Goal: Task Accomplishment & Management: Manage account settings

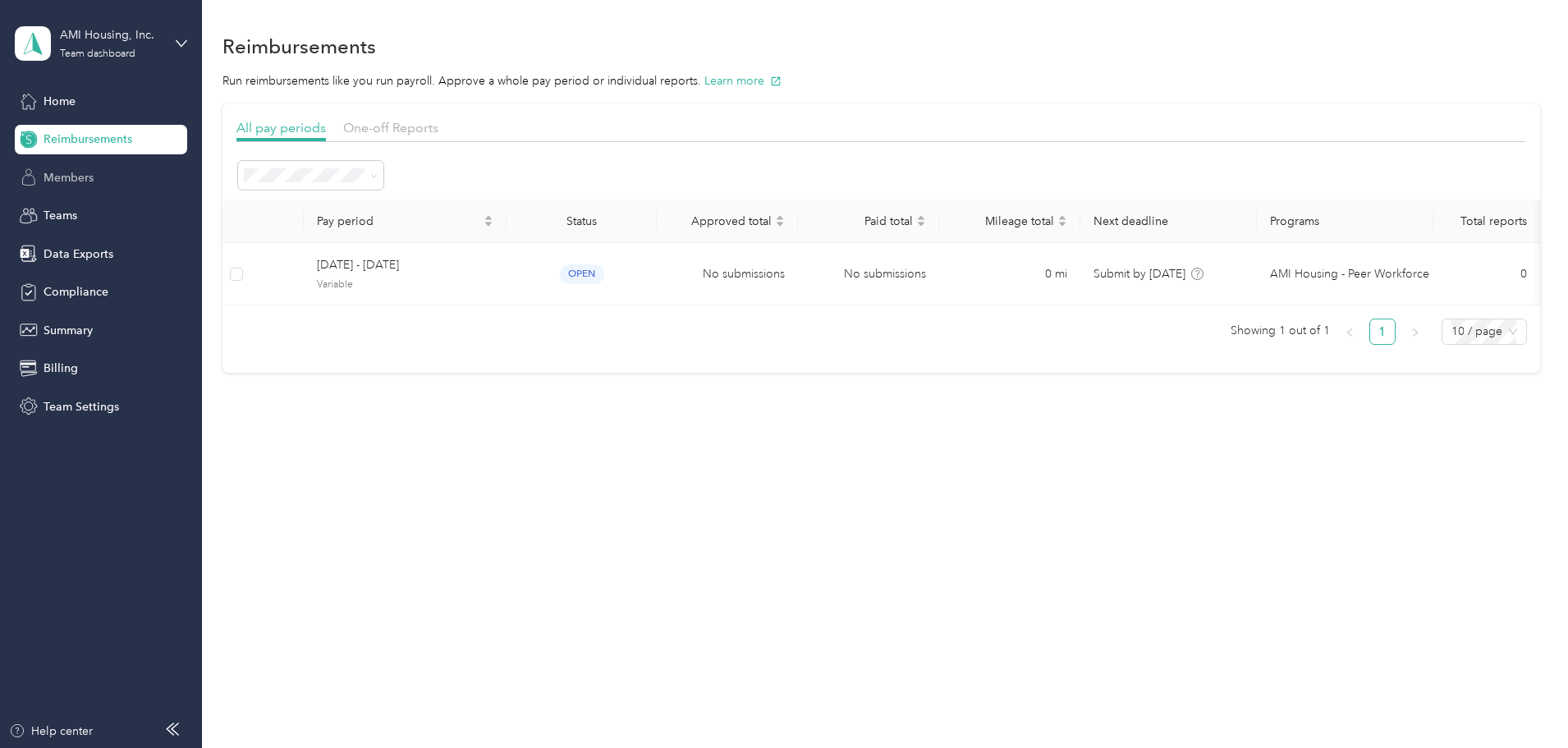
click at [96, 182] on div "Members" at bounding box center [101, 177] width 172 height 29
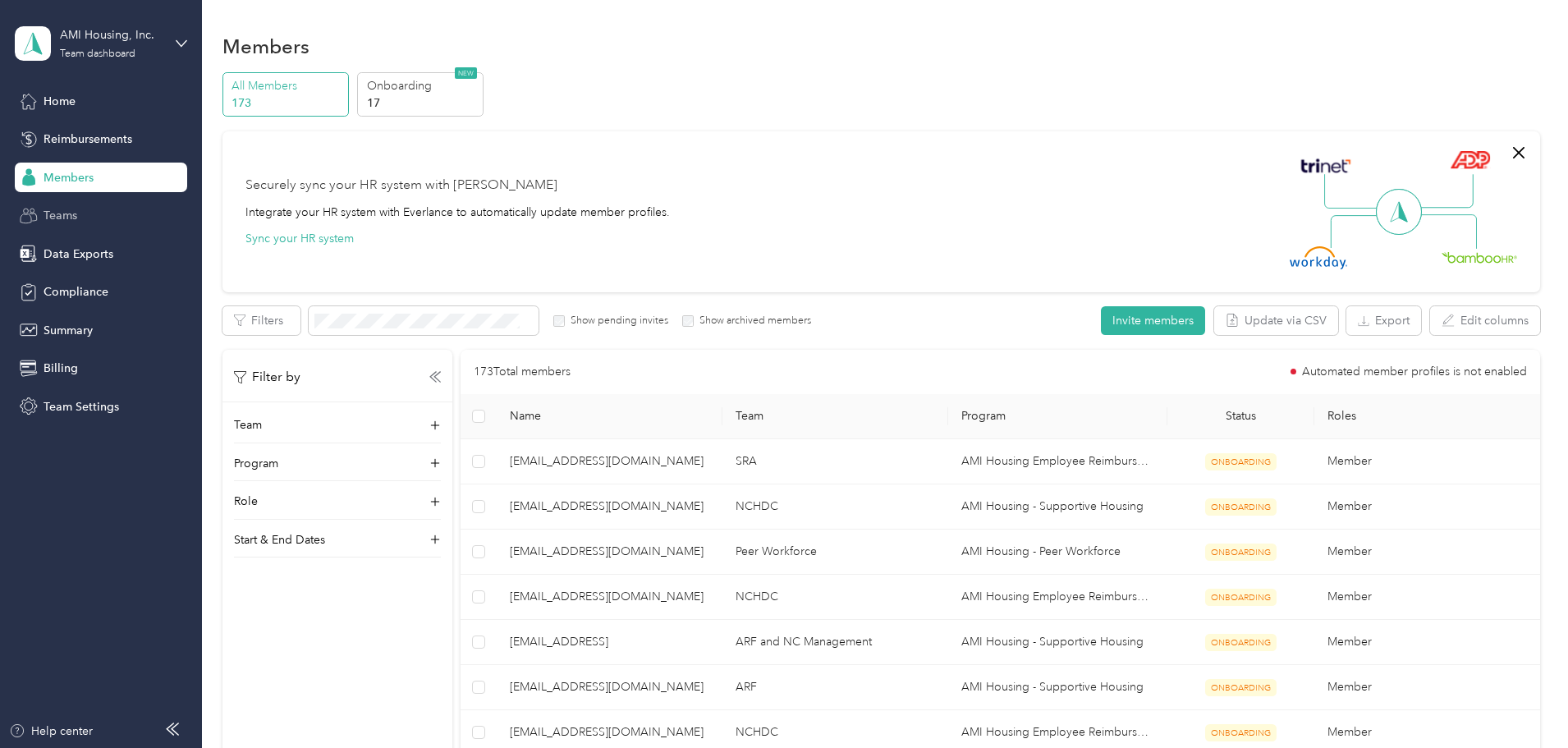
click at [35, 210] on circle at bounding box center [32, 211] width 4 height 4
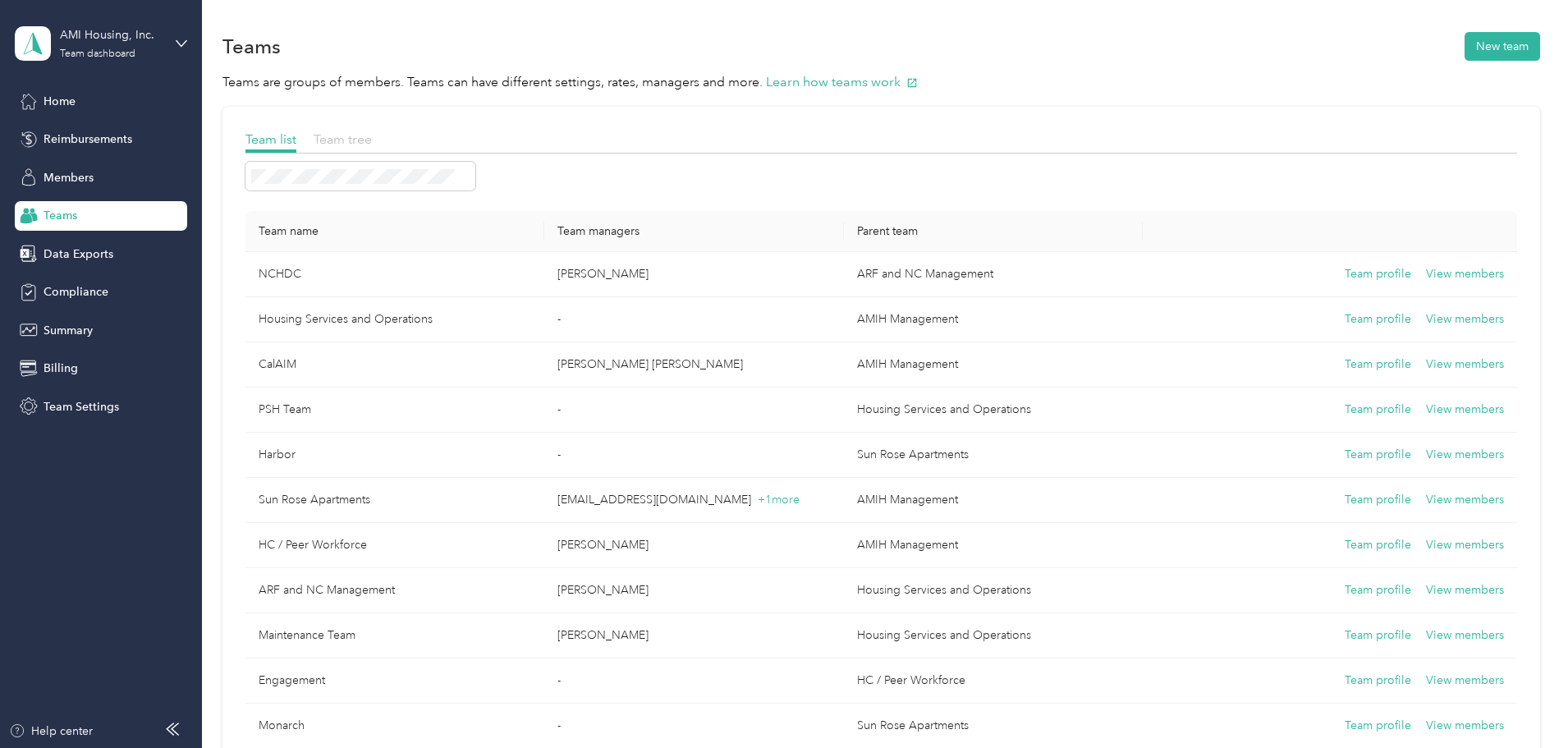
click at [372, 134] on span "Team tree" at bounding box center [343, 140] width 59 height 16
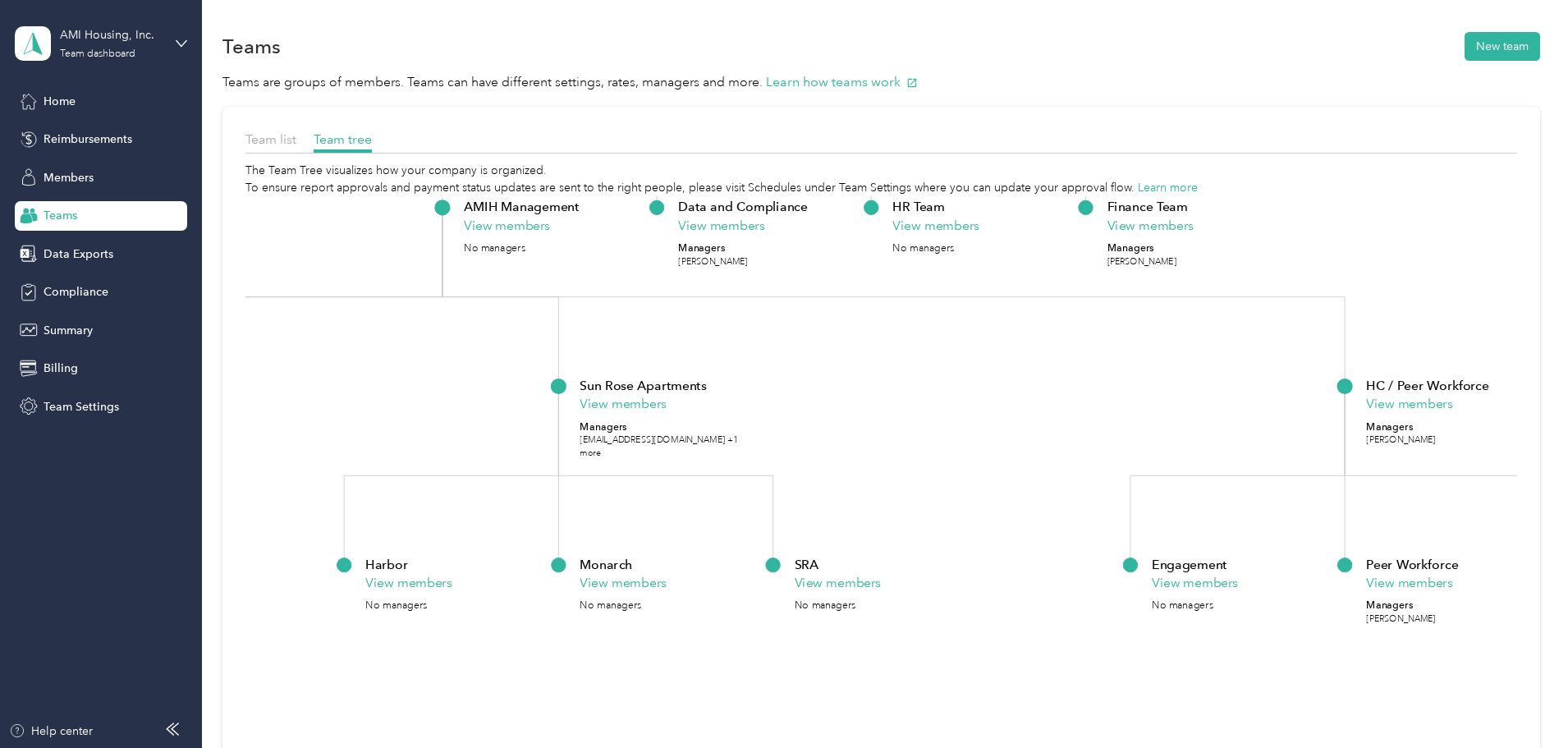
drag, startPoint x: 973, startPoint y: 494, endPoint x: 1054, endPoint y: 40, distance: 461.2
click at [1054, 40] on section "Teams New team Teams are groups of members. Teams can have different settings, …" at bounding box center [881, 464] width 1317 height 873
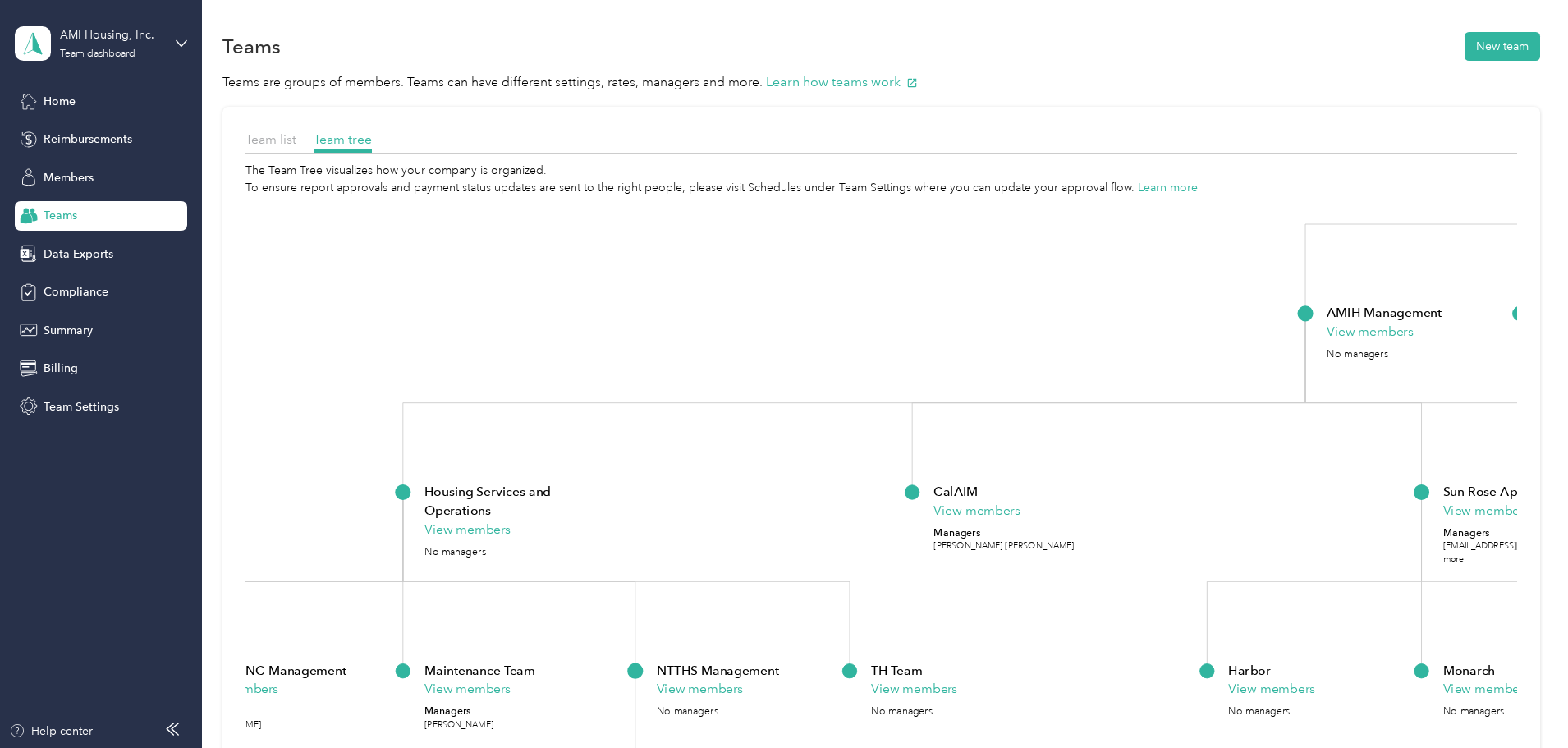
drag, startPoint x: 660, startPoint y: 681, endPoint x: 1528, endPoint y: 787, distance: 874.4
click at [1528, 747] on html "AMI Housing, Inc. Team dashboard Home Reimbursements Members Teams Data Exports…" at bounding box center [780, 374] width 1560 height 748
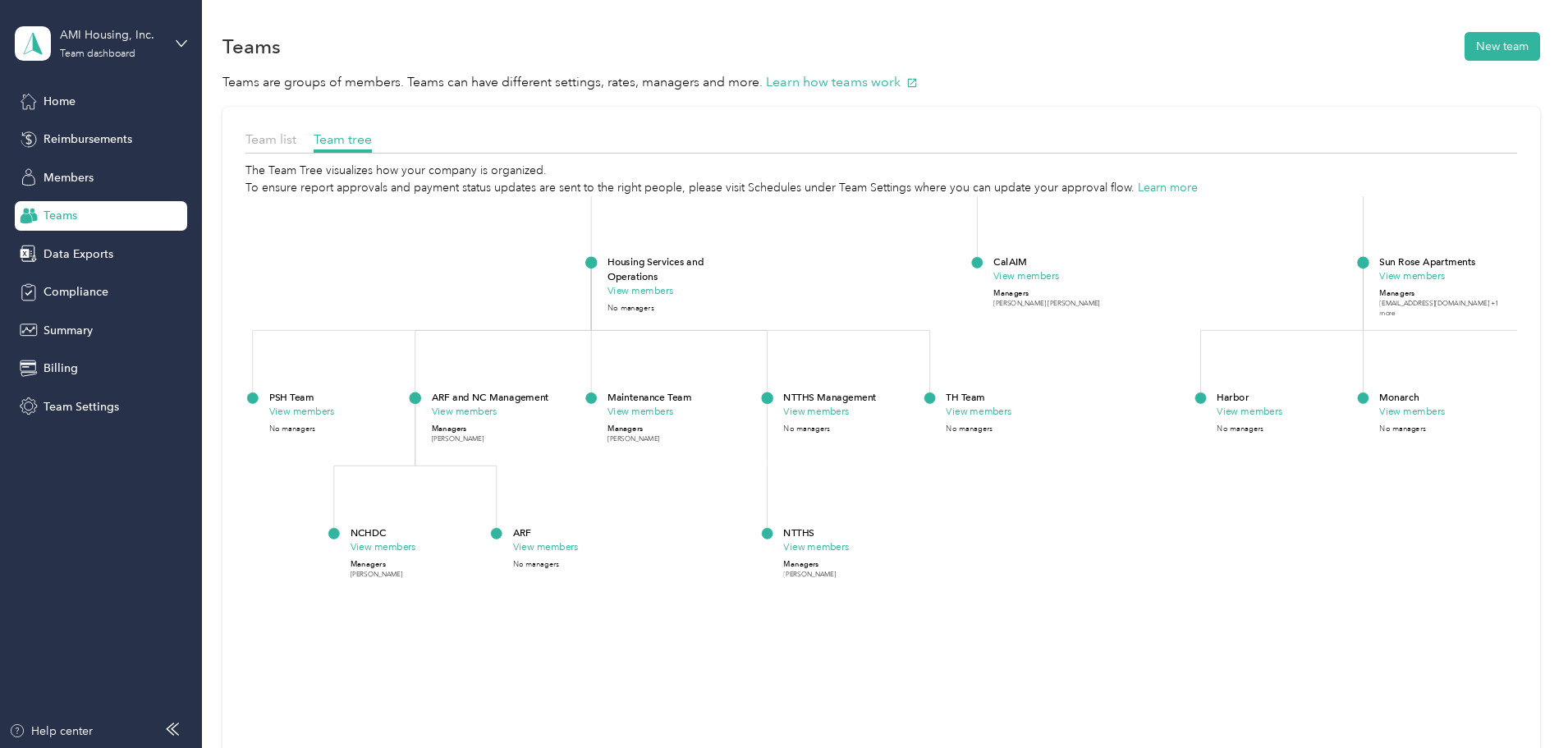
drag, startPoint x: 955, startPoint y: 612, endPoint x: 1060, endPoint y: 403, distance: 233.9
click at [985, 403] on p "TH Team" at bounding box center [965, 398] width 39 height 15
click at [673, 290] on button "View members" at bounding box center [640, 292] width 66 height 15
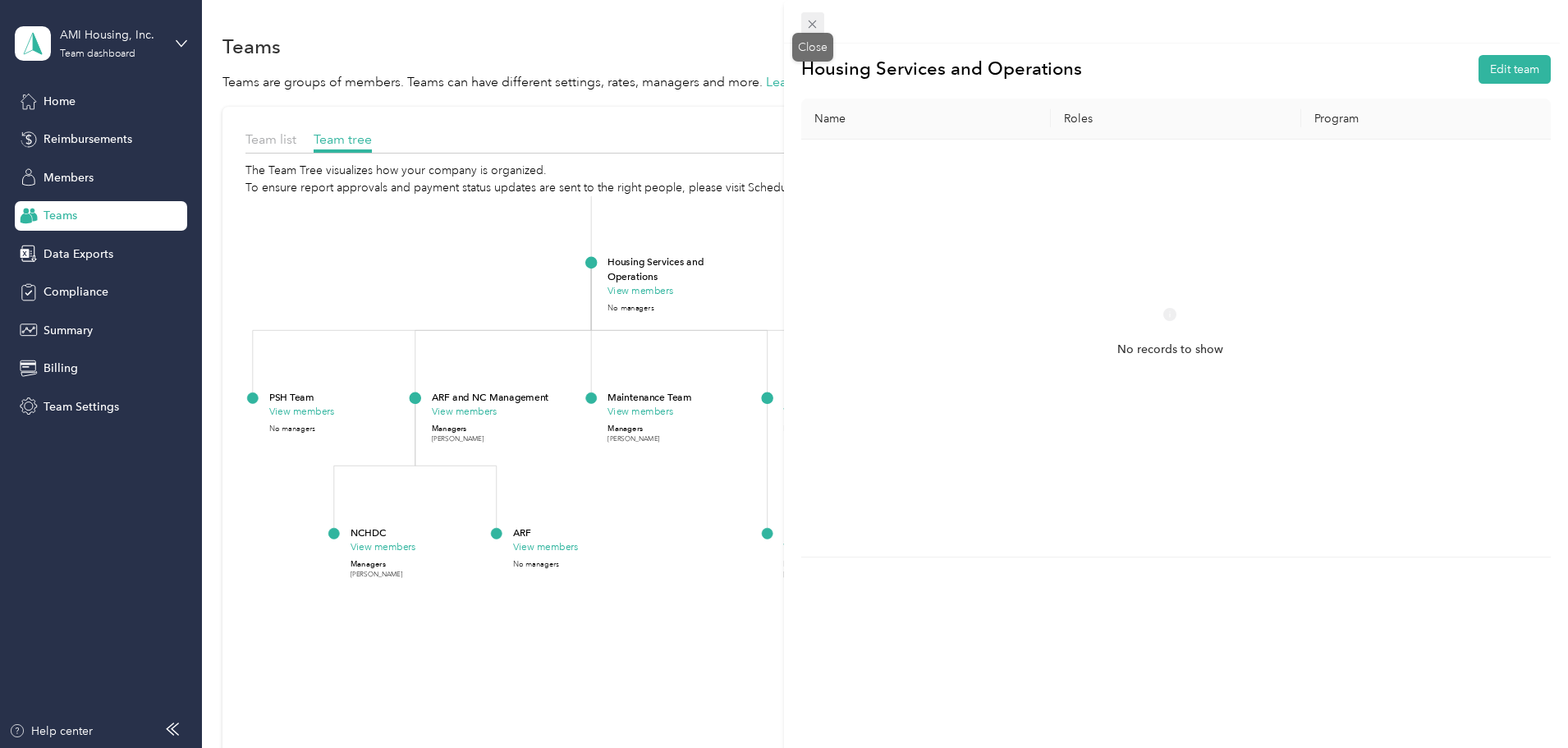
click at [816, 24] on icon at bounding box center [812, 24] width 14 height 14
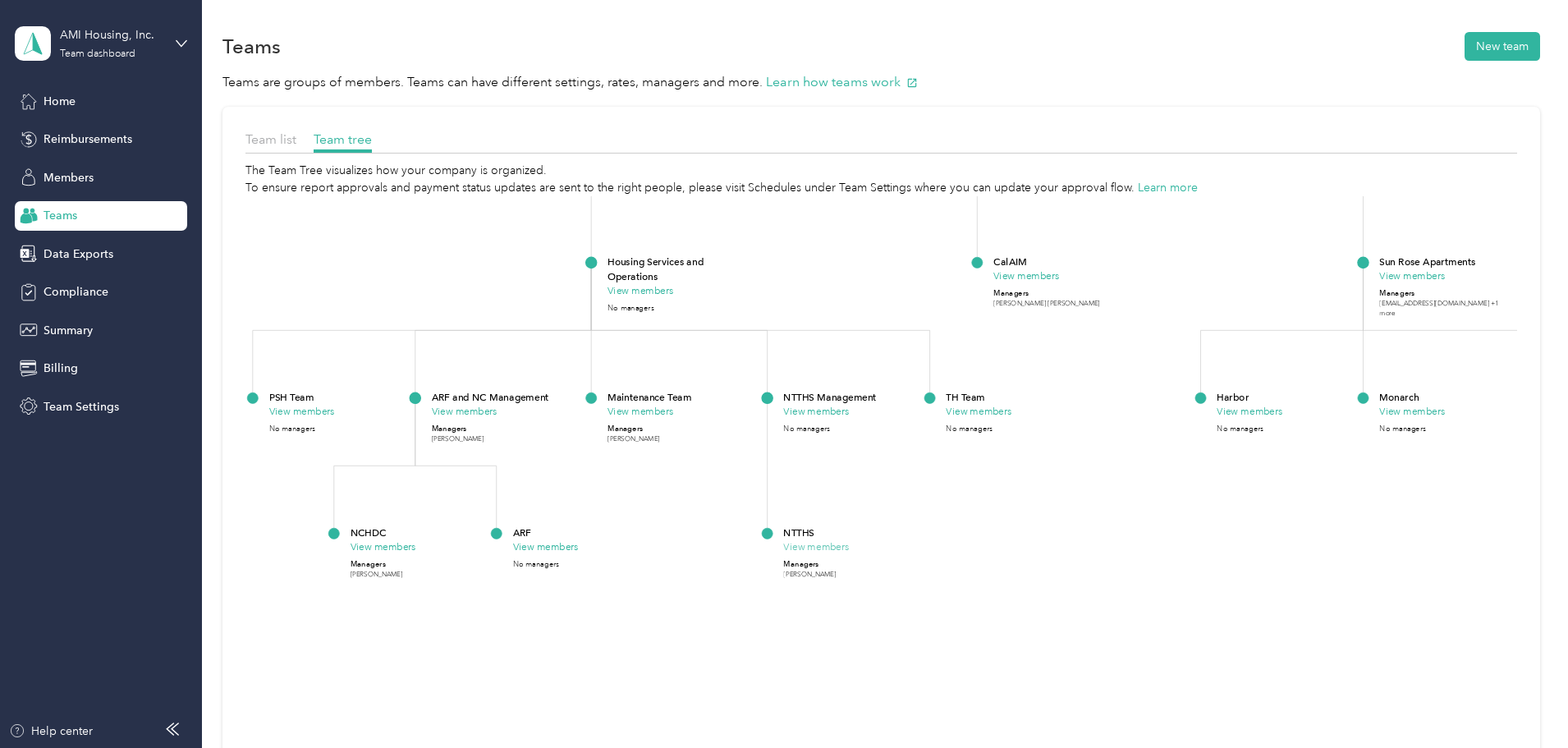
click at [849, 541] on button "View members" at bounding box center [816, 548] width 66 height 15
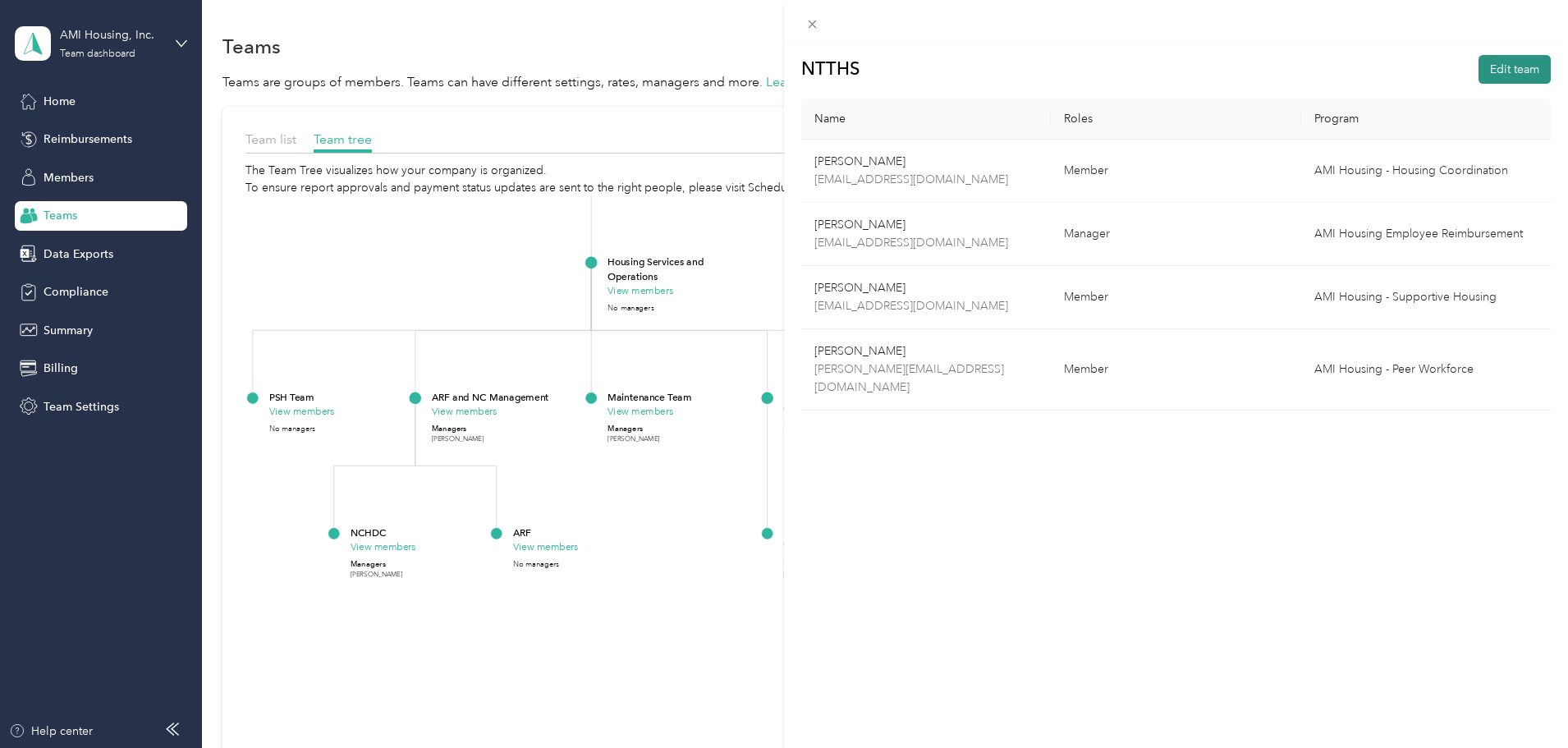
click at [1481, 67] on button "Edit team" at bounding box center [1514, 69] width 72 height 28
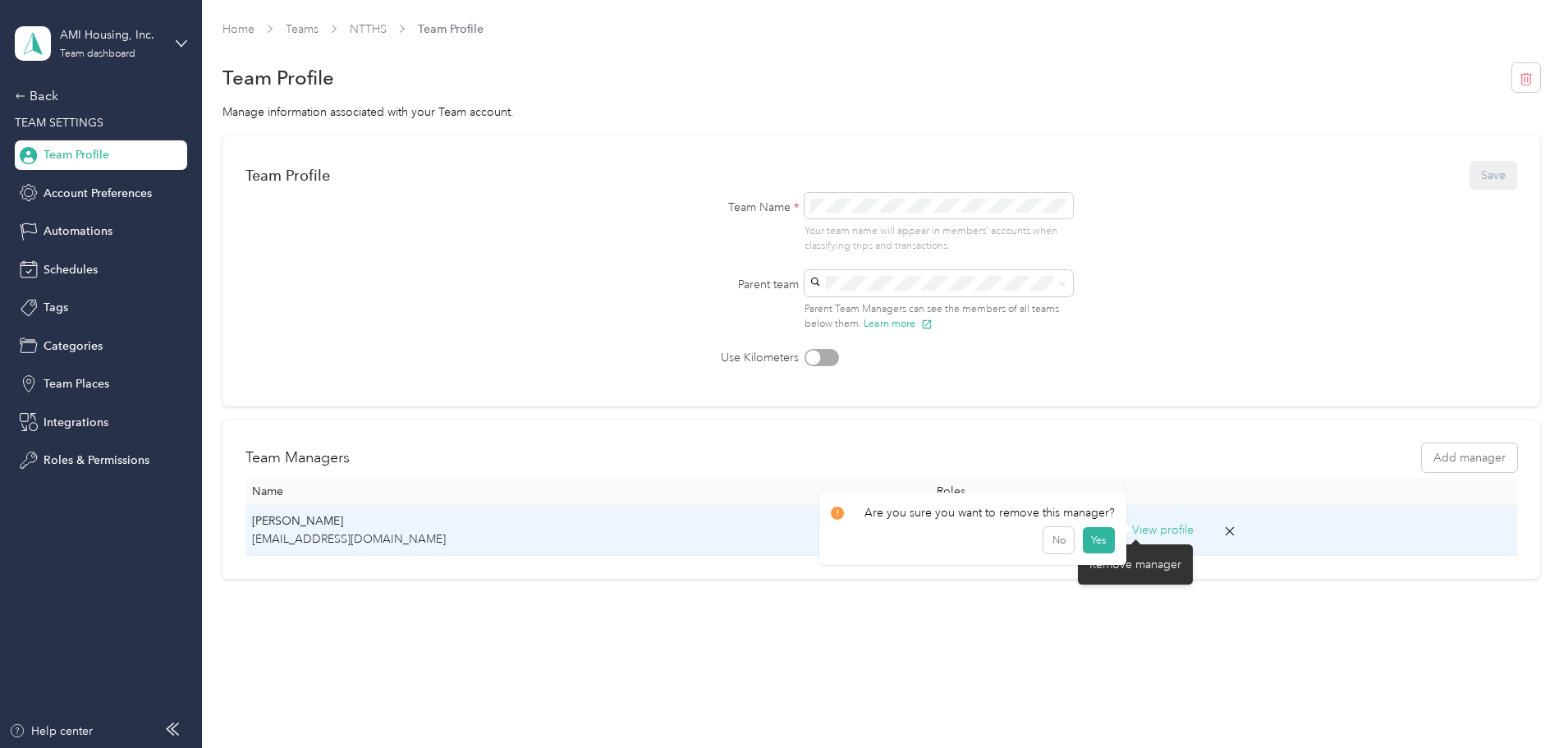
click at [1222, 531] on icon at bounding box center [1229, 531] width 15 height 15
click at [1105, 543] on button "Yes" at bounding box center [1098, 542] width 32 height 27
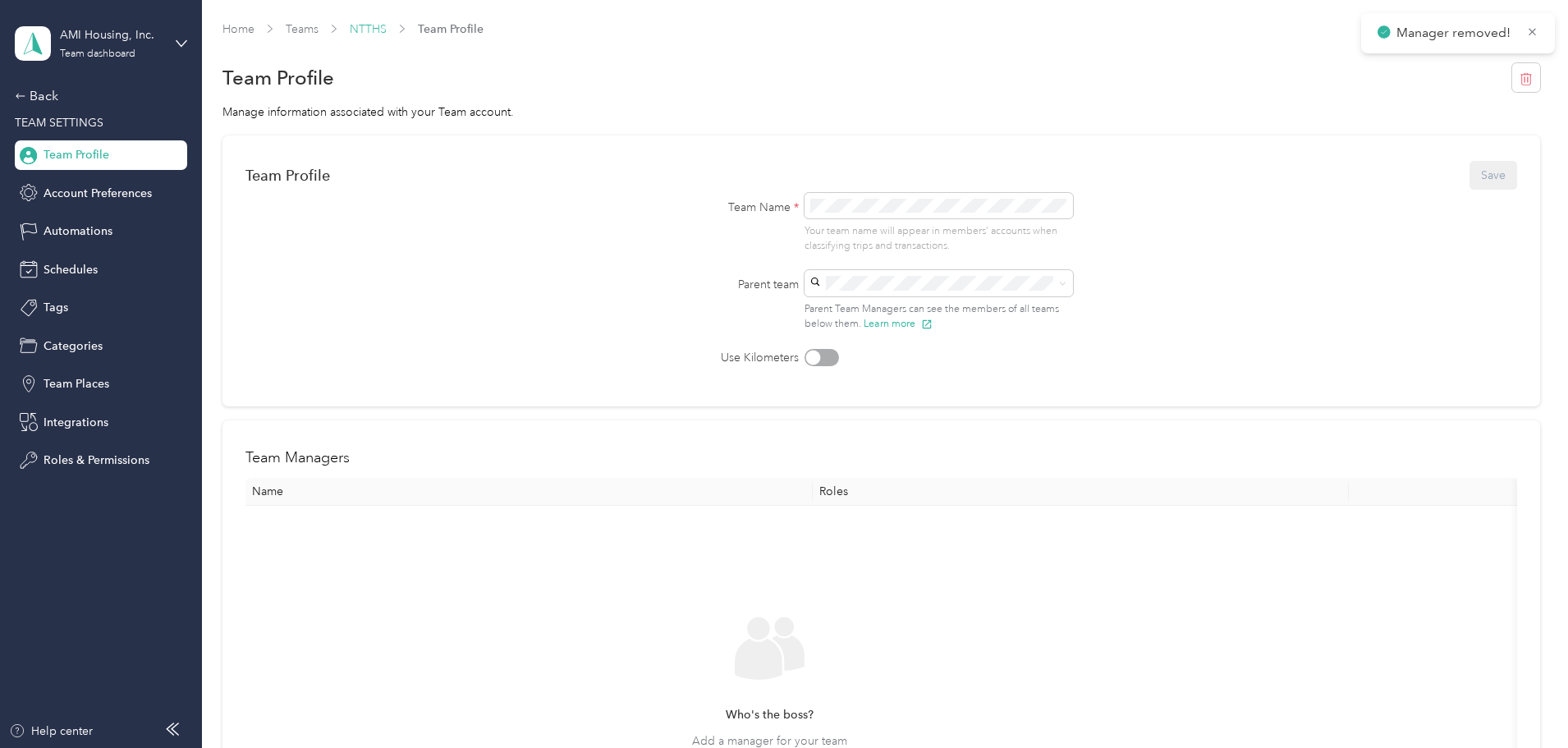
click at [387, 28] on link "NTTHS" at bounding box center [368, 29] width 37 height 14
click at [318, 23] on link "Teams" at bounding box center [301, 29] width 33 height 14
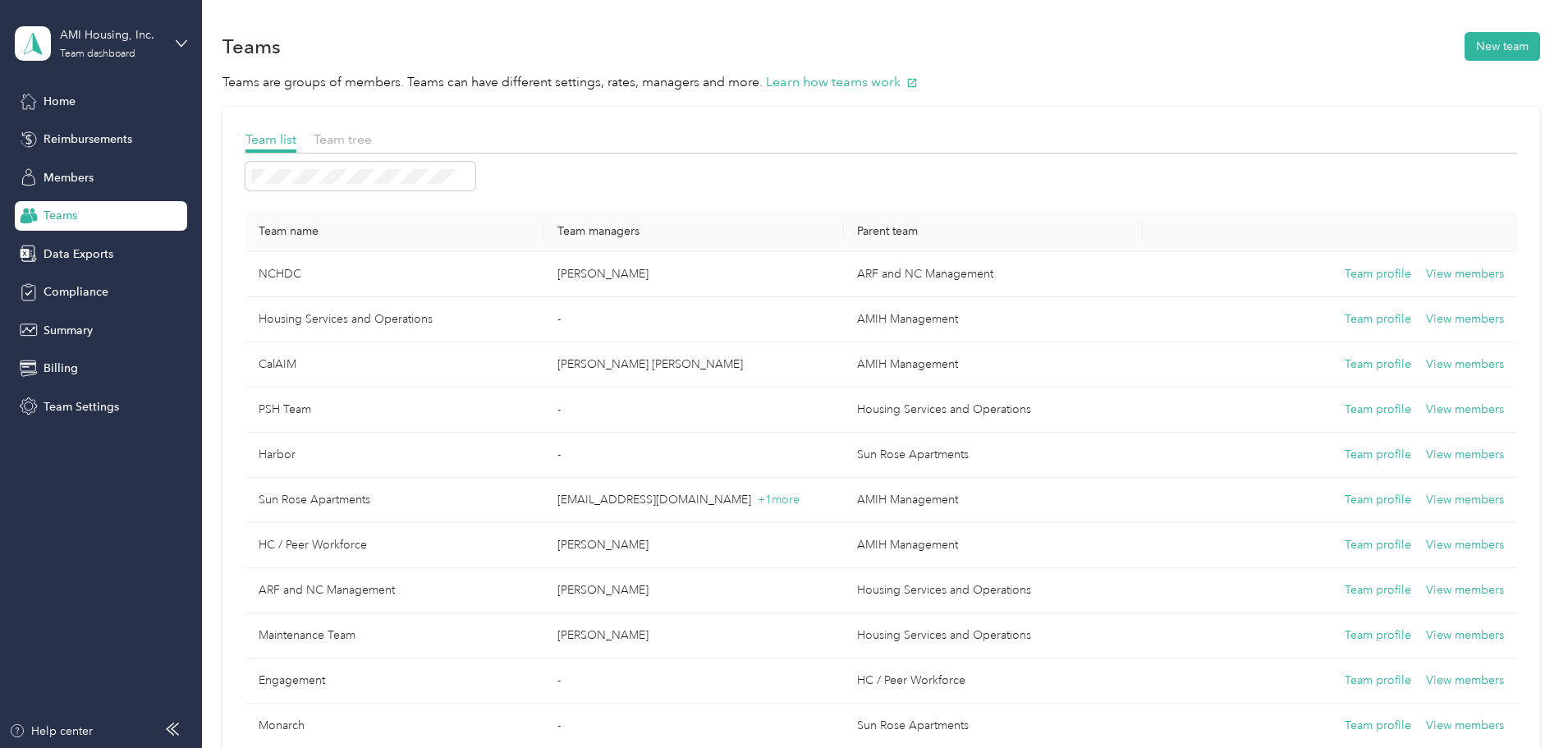
click at [431, 126] on div "Team list Team tree Team name Team managers Parent team NCHDC [PERSON_NAME] ARF…" at bounding box center [881, 760] width 1317 height 1306
click at [372, 140] on span "Team tree" at bounding box center [343, 140] width 59 height 16
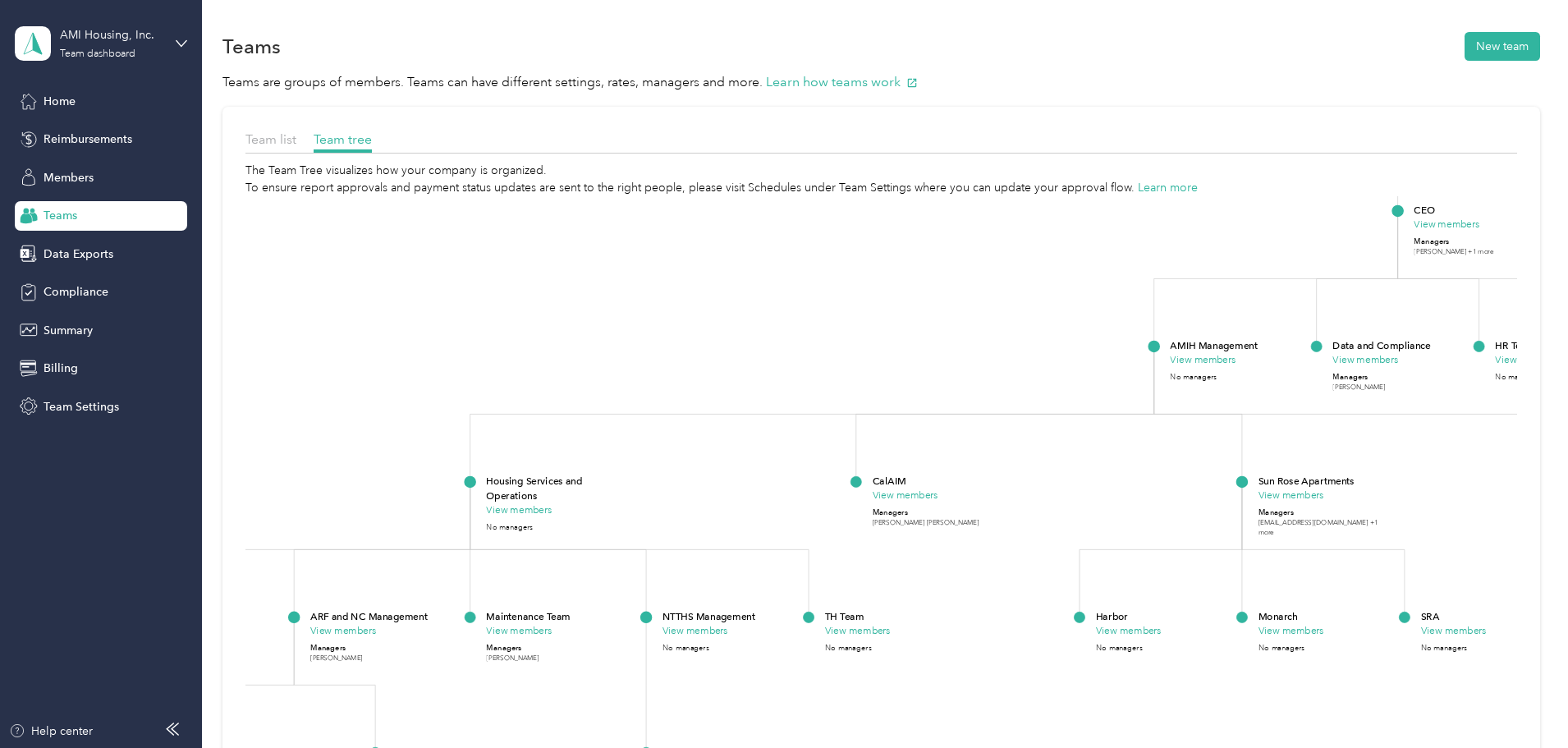
drag, startPoint x: 804, startPoint y: 629, endPoint x: 1470, endPoint y: 372, distance: 713.9
click at [1470, 372] on div "Team list Team tree The Team Tree visualizes how your company is organized. To …" at bounding box center [881, 504] width 1317 height 795
click at [552, 511] on button "View members" at bounding box center [519, 511] width 66 height 15
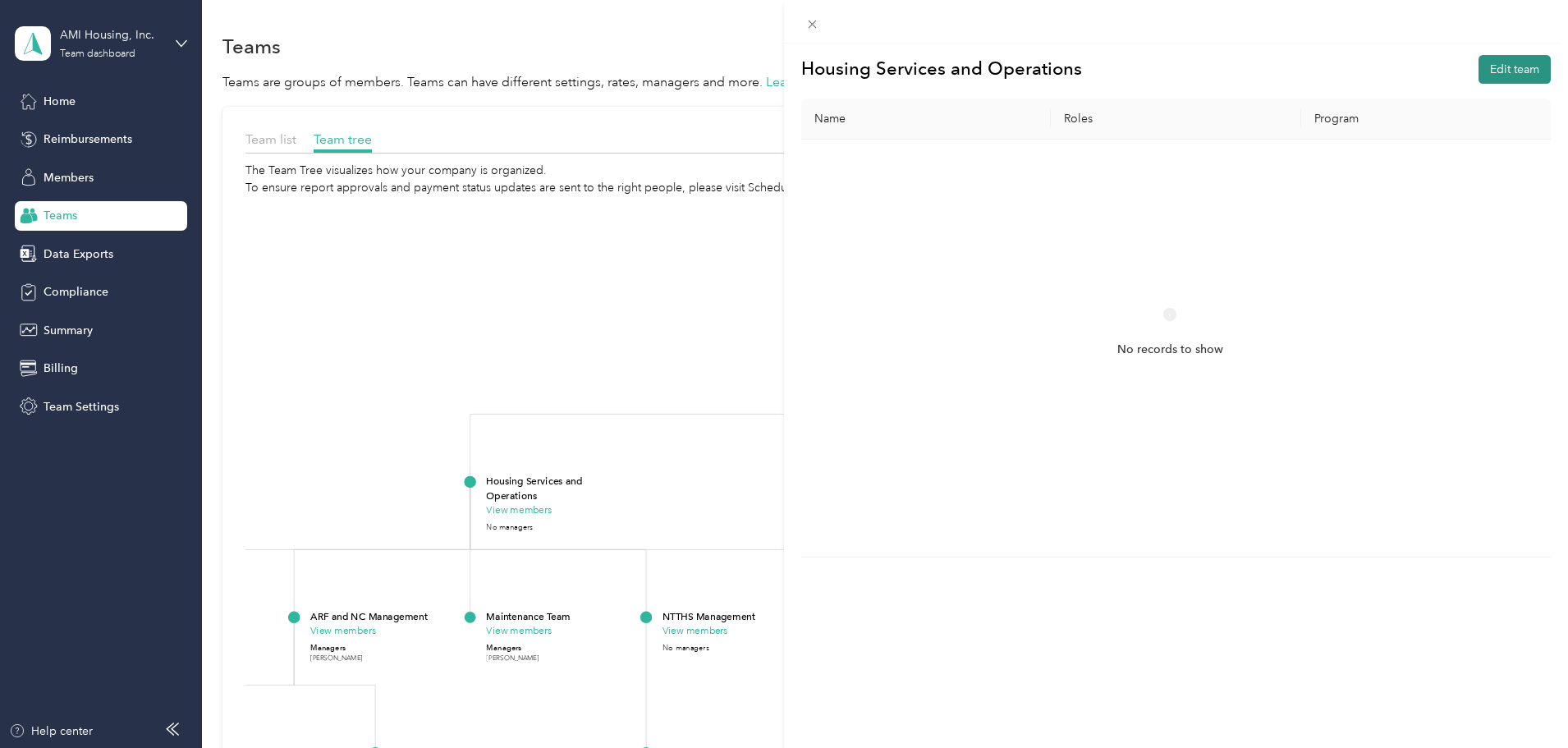
click at [1492, 79] on button "Edit team" at bounding box center [1514, 69] width 72 height 28
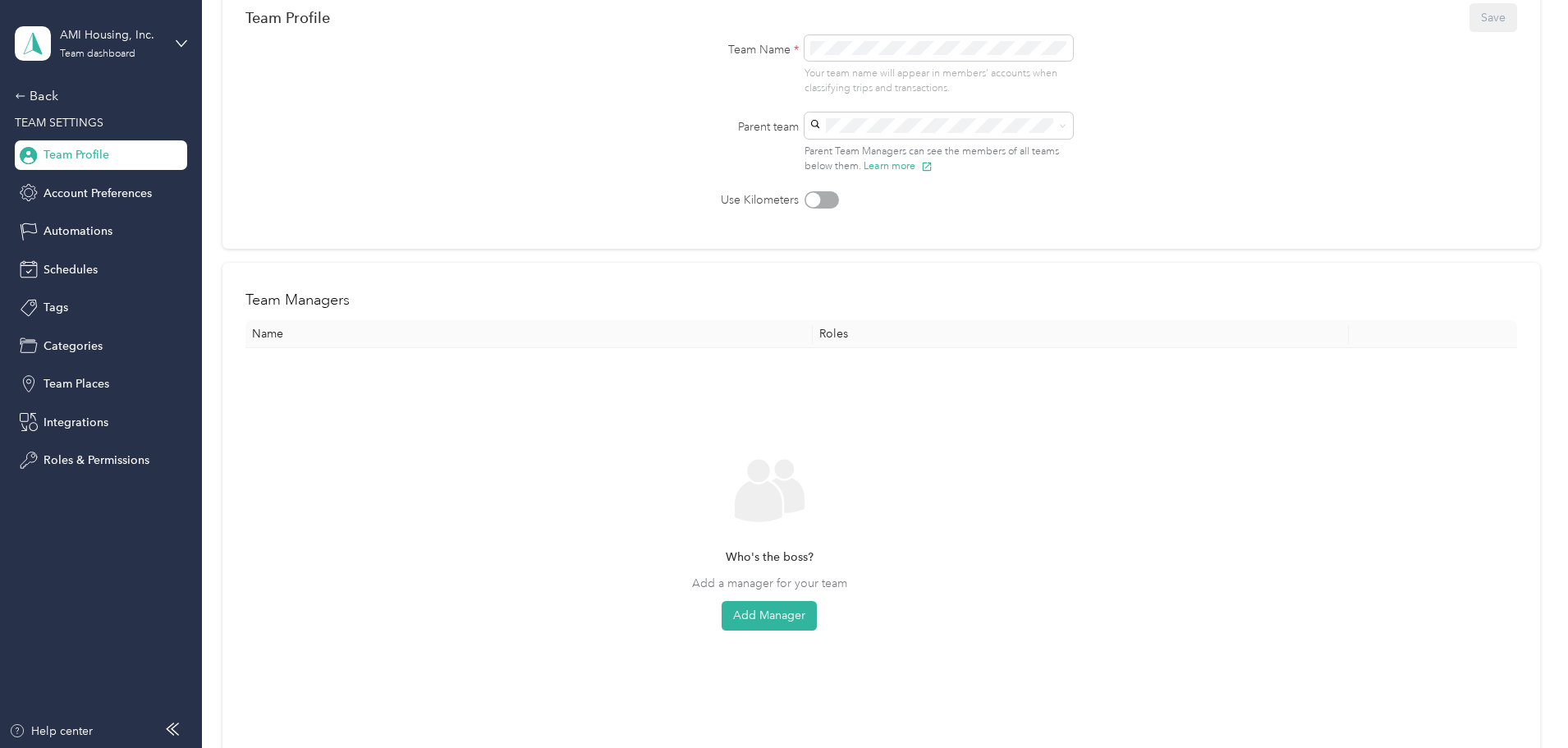
scroll to position [165, 0]
click at [817, 604] on button "Add Manager" at bounding box center [769, 609] width 95 height 29
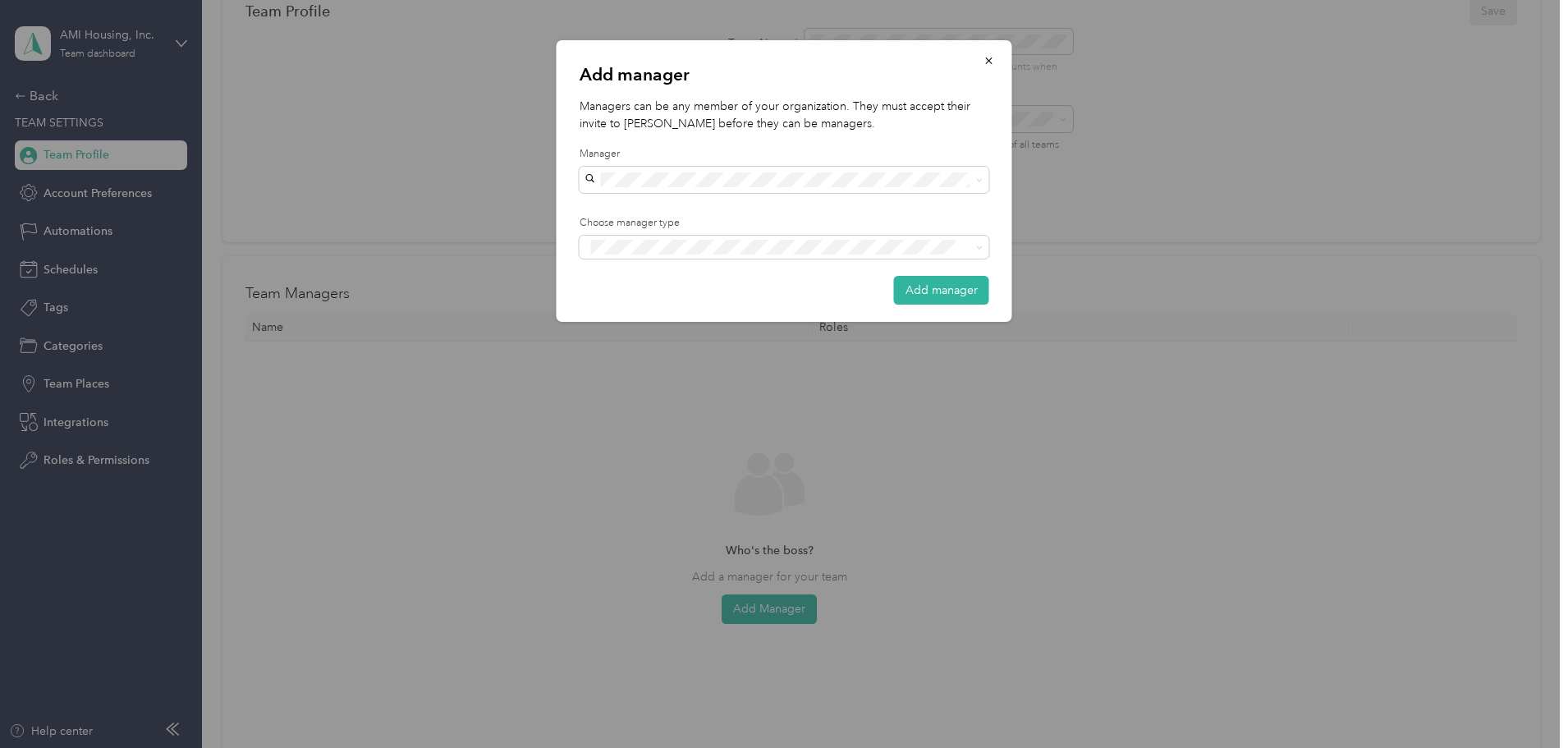
click at [708, 164] on div "Manager" at bounding box center [784, 170] width 410 height 46
click at [649, 211] on li "[PERSON_NAME]" at bounding box center [784, 209] width 410 height 28
click at [622, 747] on div "Add manager Managers can be any member of your organization. They must accept t…" at bounding box center [780, 748] width 1560 height 0
click at [620, 309] on button "Manager" at bounding box center [623, 299] width 65 height 20
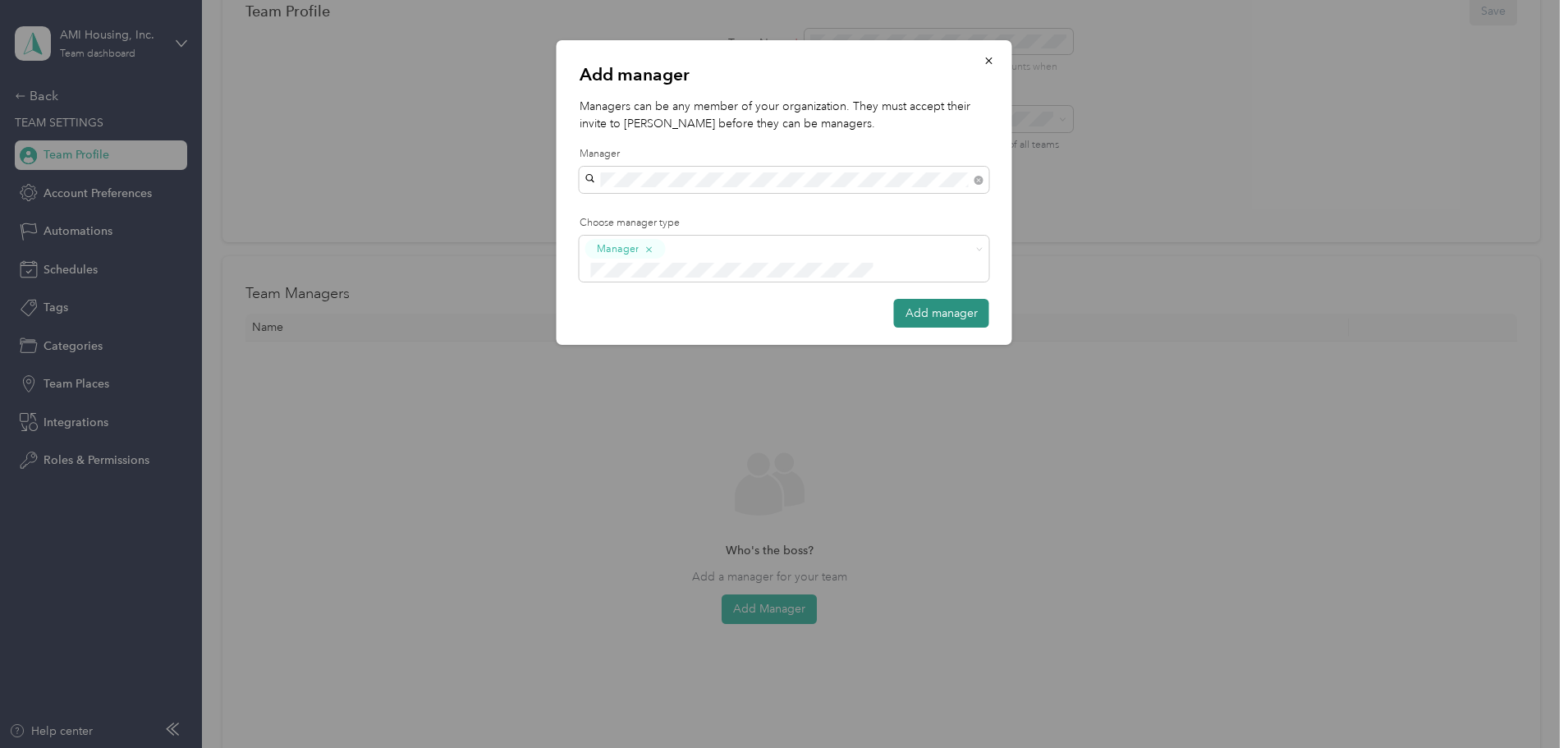
click at [909, 299] on button "Add manager" at bounding box center [941, 313] width 95 height 28
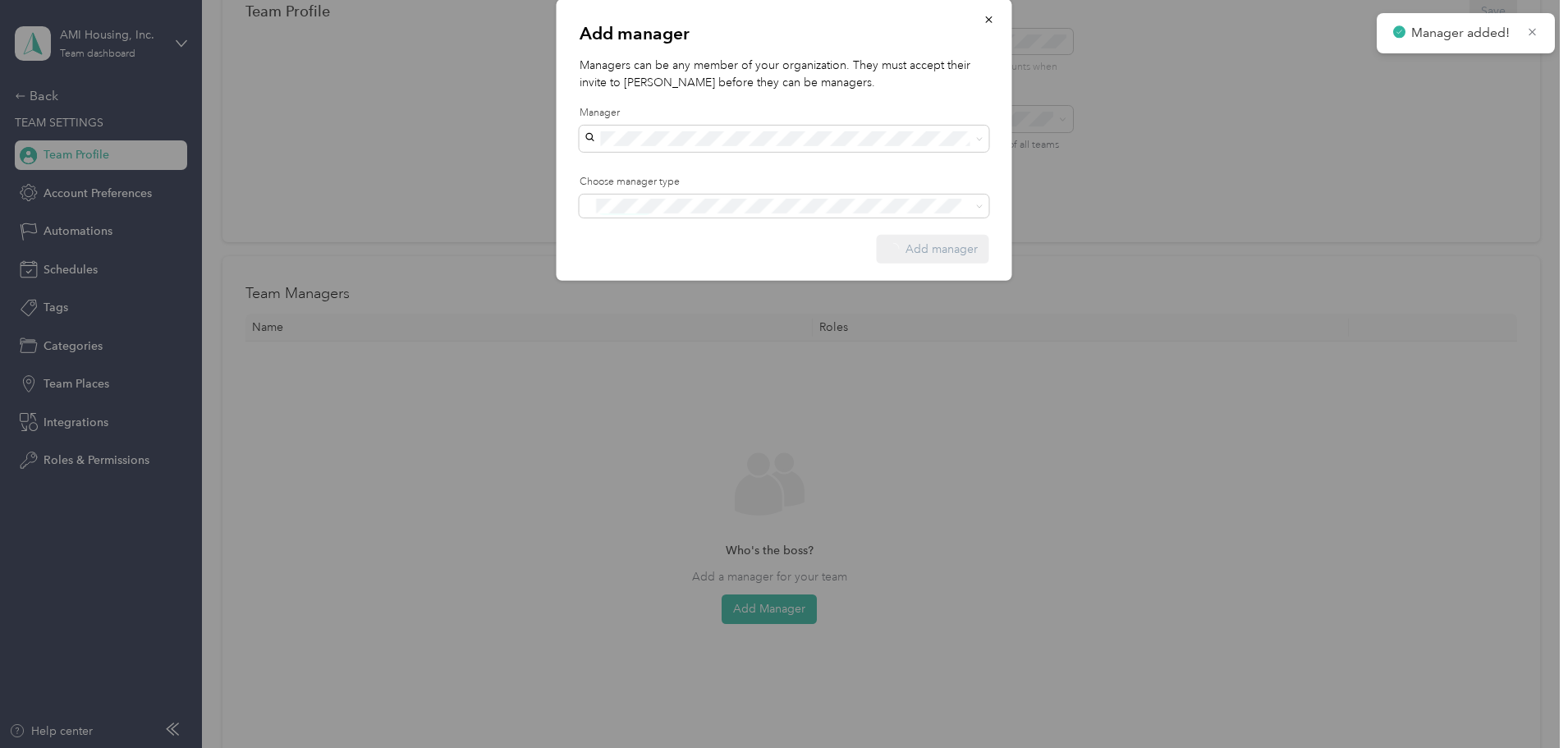
scroll to position [0, 0]
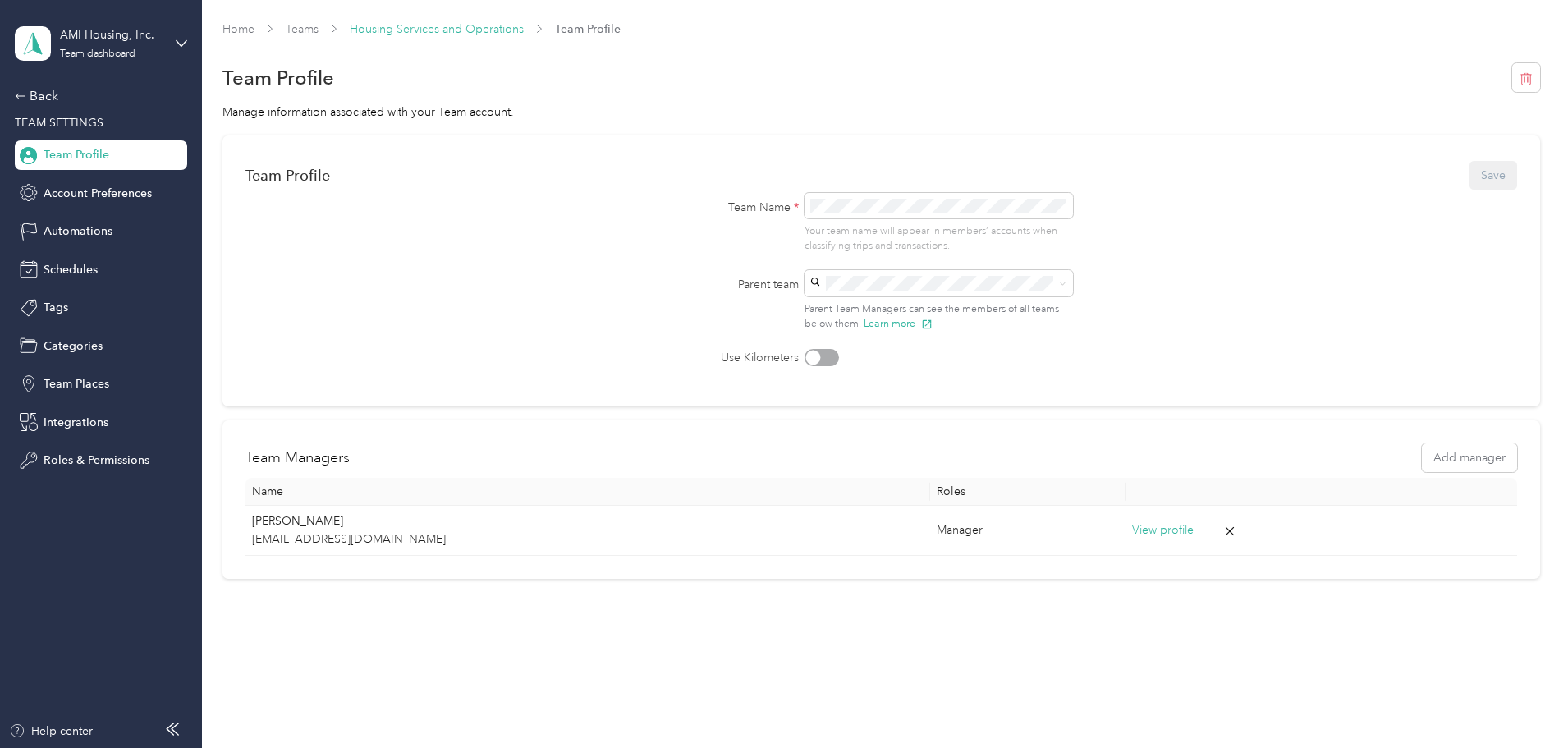
click at [490, 25] on link "Housing Services and Operations" at bounding box center [436, 29] width 174 height 14
click at [318, 26] on link "Teams" at bounding box center [301, 29] width 33 height 14
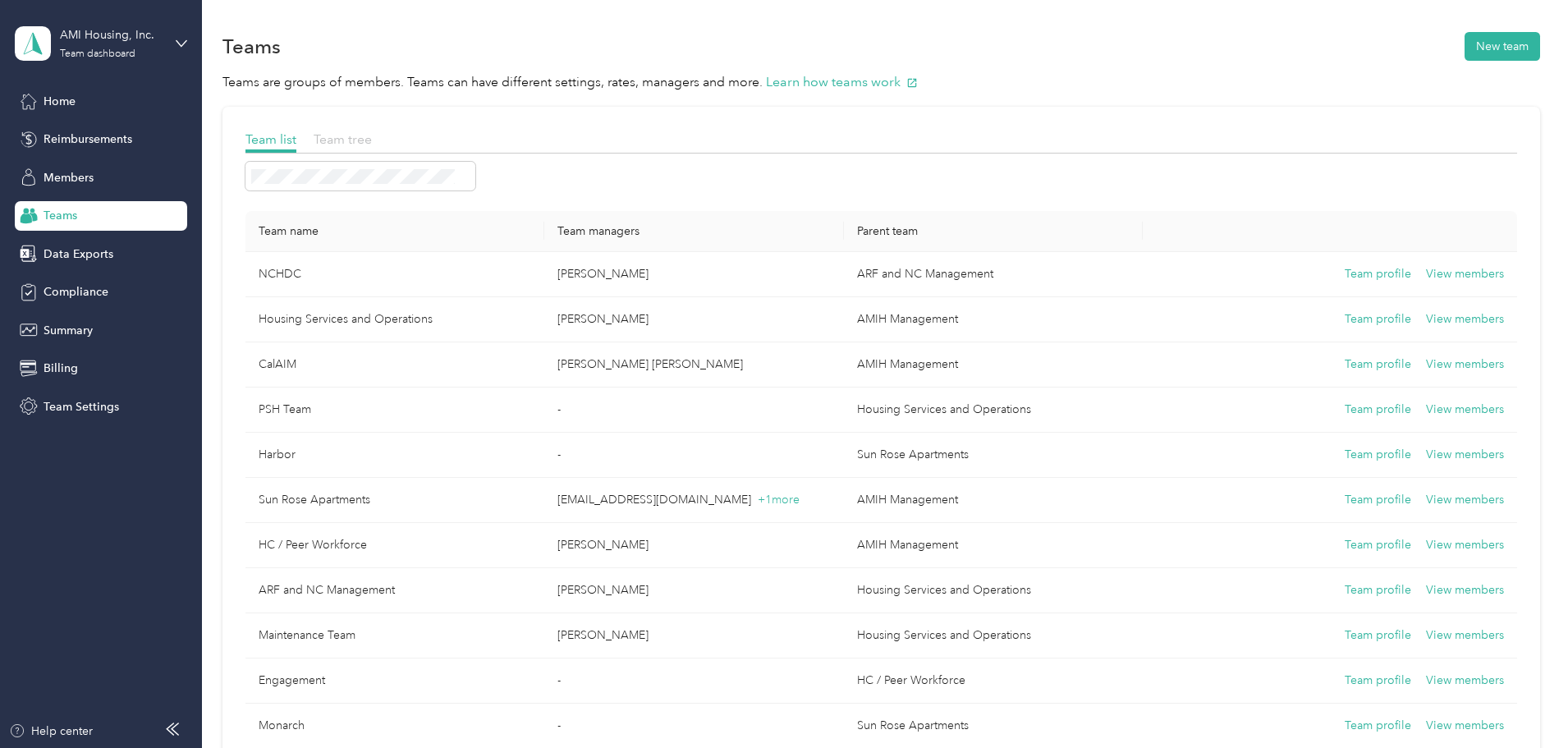
click at [372, 141] on span "Team tree" at bounding box center [343, 140] width 59 height 16
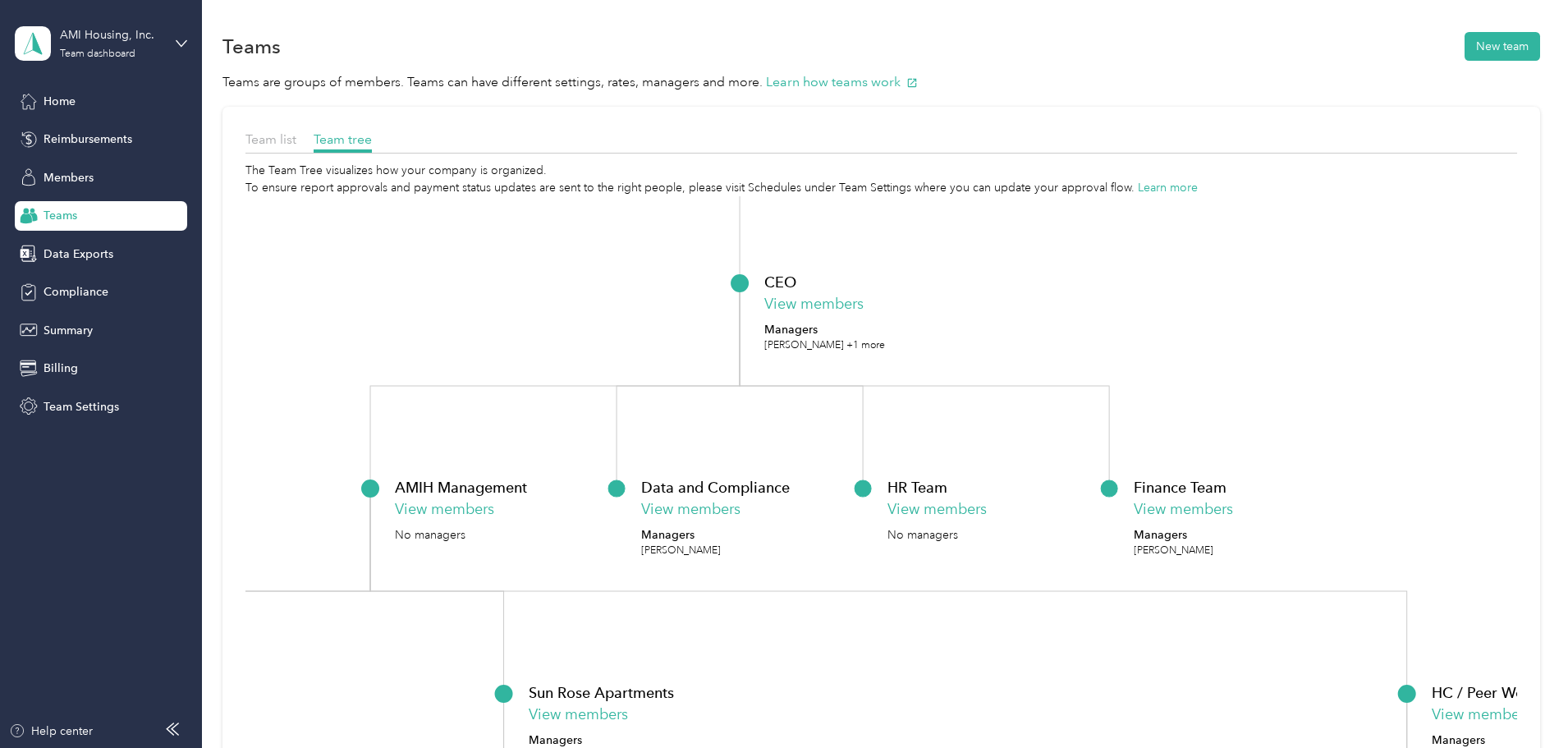
drag, startPoint x: 1115, startPoint y: 512, endPoint x: 1198, endPoint y: 312, distance: 216.5
click at [1198, 312] on icon "AMI Housing, Inc. View members Managers AMI Housing +1 more CEO View members Ma…" at bounding box center [881, 533] width 1272 height 673
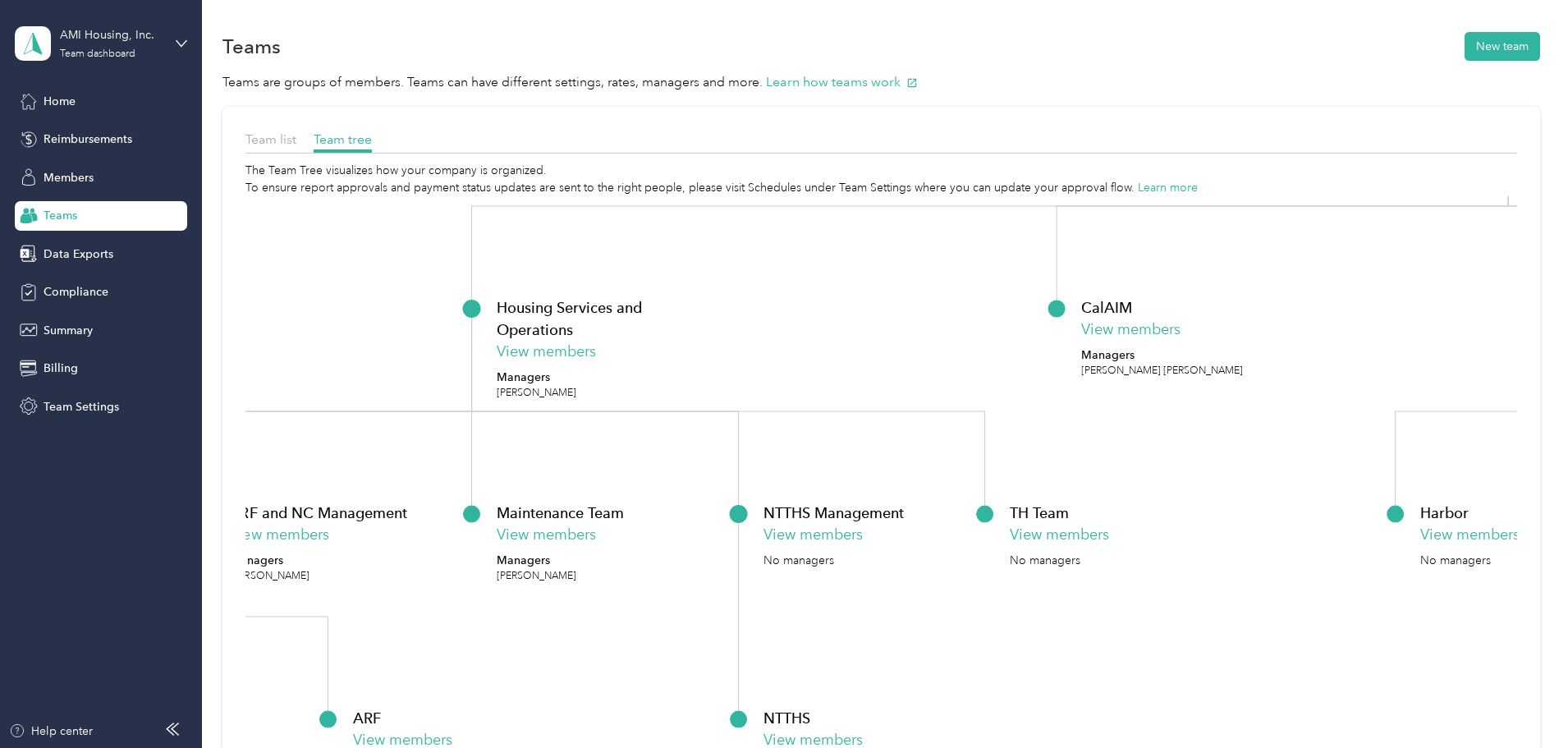
drag, startPoint x: 437, startPoint y: 414, endPoint x: 1575, endPoint y: 28, distance: 1201.7
click at [1560, 28] on html "AMI Housing, Inc. Team dashboard Home Reimbursements Members Teams Data Exports…" at bounding box center [780, 374] width 1560 height 748
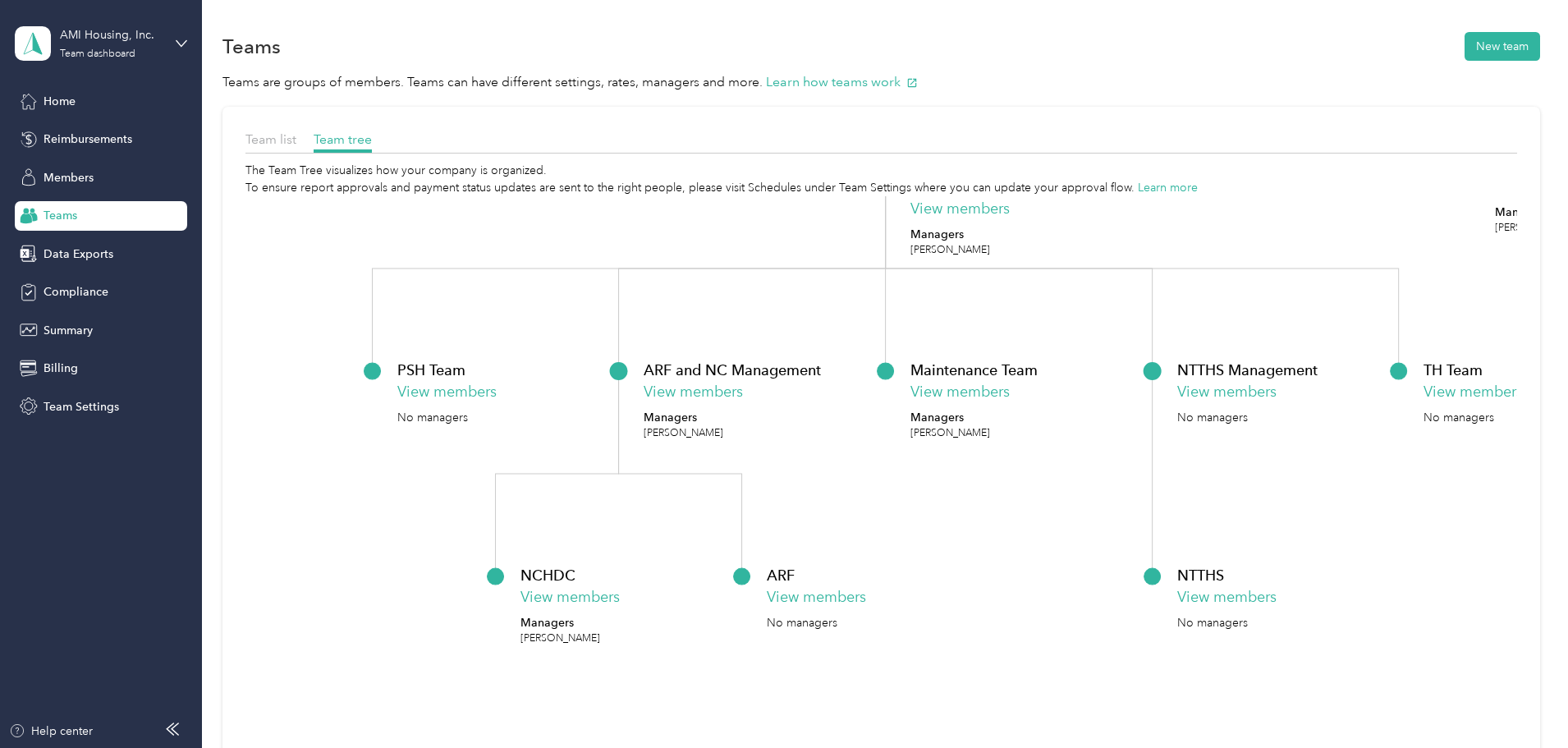
drag, startPoint x: 892, startPoint y: 329, endPoint x: 1306, endPoint y: 187, distance: 437.7
click at [1306, 187] on div "The Team Tree visualizes how your company is organized. To ensure report approv…" at bounding box center [881, 516] width 1272 height 708
click at [496, 396] on button "View members" at bounding box center [446, 392] width 100 height 22
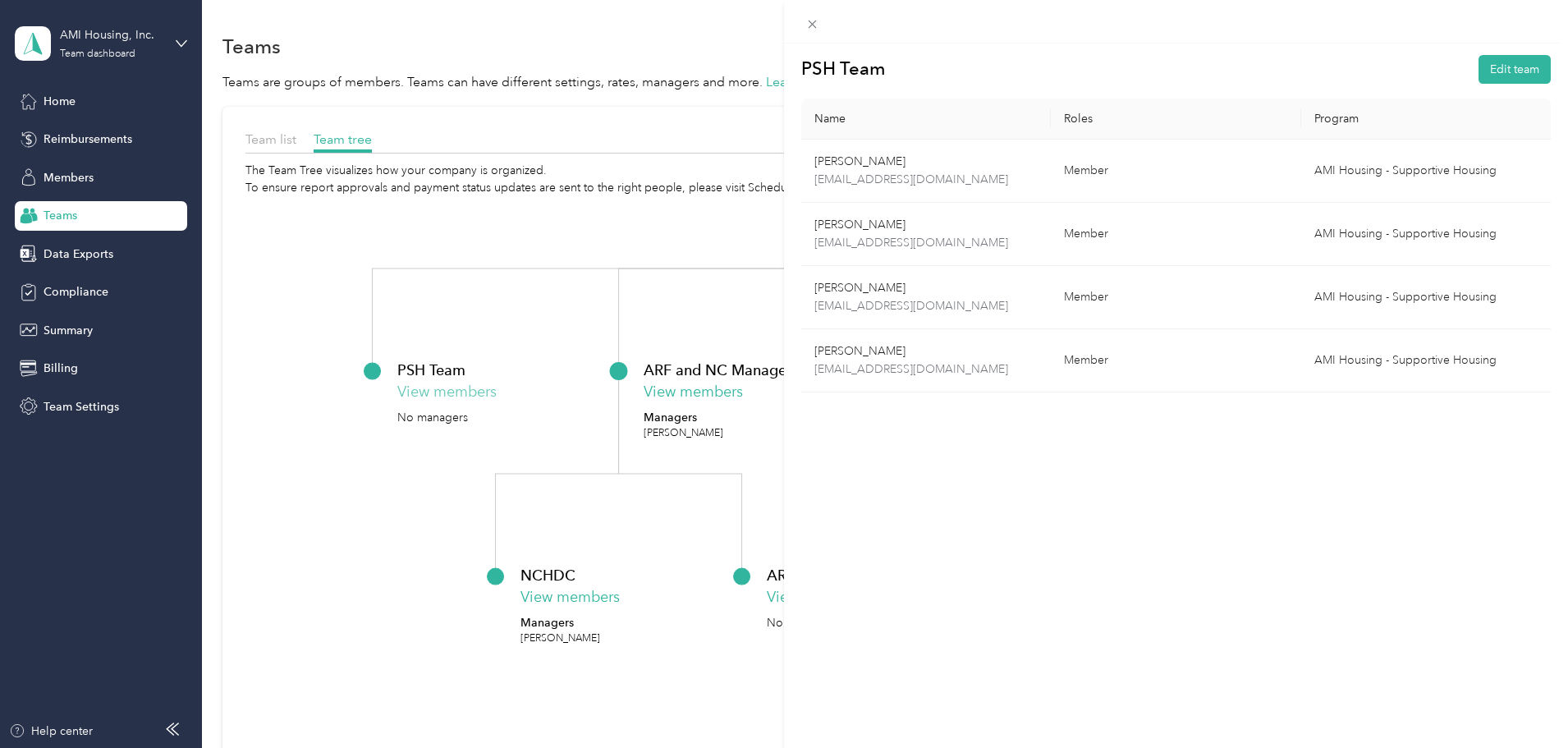
click at [590, 396] on div "PSH Team Edit team Name Roles Program [PERSON_NAME] [EMAIL_ADDRESS][DOMAIN_NAME…" at bounding box center [784, 374] width 1568 height 748
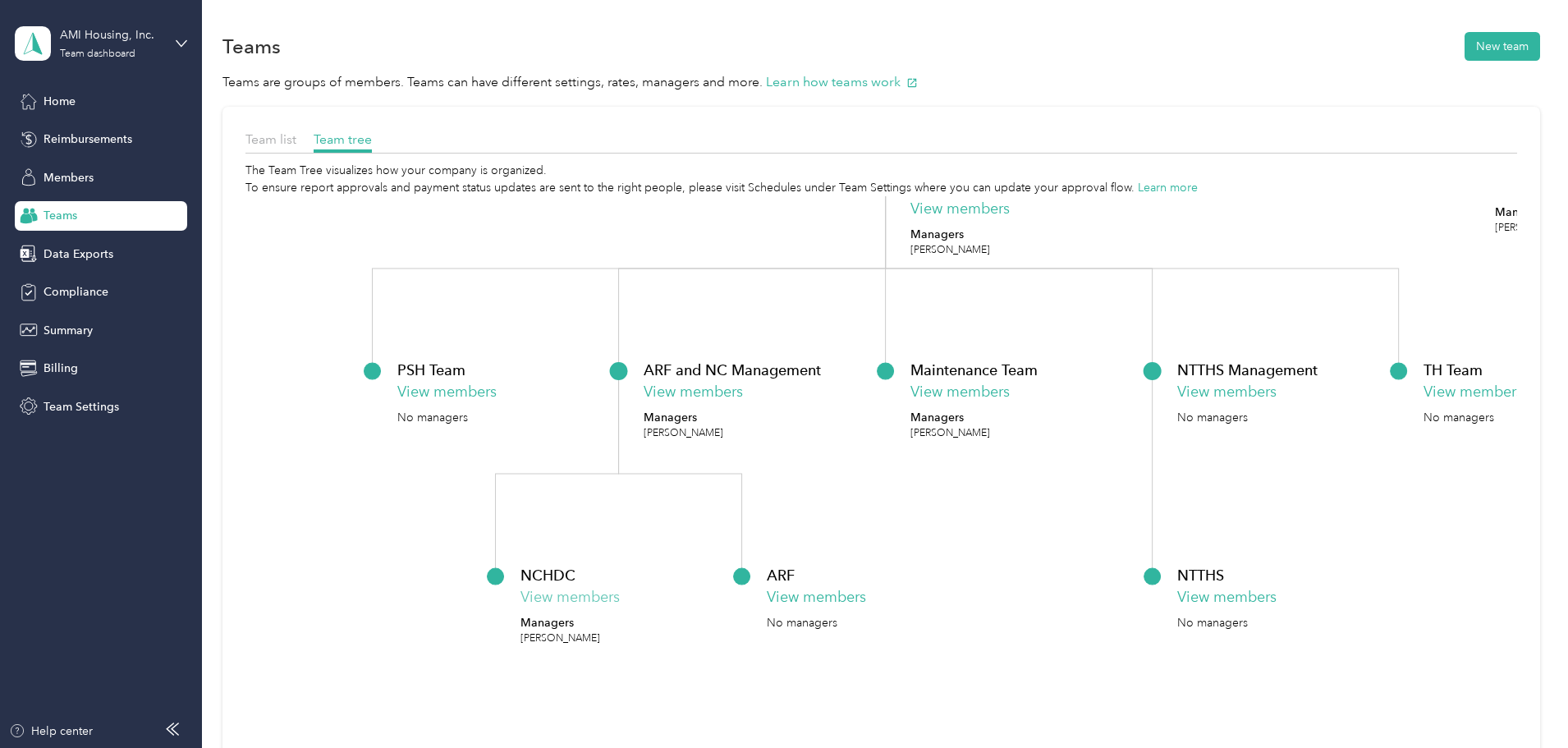
click at [619, 595] on button "View members" at bounding box center [570, 597] width 100 height 22
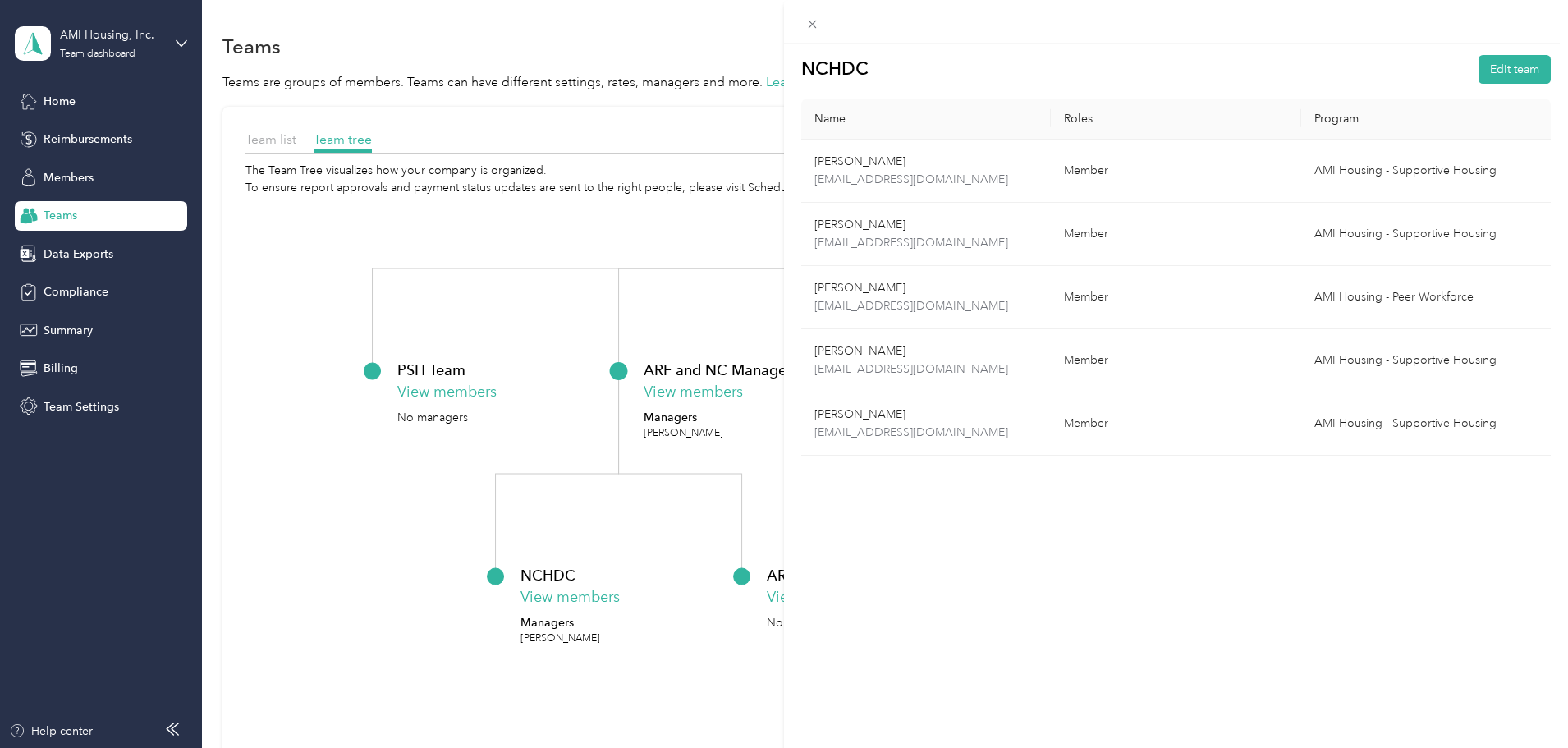
click at [503, 576] on div "NCHDC Edit team Name Roles Program [PERSON_NAME] [EMAIL_ADDRESS][DOMAIN_NAME] M…" at bounding box center [784, 374] width 1568 height 748
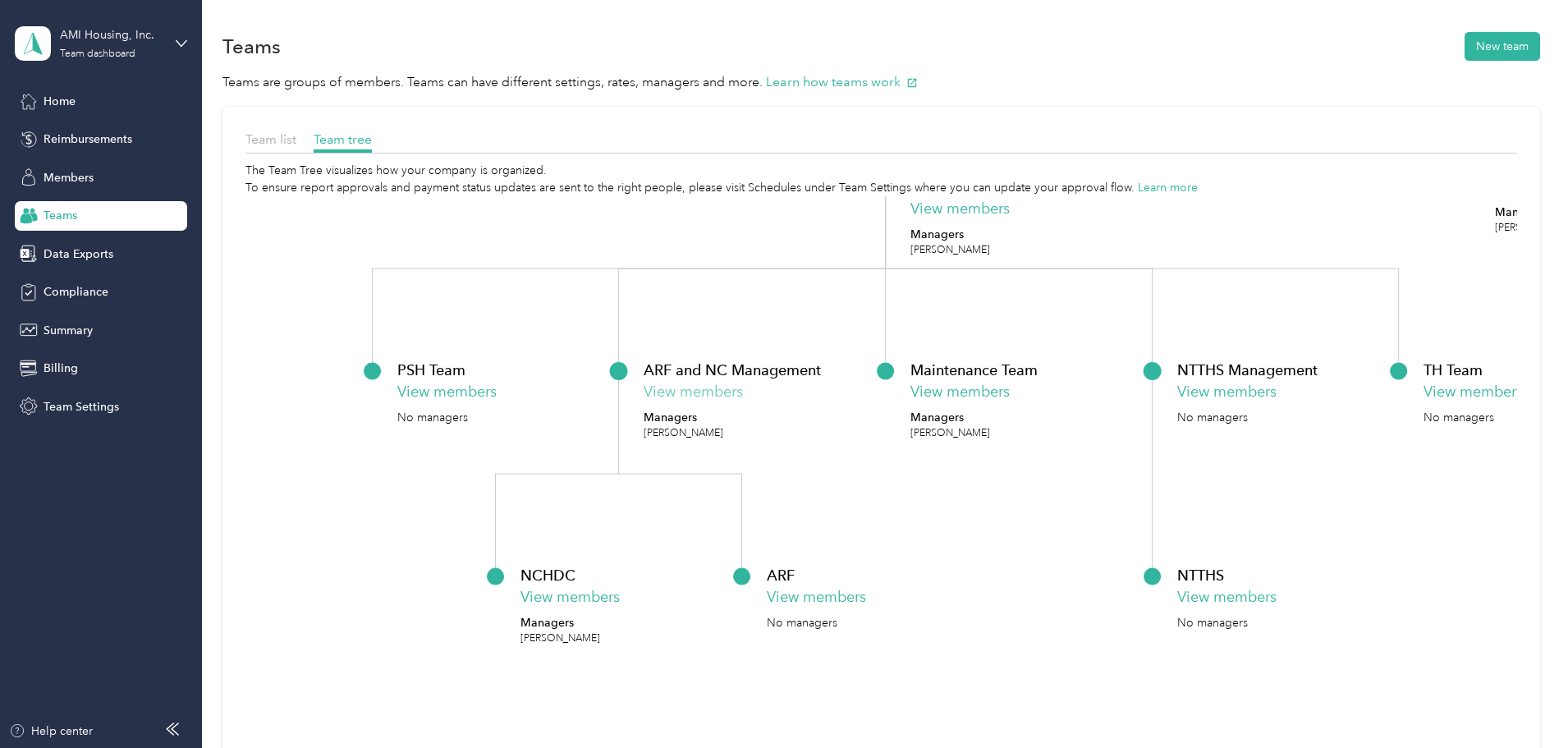
click at [742, 394] on button "View members" at bounding box center [692, 392] width 100 height 22
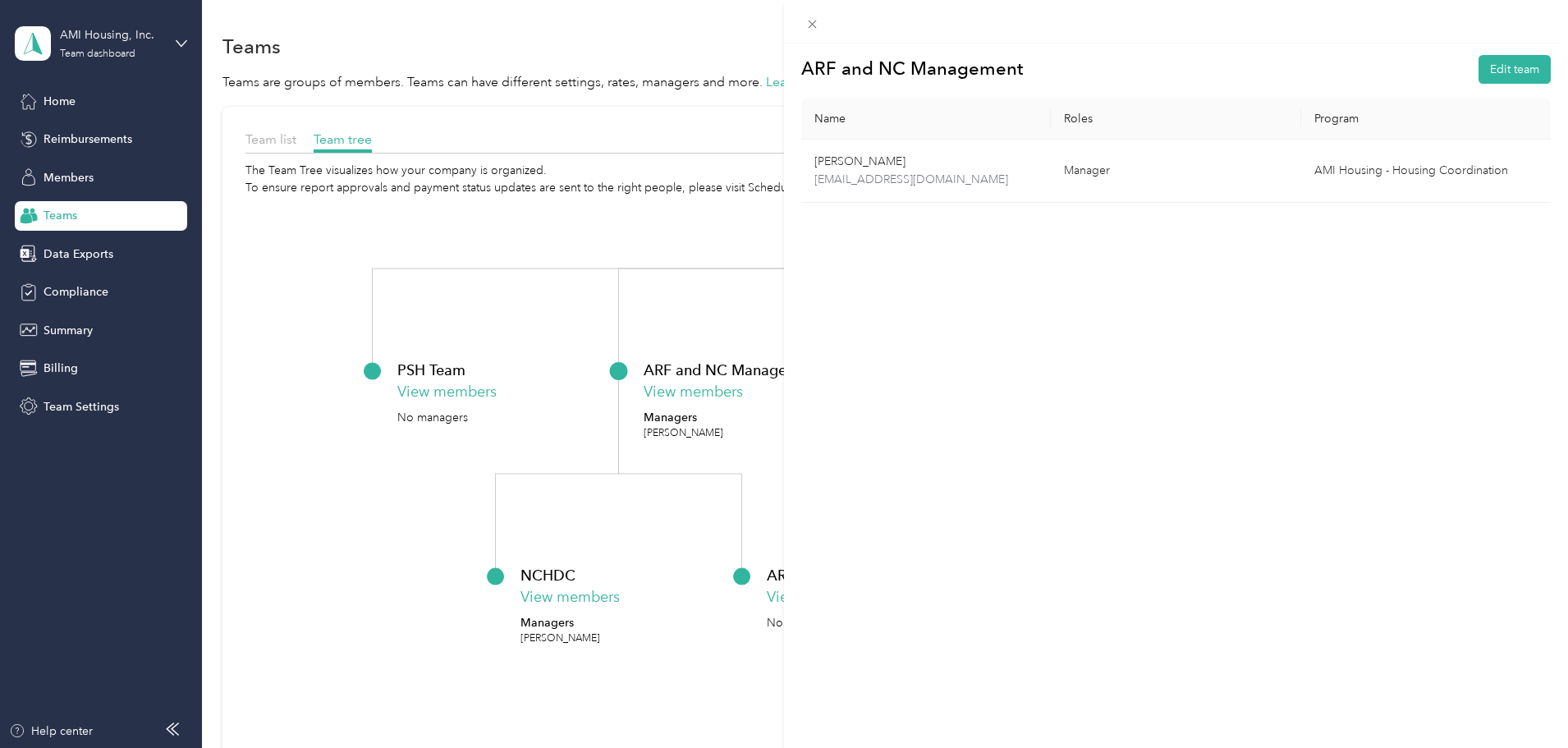
click at [461, 500] on div "ARF and NC Management Edit team Name Roles Program [PERSON_NAME] [EMAIL_ADDRESS…" at bounding box center [784, 374] width 1568 height 748
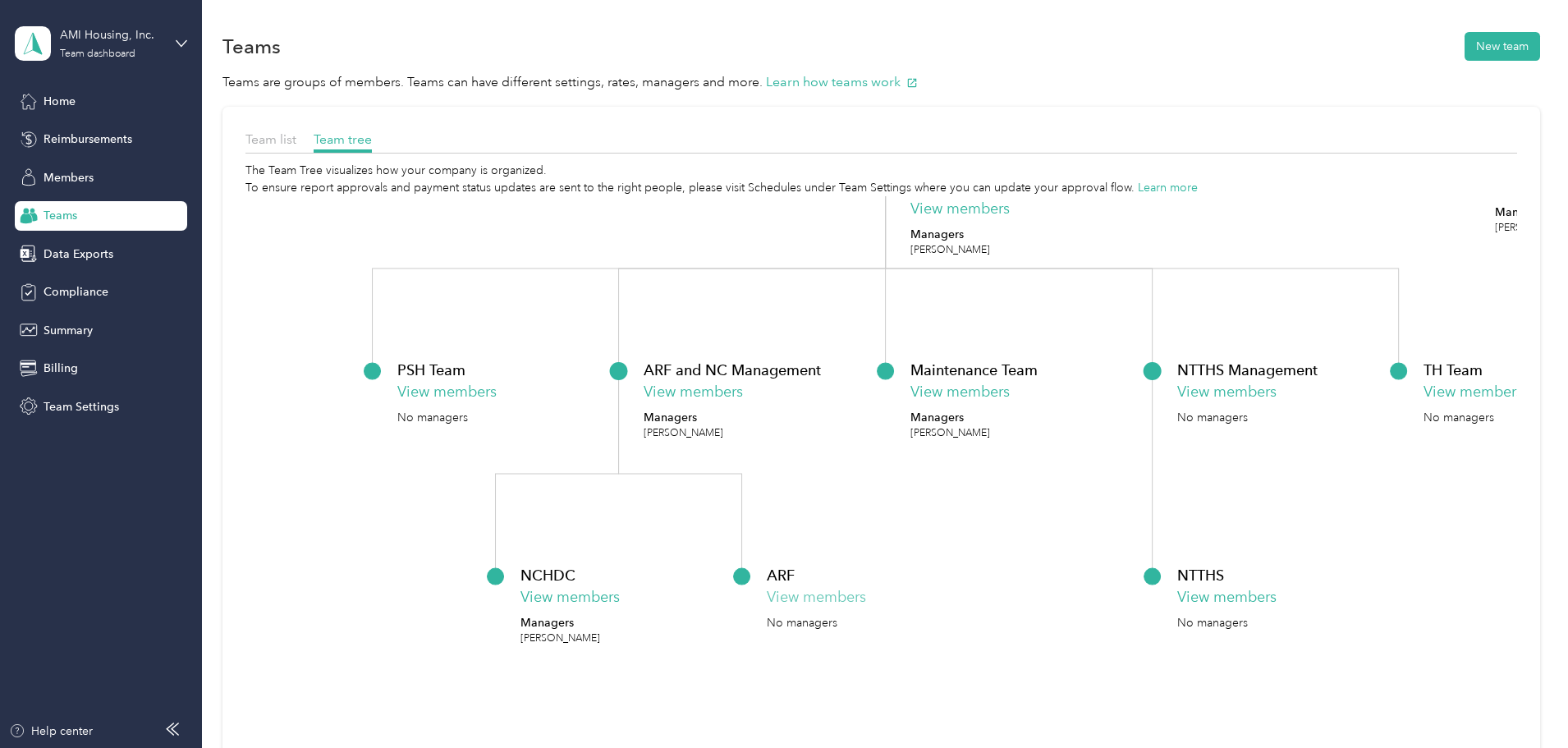
click at [865, 601] on button "View members" at bounding box center [816, 597] width 100 height 22
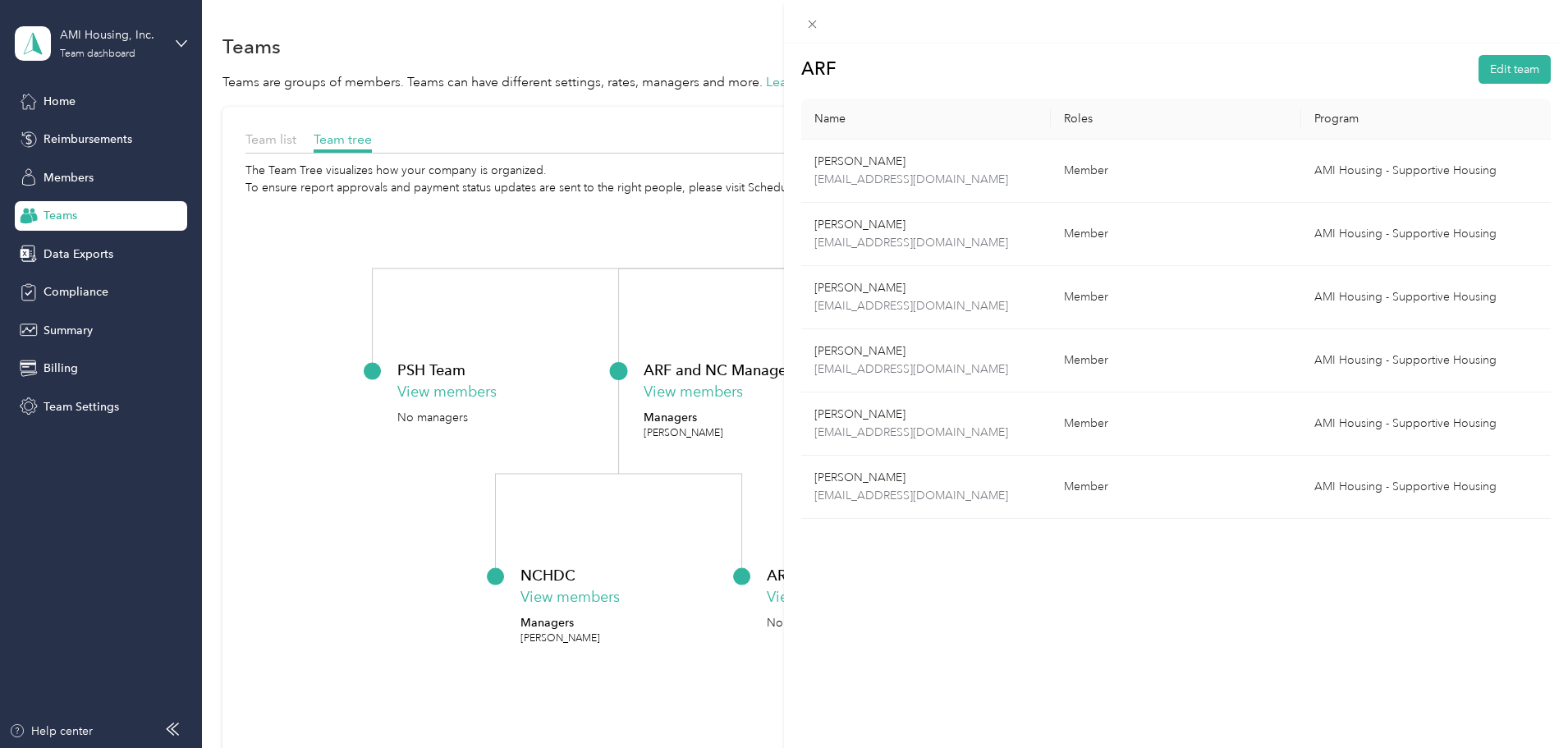
click at [447, 636] on div "ARF Edit team Name Roles Program [PERSON_NAME] [EMAIL_ADDRESS][DOMAIN_NAME] Mem…" at bounding box center [784, 374] width 1568 height 748
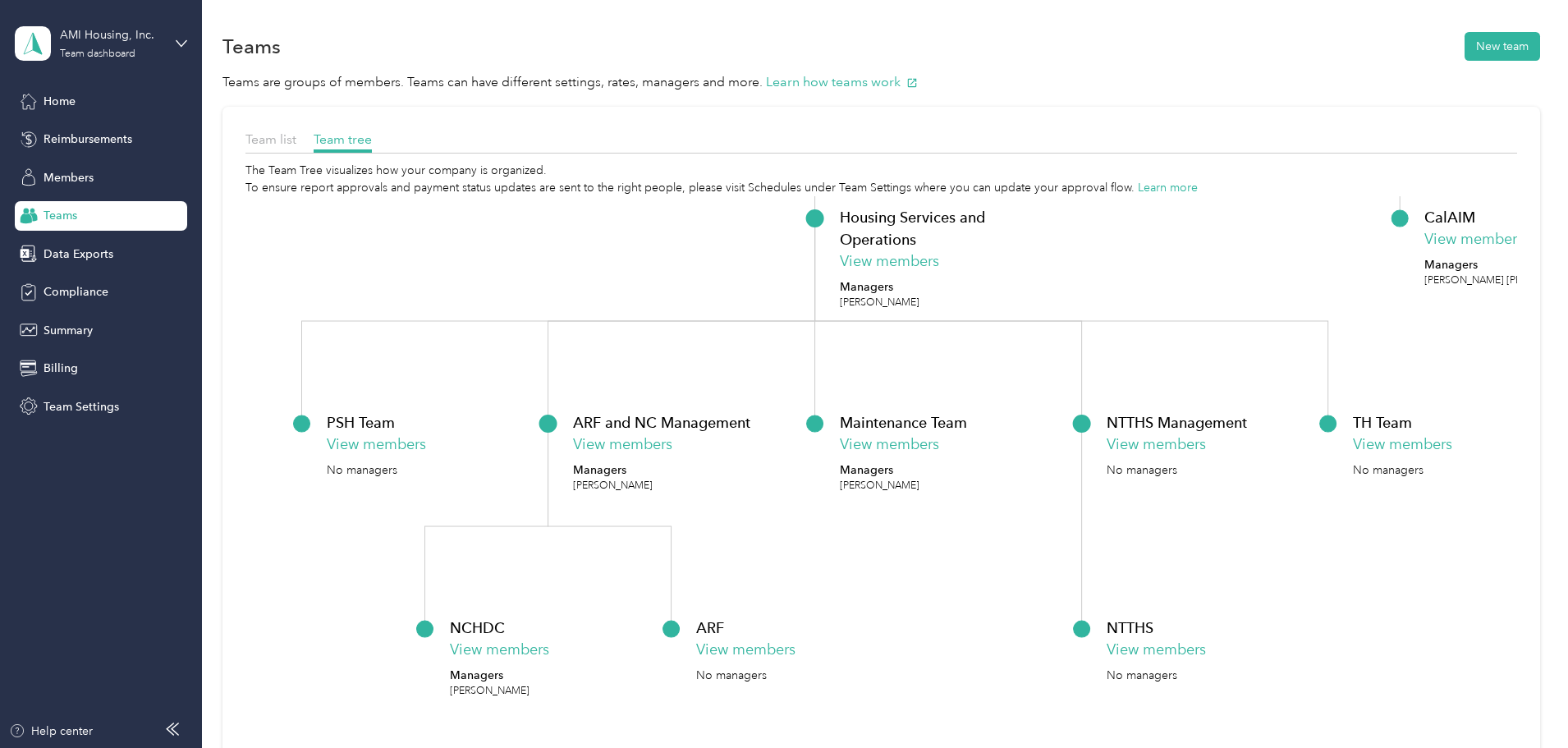
drag, startPoint x: 464, startPoint y: 583, endPoint x: 393, endPoint y: 636, distance: 88.6
click at [393, 636] on icon "AMI Housing, Inc. View members Managers AMI Housing +1 more CEO View members Ma…" at bounding box center [881, 533] width 1272 height 673
click at [425, 446] on button "View members" at bounding box center [376, 445] width 100 height 22
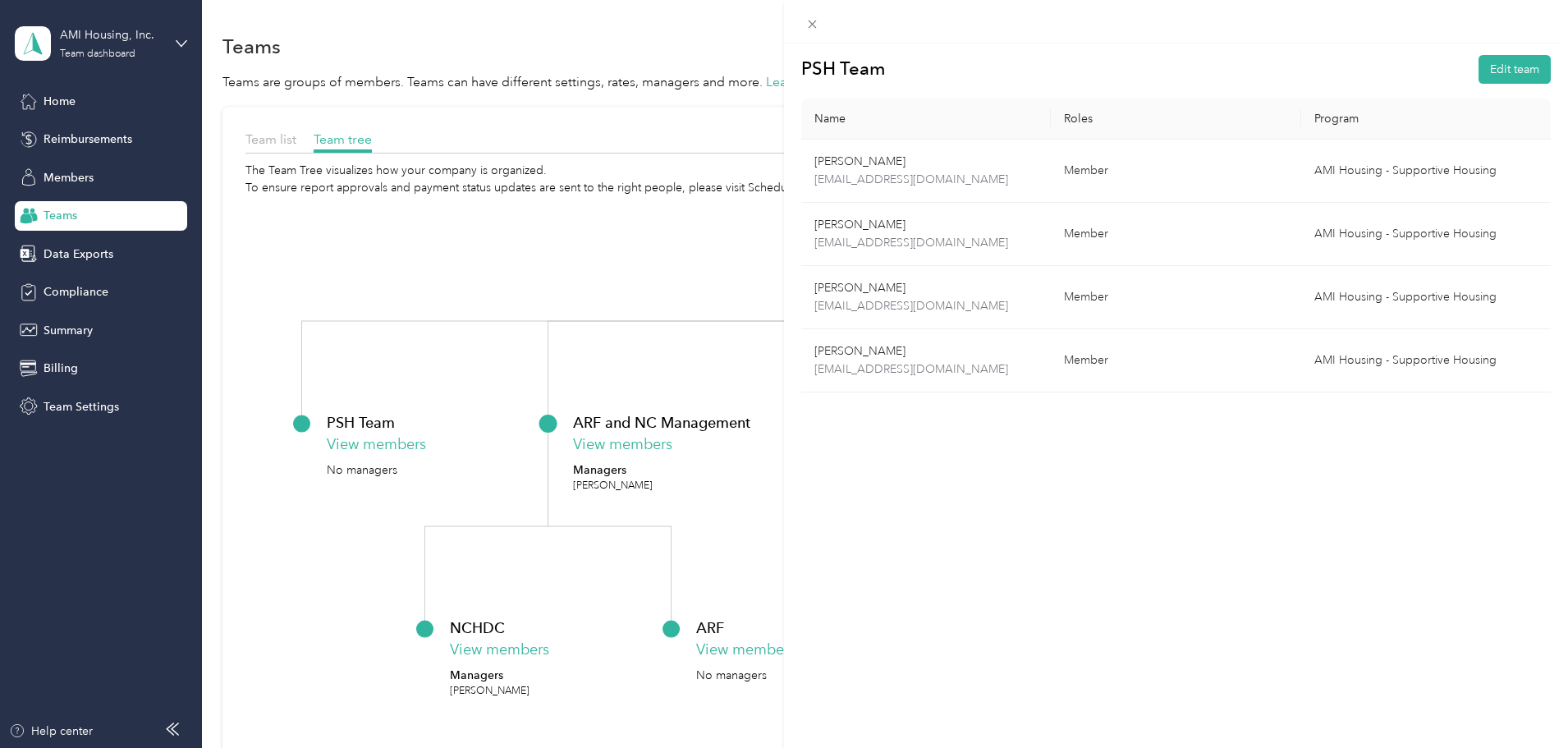
click at [362, 517] on div "PSH Team Edit team Name Roles Program [PERSON_NAME] [EMAIL_ADDRESS][DOMAIN_NAME…" at bounding box center [784, 374] width 1568 height 748
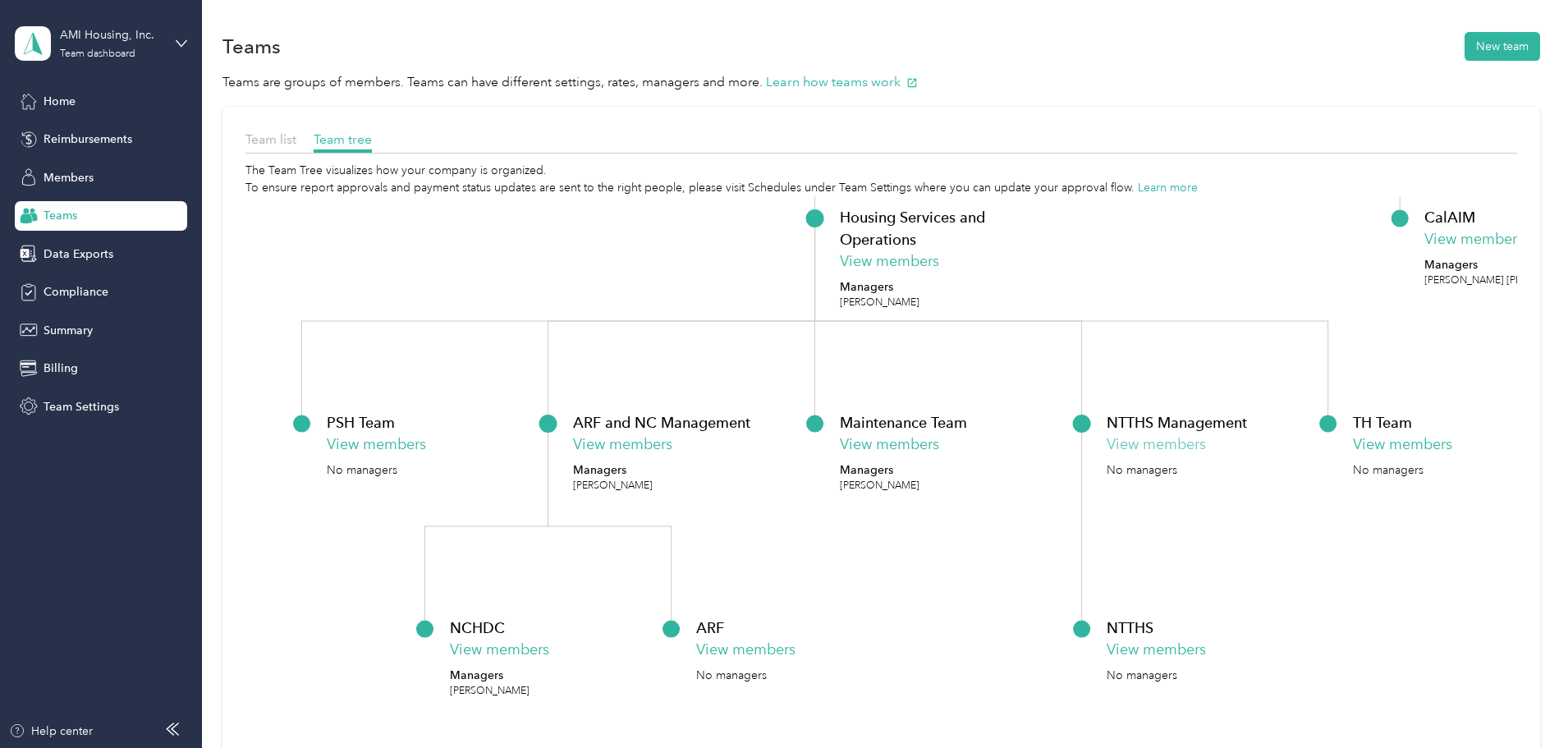
click at [1205, 444] on button "View members" at bounding box center [1156, 445] width 100 height 22
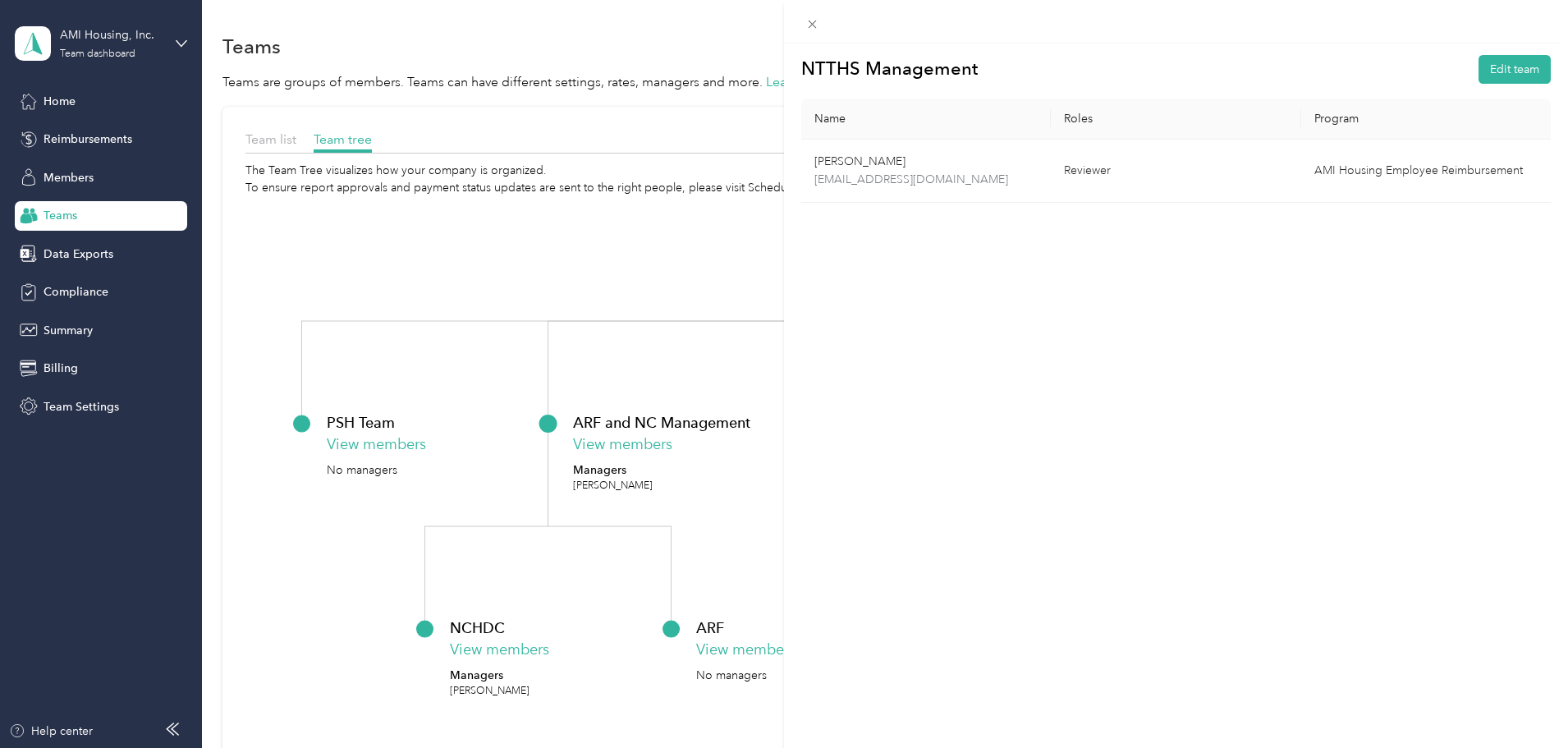
click at [315, 479] on div "NTTHS Management Edit team Name Roles Program [PERSON_NAME] [EMAIL_ADDRESS][DOM…" at bounding box center [784, 374] width 1568 height 748
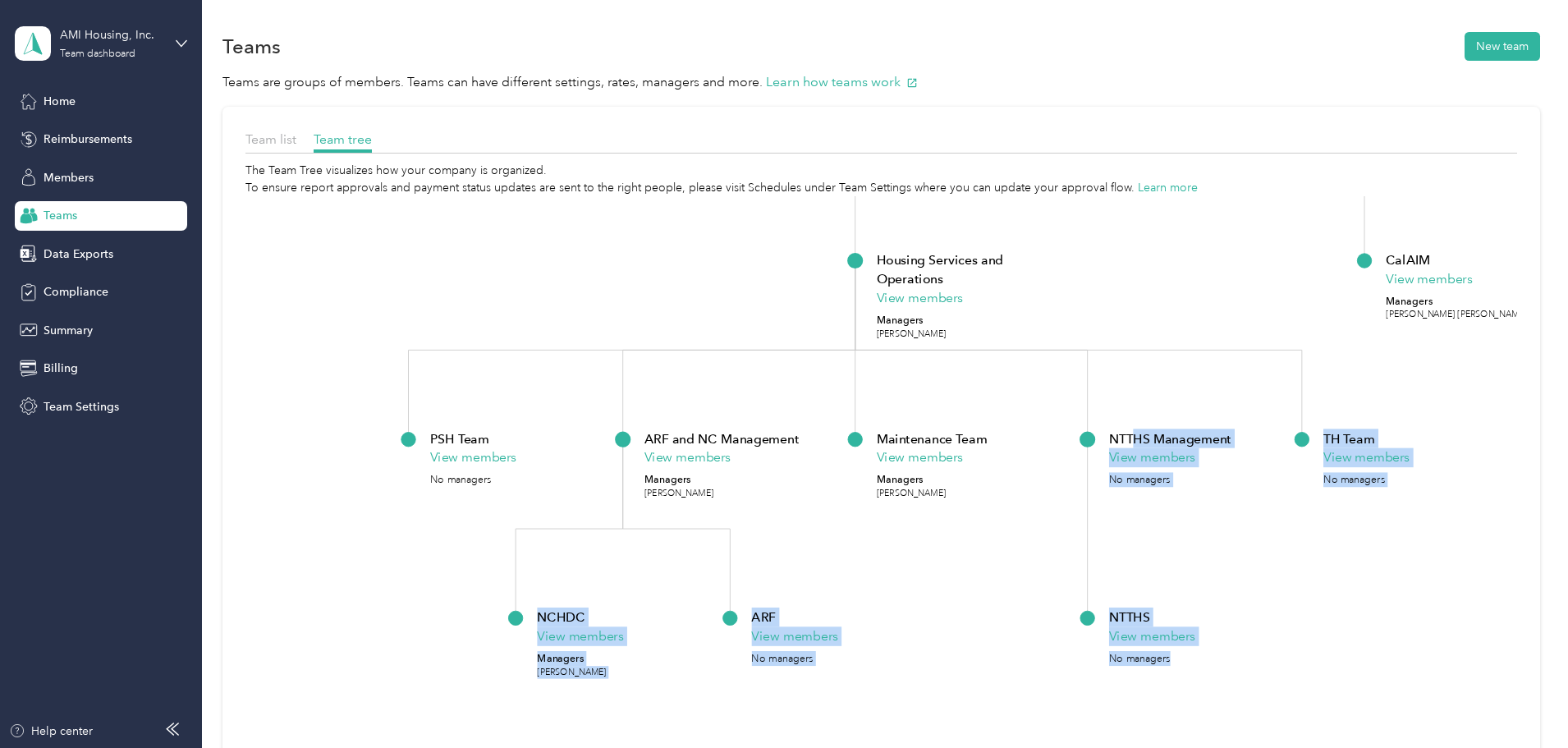
drag, startPoint x: 1459, startPoint y: 591, endPoint x: 1245, endPoint y: 441, distance: 261.3
click at [1245, 441] on div "Team list Team tree The Team Tree visualizes how your company is organized. To …" at bounding box center [881, 504] width 1317 height 795
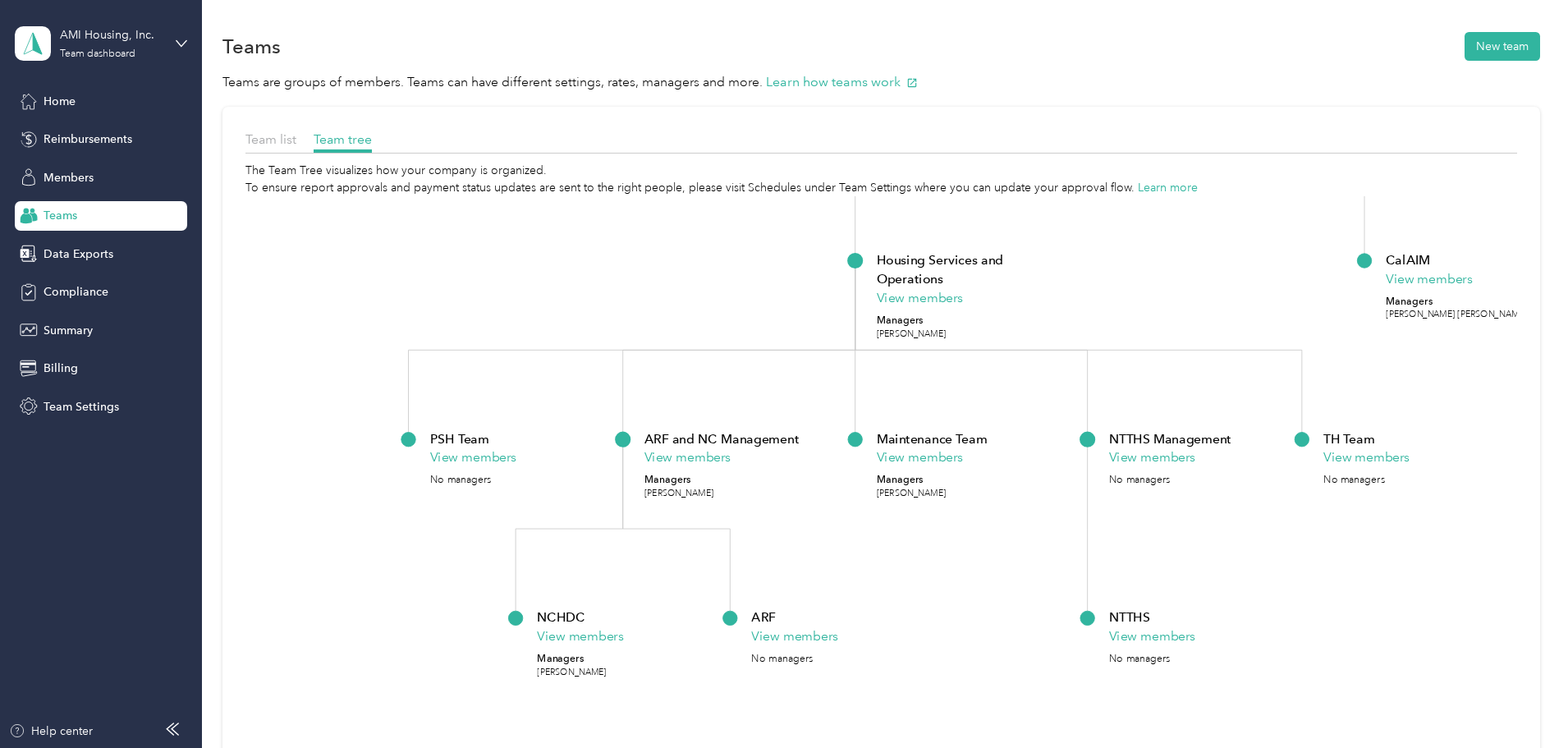
click at [292, 575] on div "Team list Team tree The Team Tree visualizes how your company is organized. To …" at bounding box center [881, 504] width 1317 height 795
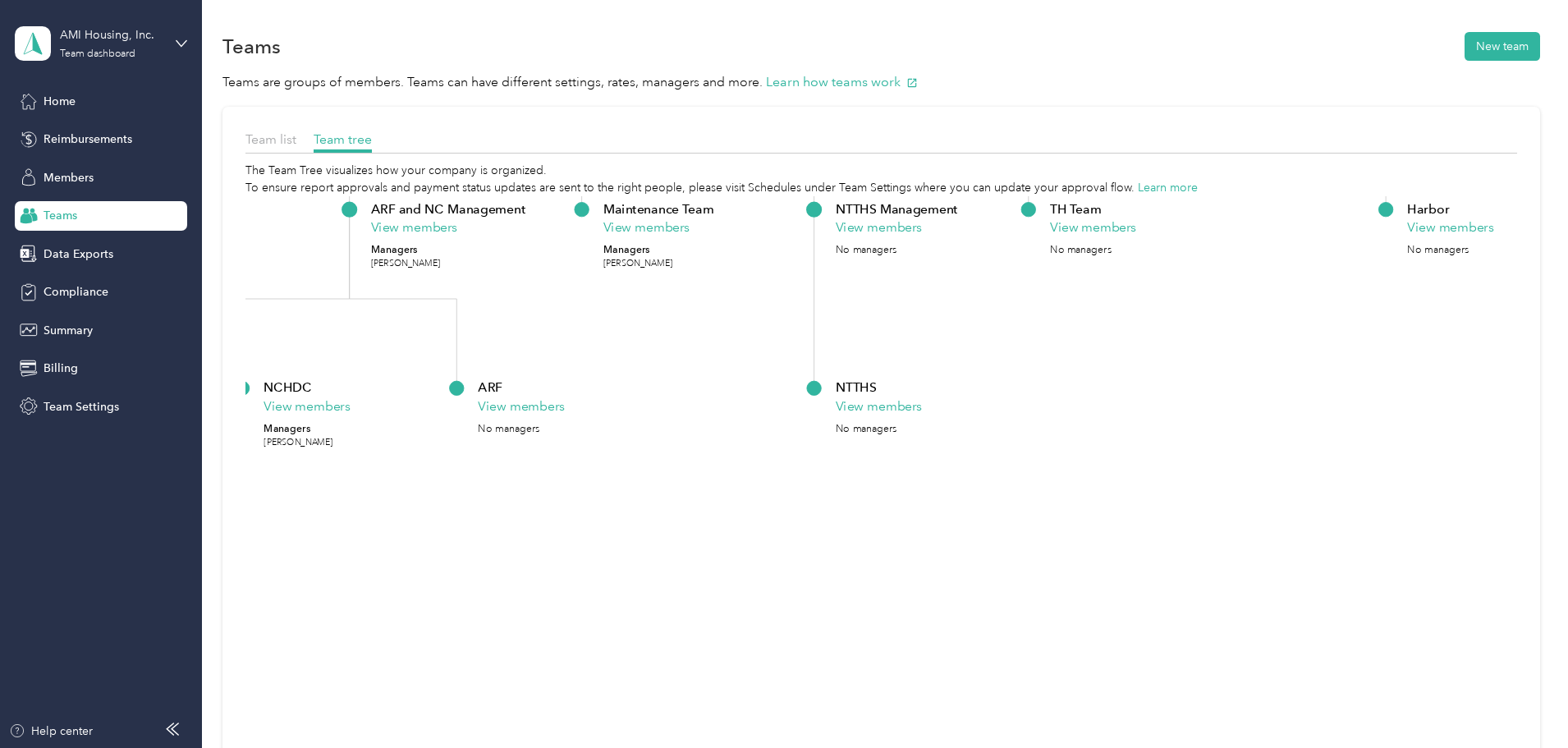
drag, startPoint x: 1041, startPoint y: 663, endPoint x: 749, endPoint y: 430, distance: 373.6
click at [749, 430] on icon "AMI Housing, Inc. View members Managers AMI Housing +1 more CEO View members Ma…" at bounding box center [881, 533] width 1272 height 673
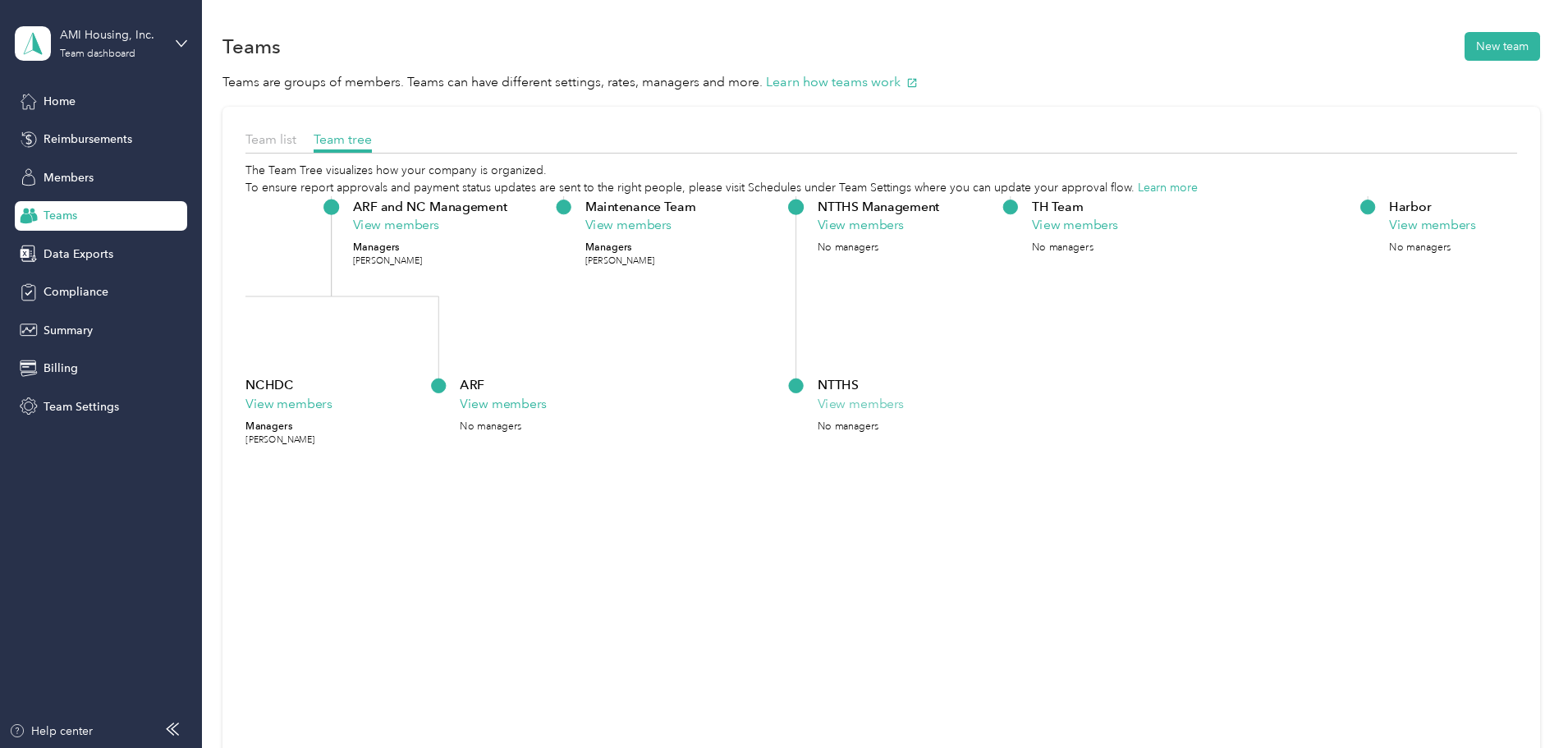
click at [904, 403] on button "View members" at bounding box center [860, 404] width 86 height 20
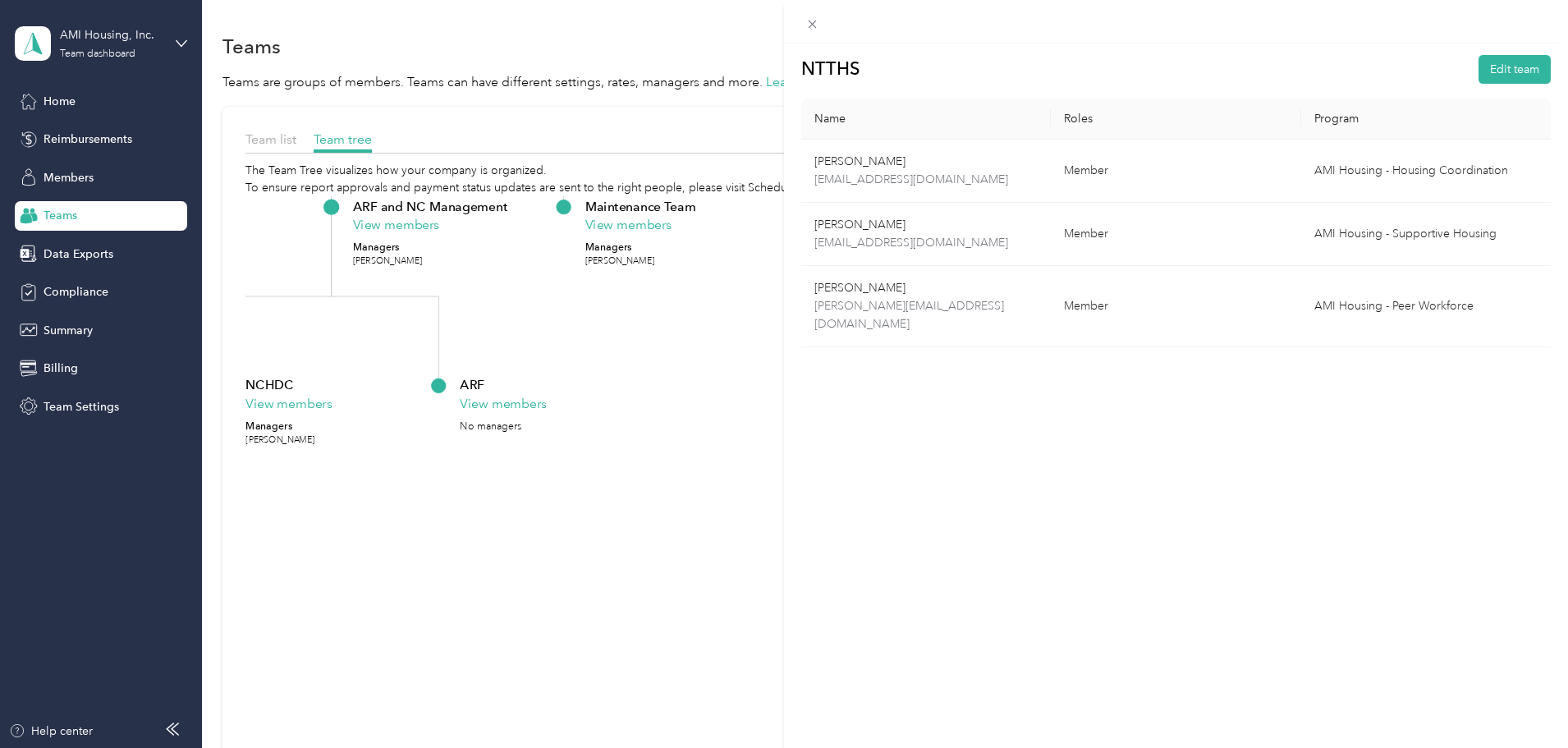
click at [270, 516] on div "NTTHS Edit team Name Roles Program [PERSON_NAME] [EMAIL_ADDRESS][DOMAIN_NAME] M…" at bounding box center [784, 374] width 1568 height 748
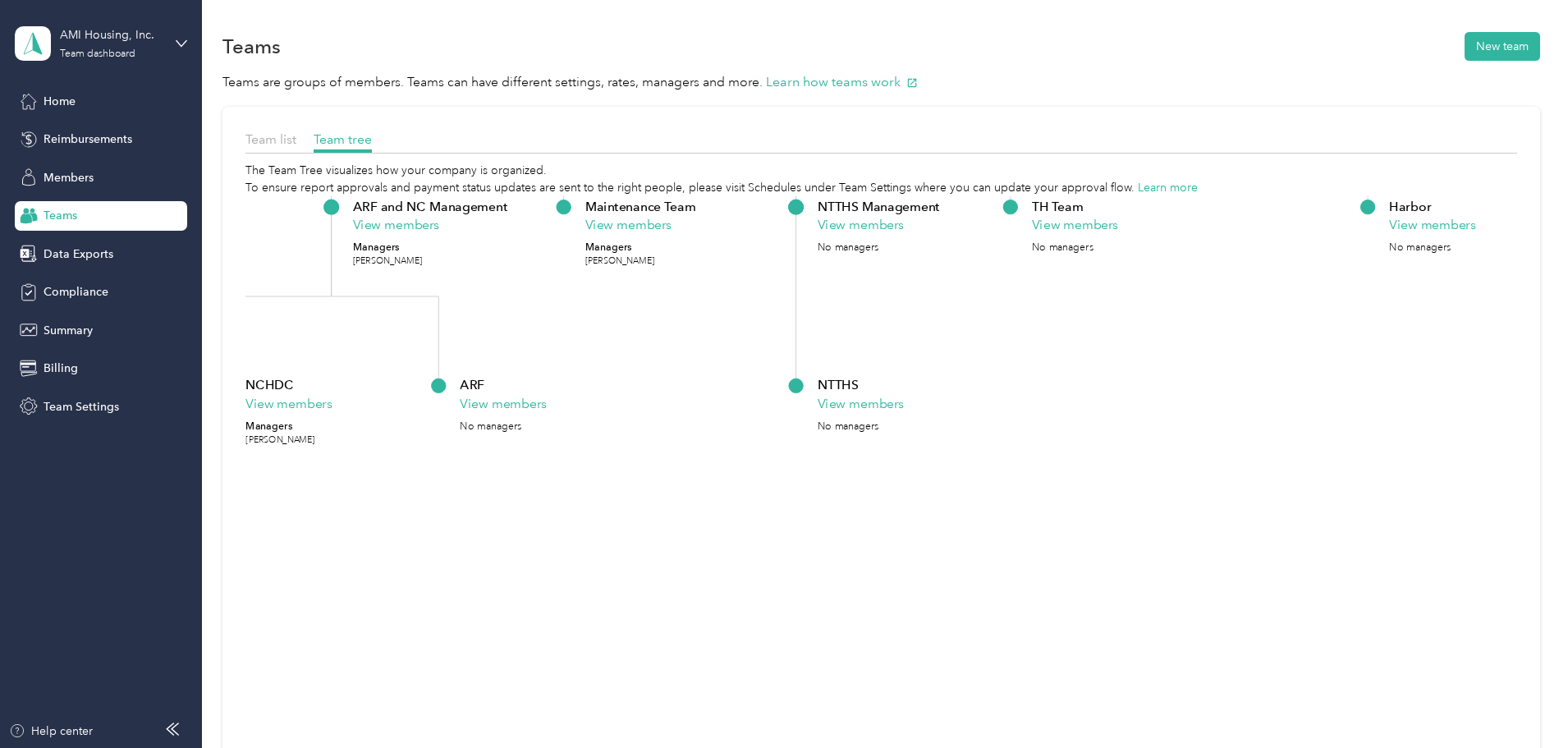
click at [236, 485] on div "Team list Team tree The Team Tree visualizes how your company is organized. To …" at bounding box center [881, 504] width 1317 height 795
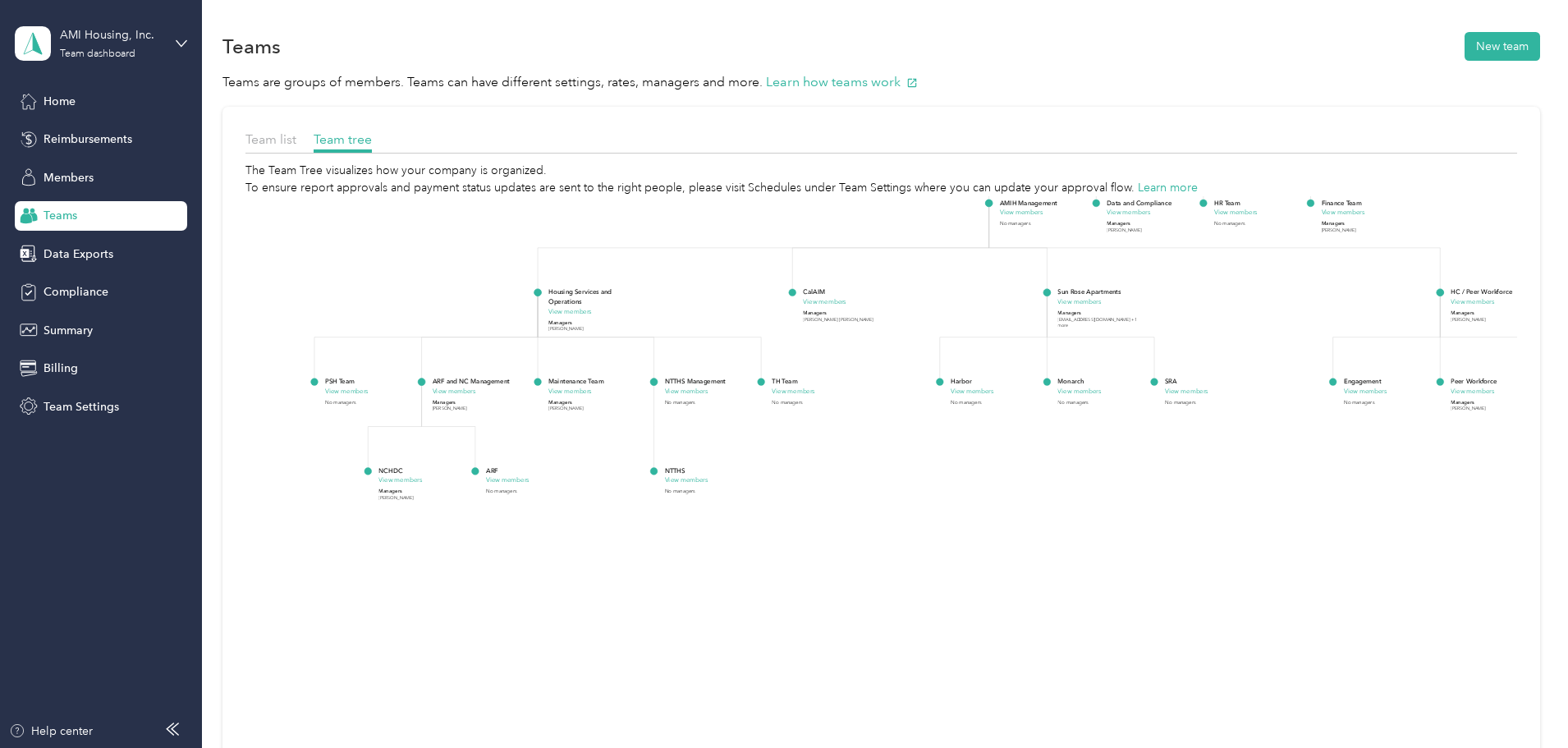
drag, startPoint x: 509, startPoint y: 577, endPoint x: 561, endPoint y: 580, distance: 52.1
click at [561, 580] on icon "AMI Housing, Inc. View members Managers AMI Housing +1 more CEO View members Ma…" at bounding box center [881, 533] width 1272 height 673
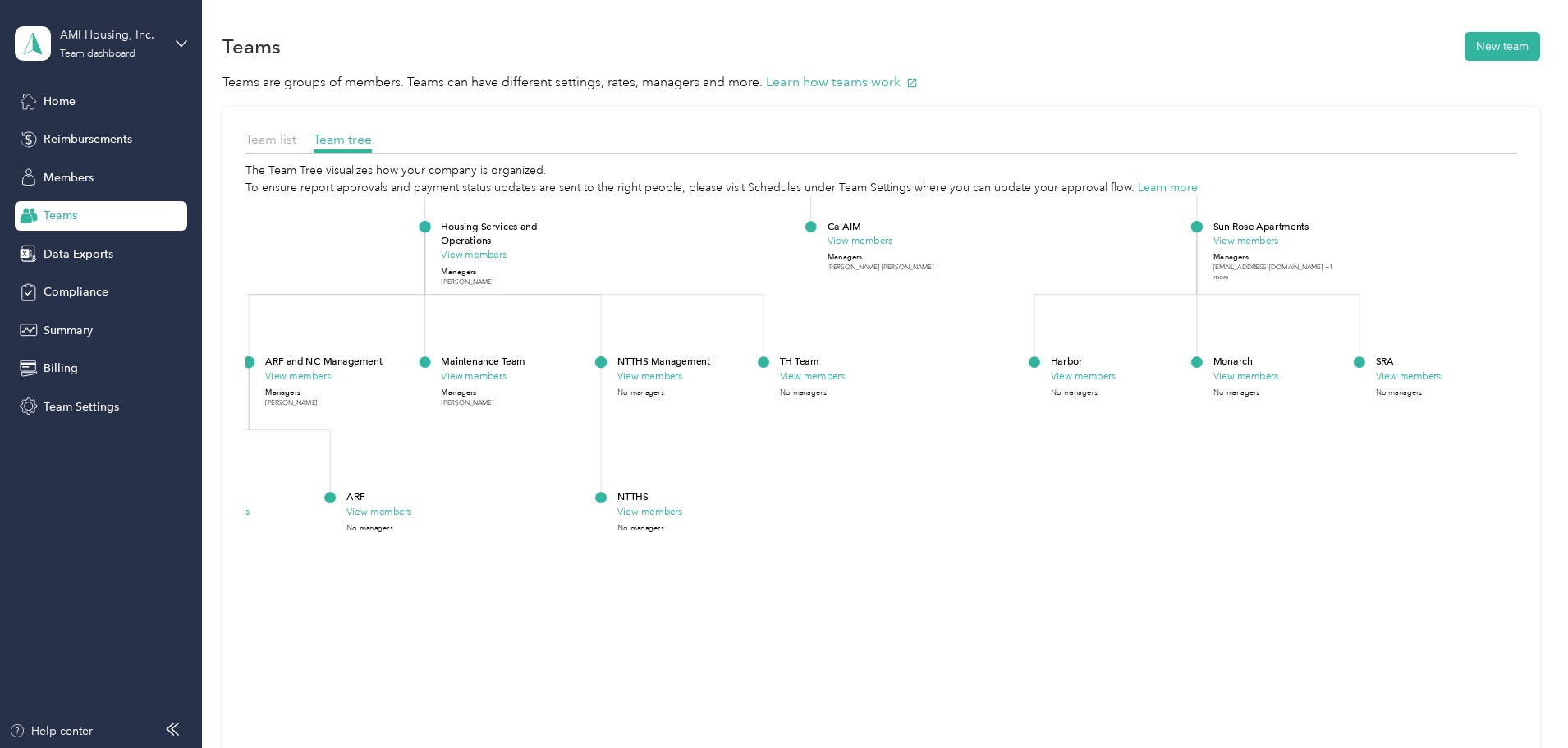
drag, startPoint x: 724, startPoint y: 573, endPoint x: 554, endPoint y: 654, distance: 188.3
click at [554, 654] on icon "AMI Housing, Inc. View members Managers AMI Housing +1 more CEO View members Ma…" at bounding box center [881, 533] width 1272 height 673
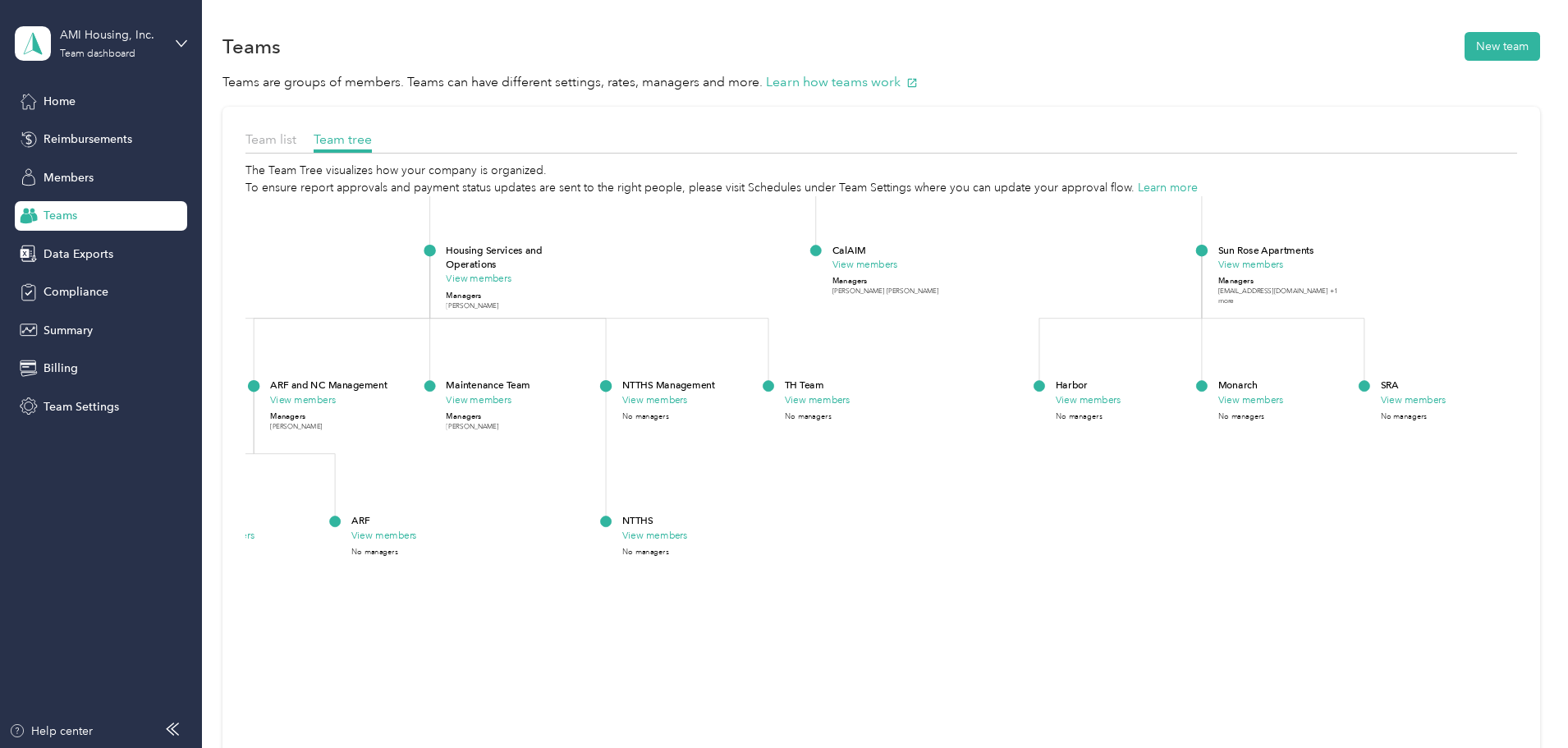
drag, startPoint x: 977, startPoint y: 532, endPoint x: 982, endPoint y: 555, distance: 23.5
click at [982, 555] on icon "AMI Housing, Inc. View members Managers AMI Housing +1 more CEO View members Ma…" at bounding box center [881, 533] width 1272 height 673
click at [851, 399] on button "View members" at bounding box center [818, 399] width 66 height 15
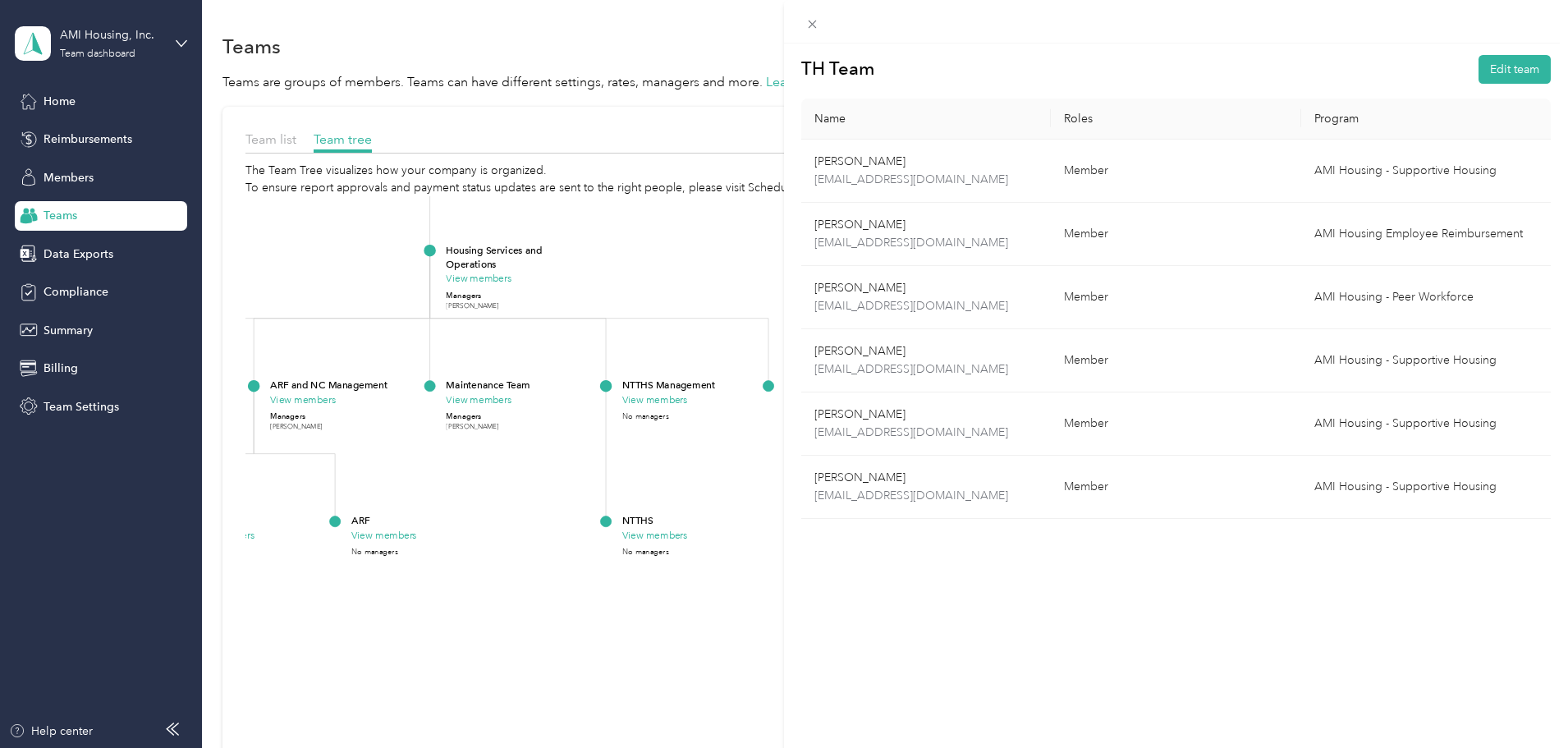
click at [572, 612] on div "TH Team Edit team Name Roles Program [PERSON_NAME] [EMAIL_ADDRESS][DOMAIN_NAME]…" at bounding box center [784, 374] width 1568 height 748
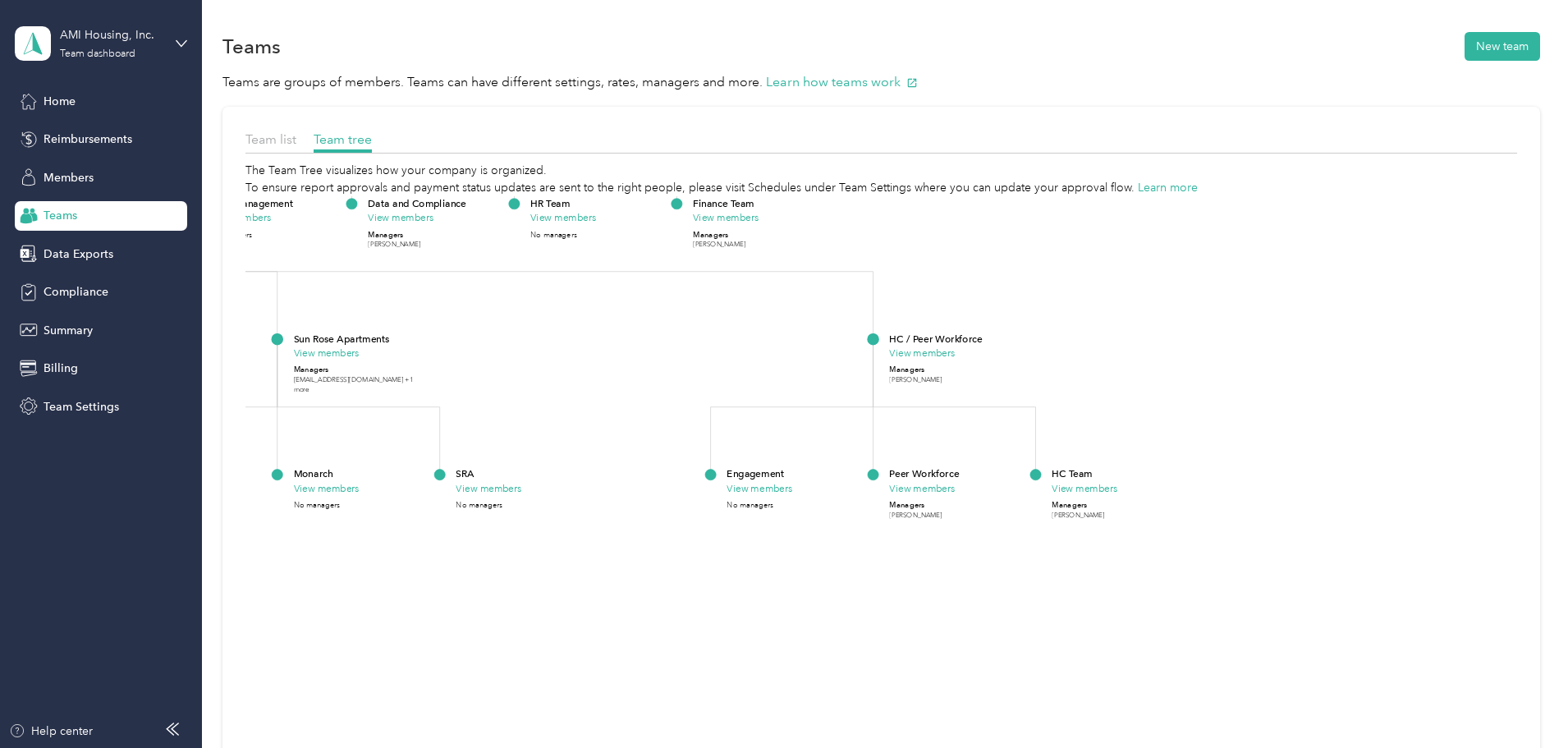
drag, startPoint x: 1258, startPoint y: 592, endPoint x: 333, endPoint y: 681, distance: 929.3
click at [333, 681] on div "Team list Team tree The Team Tree visualizes how your company is organized. To …" at bounding box center [881, 500] width 1317 height 786
click at [1117, 491] on button "View members" at bounding box center [1084, 488] width 66 height 15
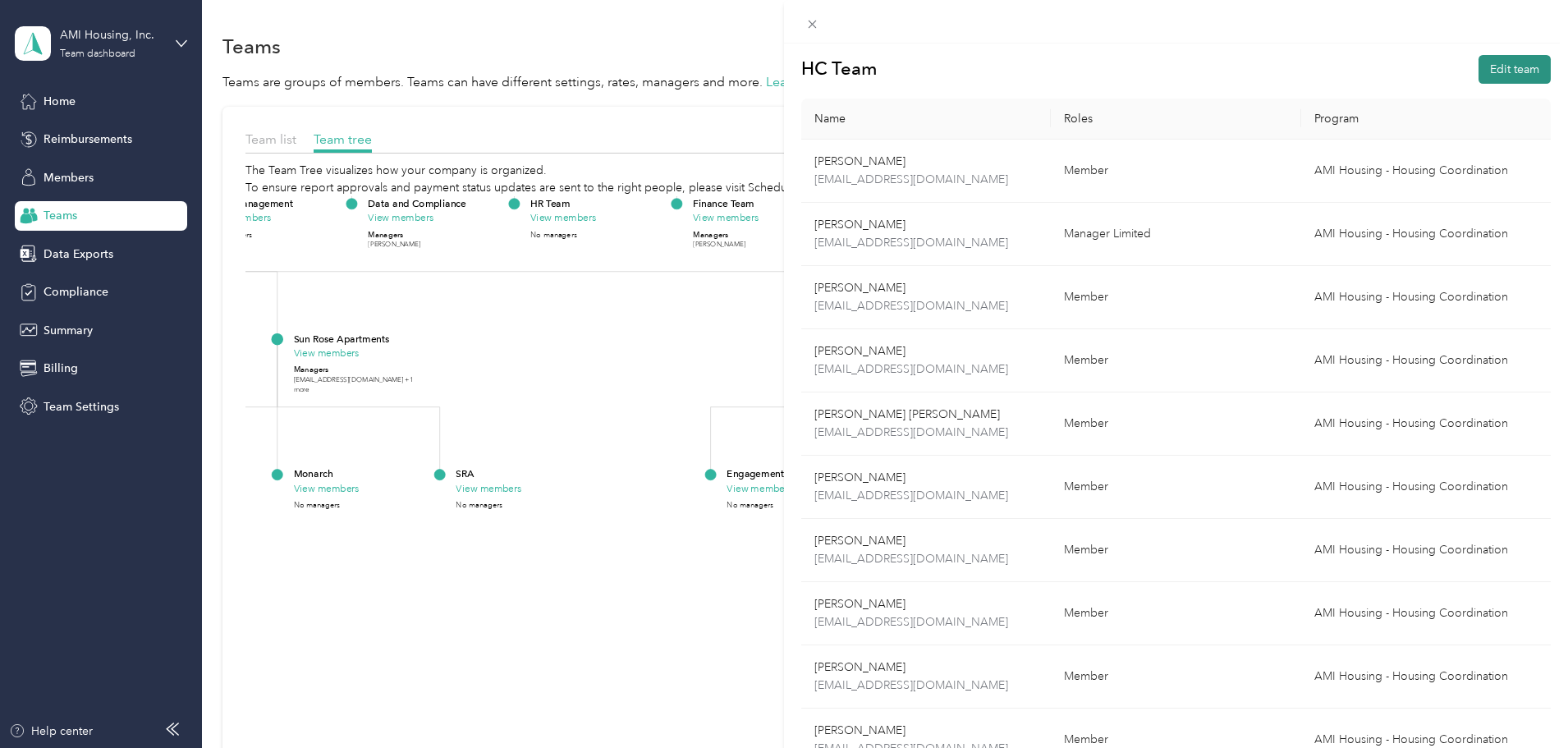
click at [1486, 76] on button "Edit team" at bounding box center [1514, 69] width 72 height 28
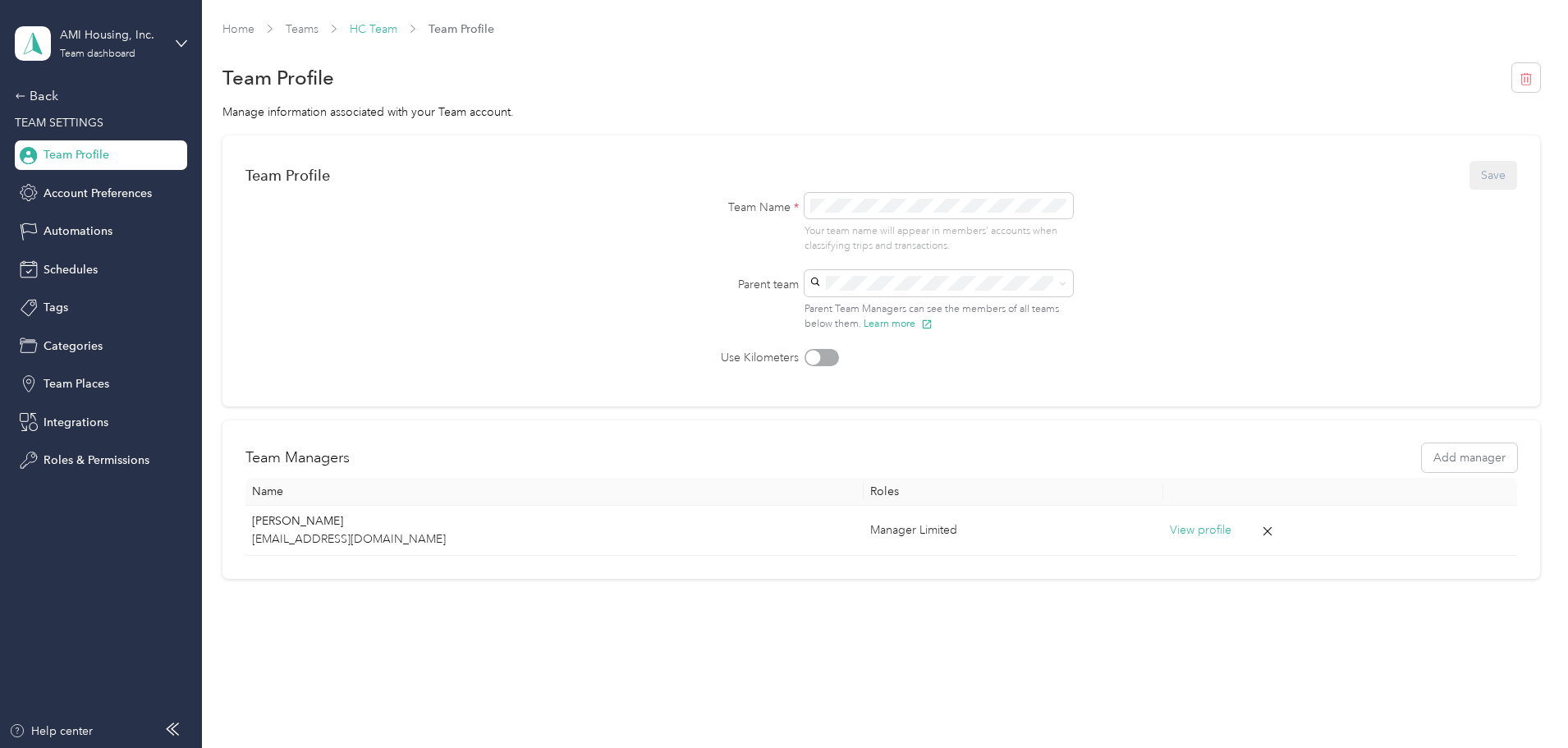
click at [397, 28] on link "HC Team" at bounding box center [373, 29] width 48 height 14
click at [318, 27] on link "Teams" at bounding box center [301, 29] width 33 height 14
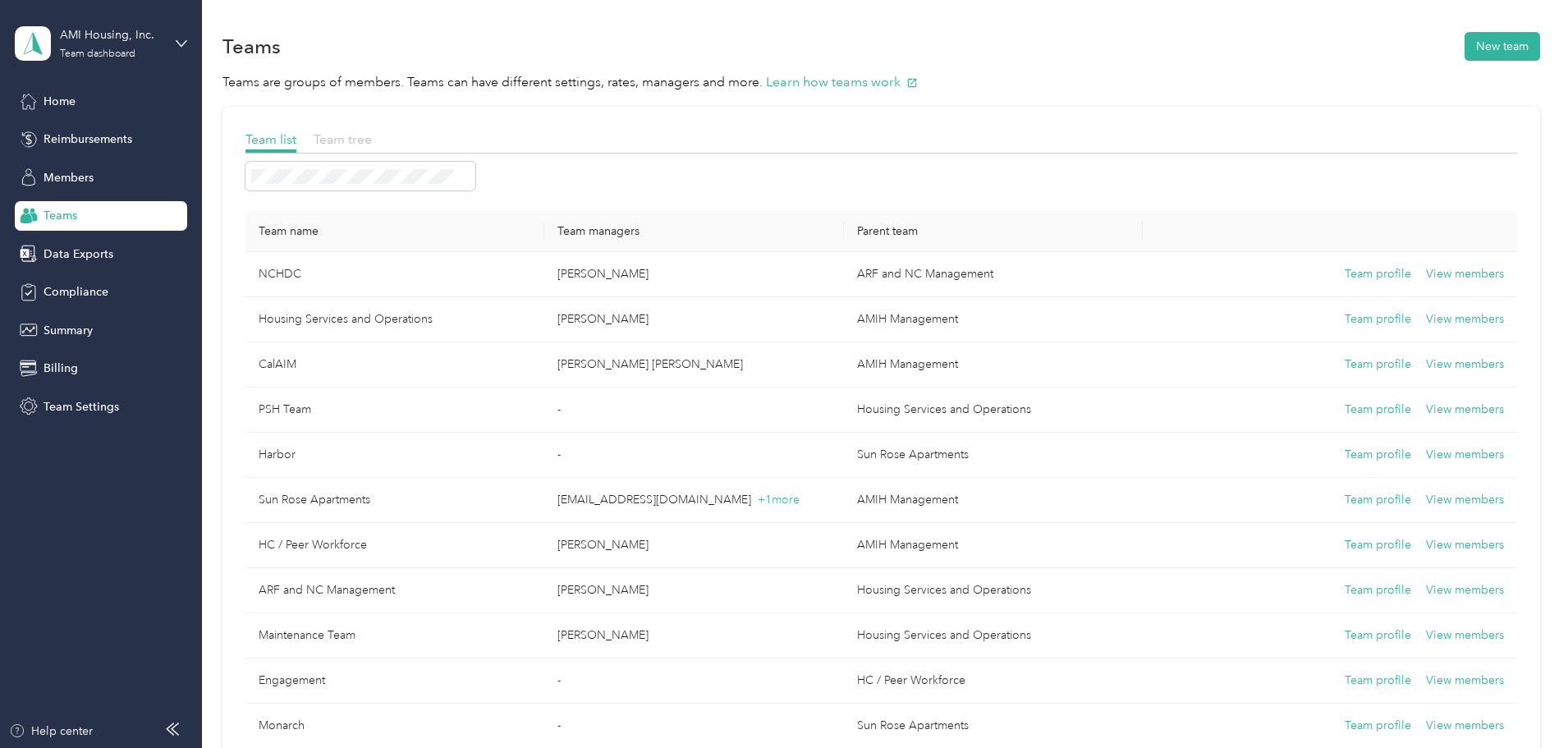
click at [372, 141] on span "Team tree" at bounding box center [343, 140] width 59 height 16
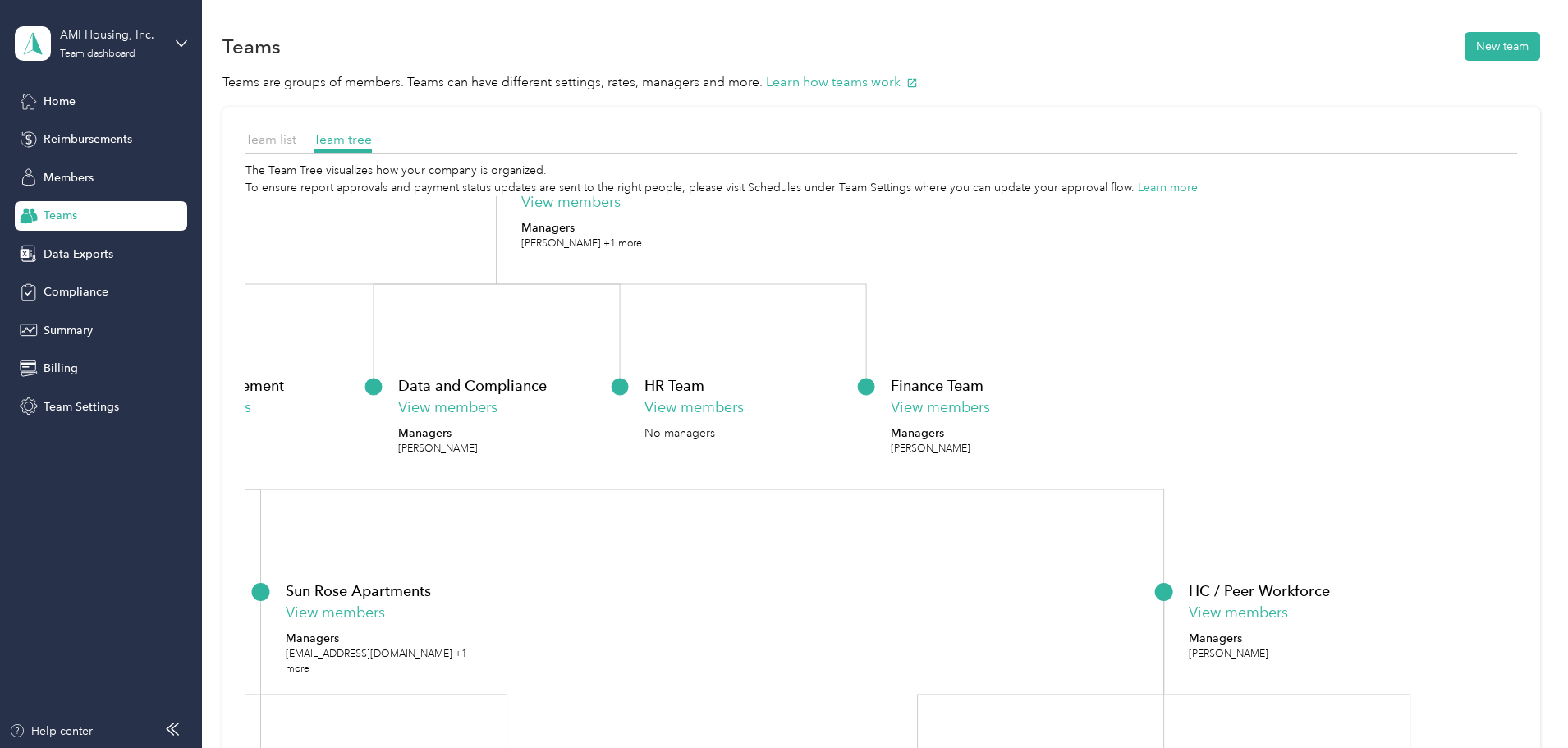
drag, startPoint x: 1215, startPoint y: 530, endPoint x: 1045, endPoint y: 212, distance: 360.6
click at [1046, 212] on icon "AMI Housing, Inc. View members Managers AMI Housing +1 more CEO View members Ma…" at bounding box center [881, 533] width 1272 height 673
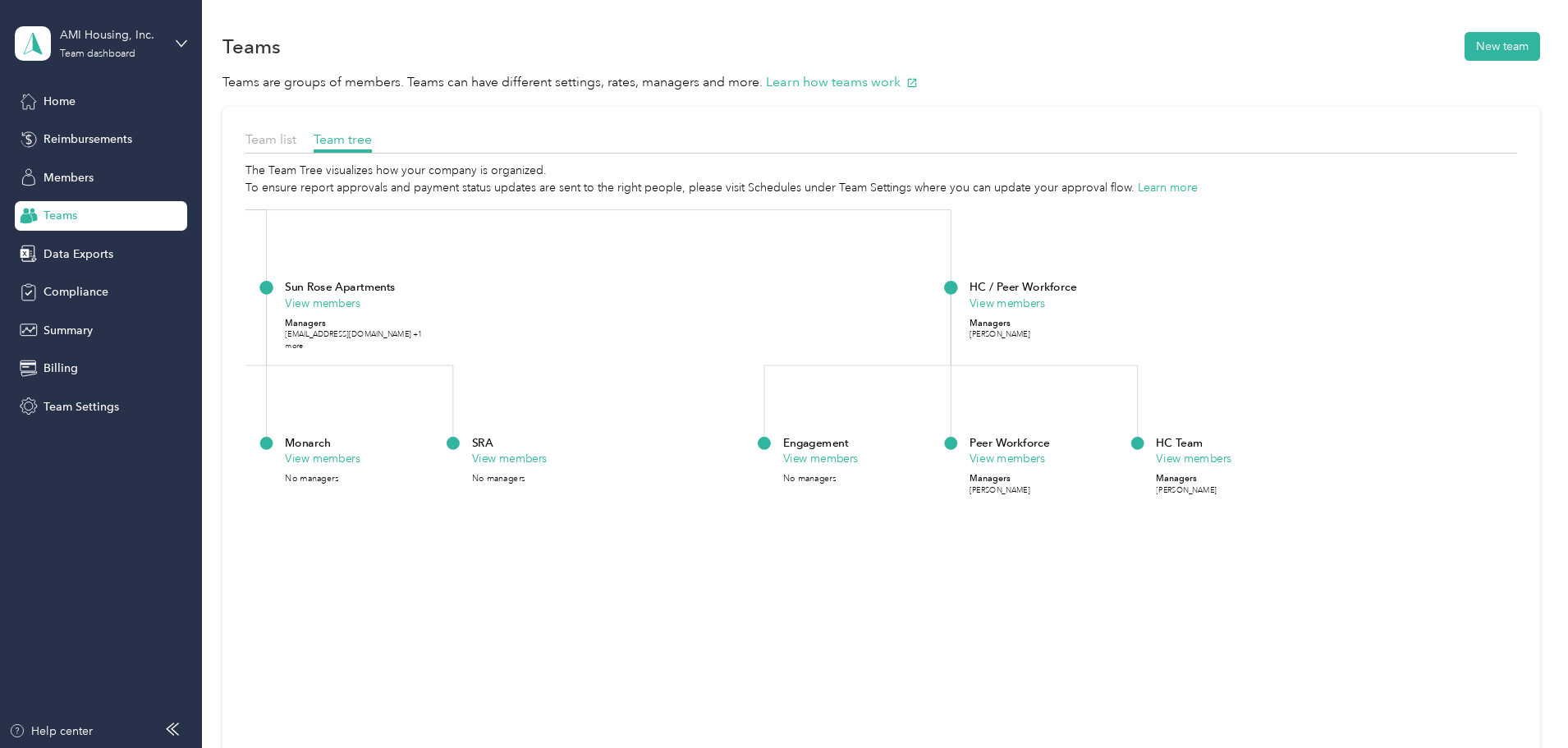
drag, startPoint x: 976, startPoint y: 633, endPoint x: 828, endPoint y: 348, distance: 321.1
click at [828, 348] on icon "AMI Housing, Inc. View members Managers AMI Housing +1 more CEO View members Ma…" at bounding box center [881, 533] width 1272 height 673
click at [1231, 460] on button "View members" at bounding box center [1193, 459] width 76 height 16
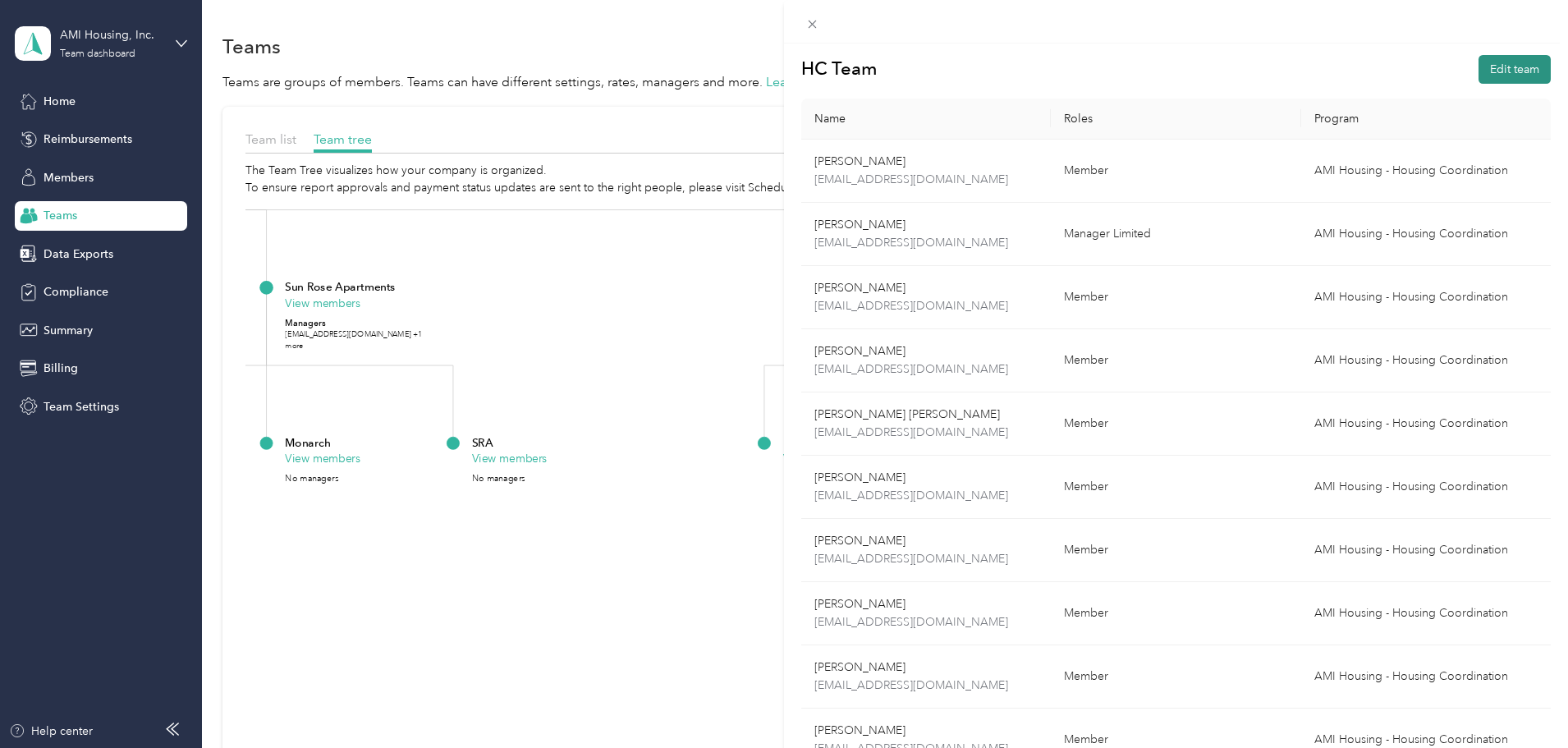
click at [1503, 60] on button "Edit team" at bounding box center [1514, 69] width 72 height 28
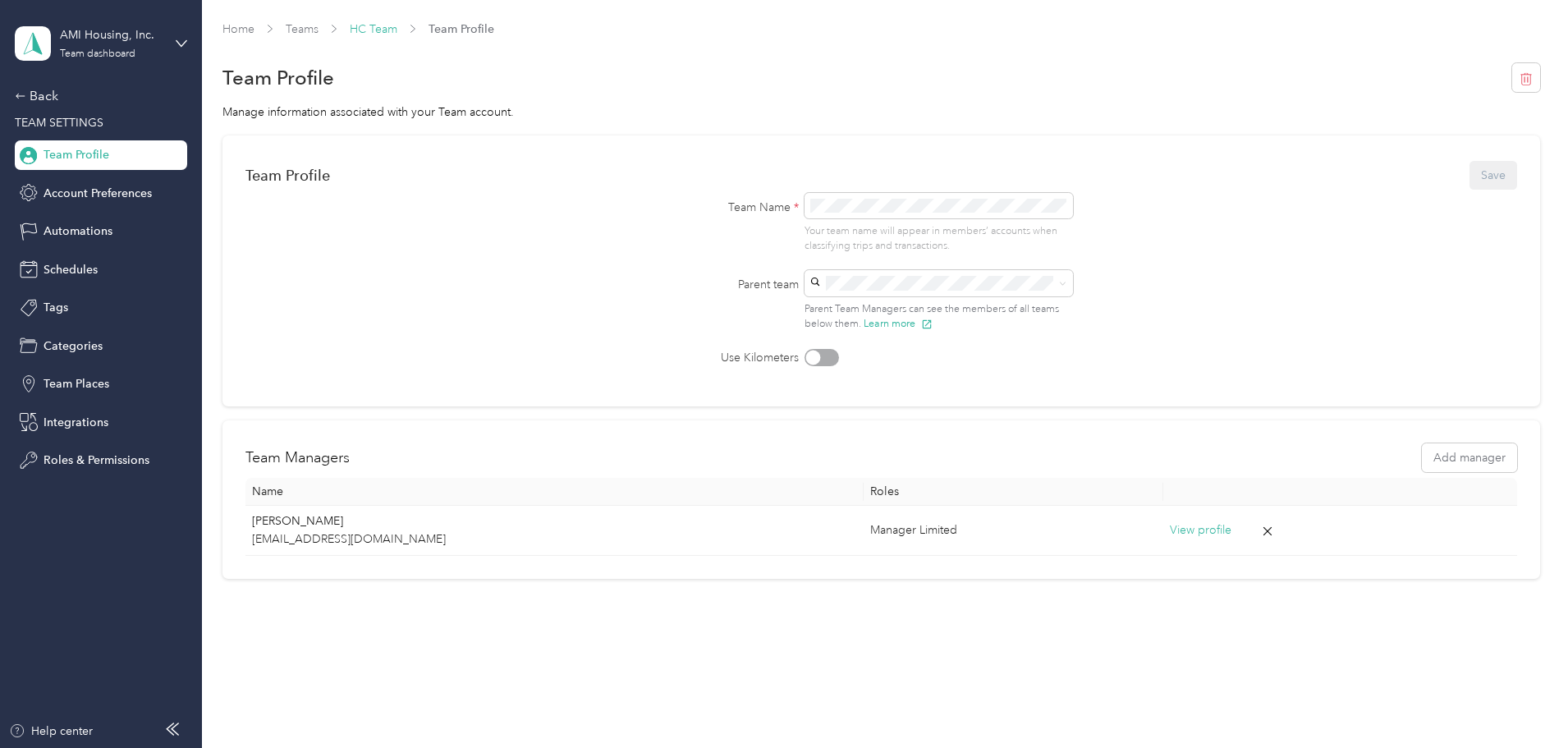
click at [397, 32] on link "HC Team" at bounding box center [373, 29] width 48 height 14
click at [510, 26] on div "Home Teams HC Team Team Profile" at bounding box center [881, 28] width 1317 height 17
click at [397, 27] on link "HC Team" at bounding box center [373, 29] width 48 height 14
click at [318, 33] on link "Teams" at bounding box center [301, 29] width 33 height 14
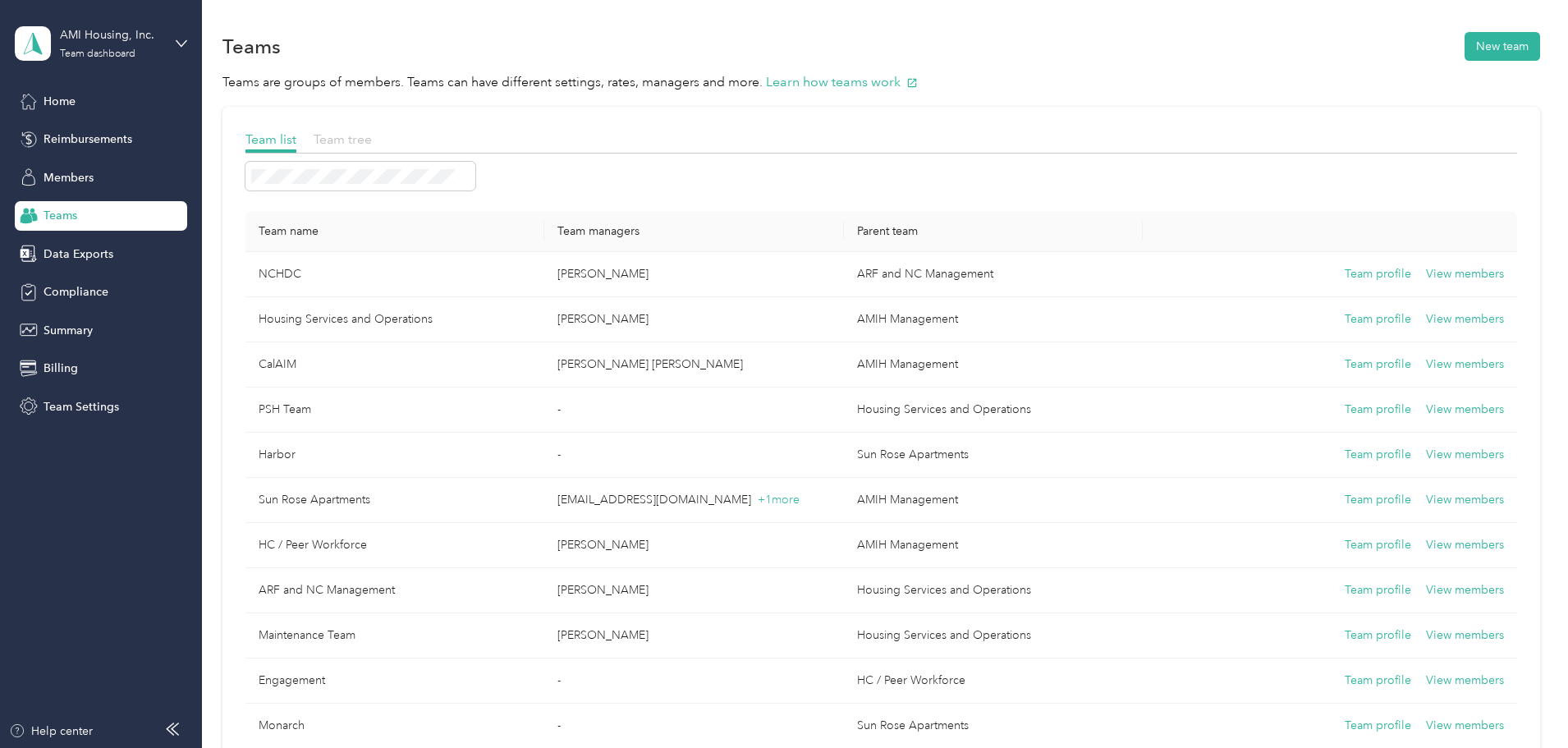
click at [372, 136] on span "Team tree" at bounding box center [343, 140] width 59 height 16
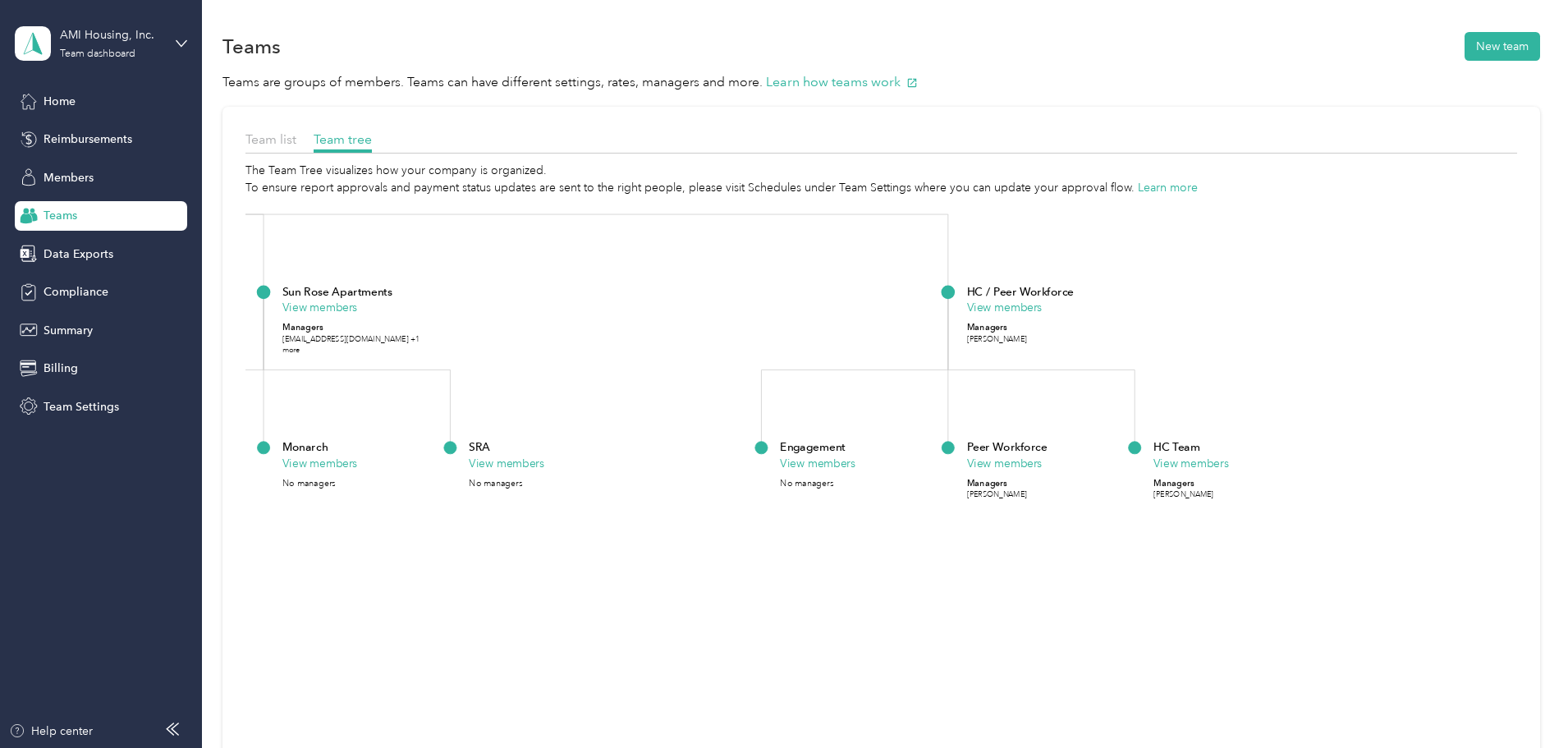
drag, startPoint x: 1220, startPoint y: 525, endPoint x: 938, endPoint y: 39, distance: 561.9
click at [938, 39] on section "Teams New team Teams are groups of members. Teams can have different settings, …" at bounding box center [881, 464] width 1317 height 873
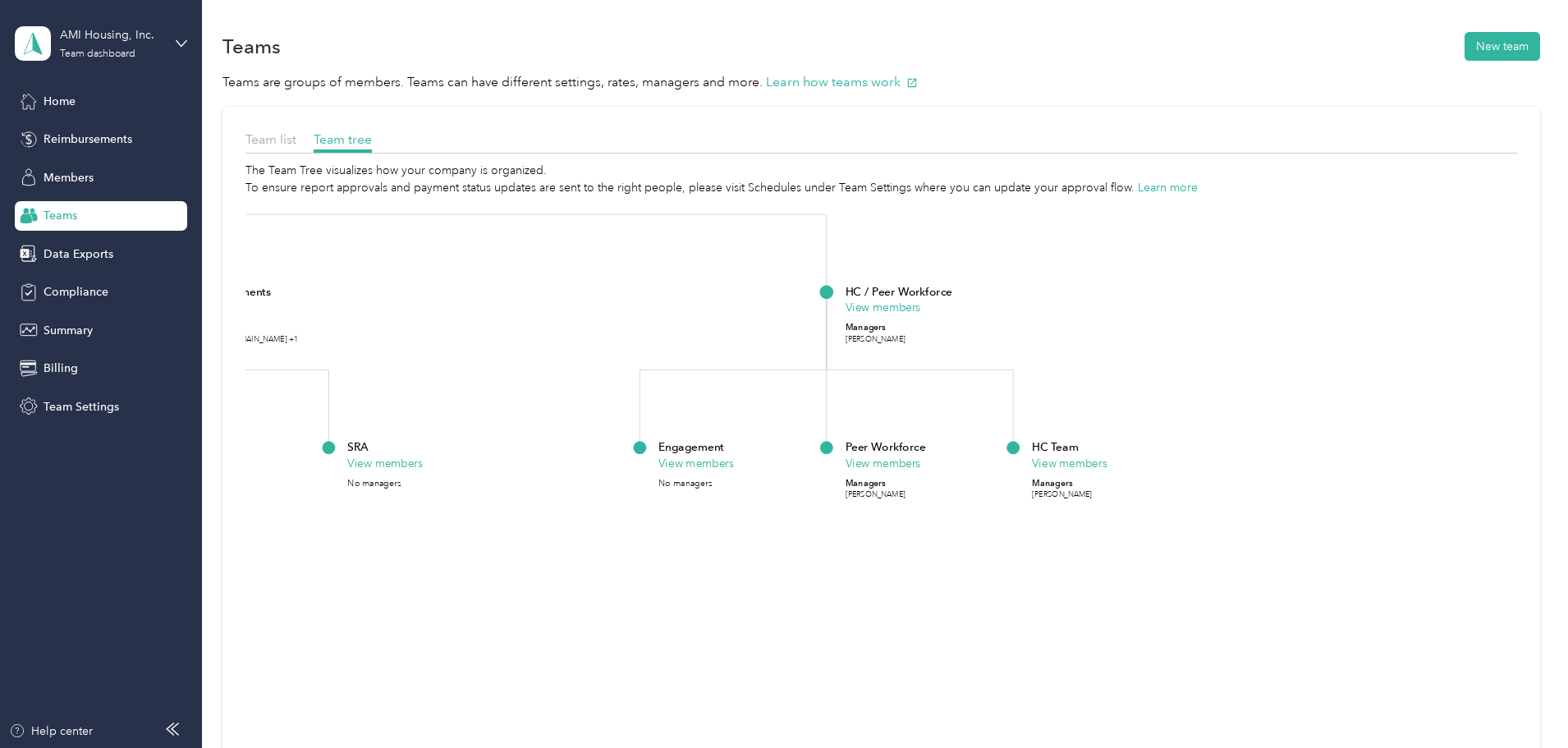
drag, startPoint x: 1300, startPoint y: 618, endPoint x: 1185, endPoint y: 619, distance: 115.0
click at [1185, 619] on icon "AMI Housing, Inc. View members Managers AMI Housing +1 more CEO View members Ma…" at bounding box center [881, 533] width 1272 height 673
click at [1107, 467] on button "View members" at bounding box center [1068, 463] width 76 height 16
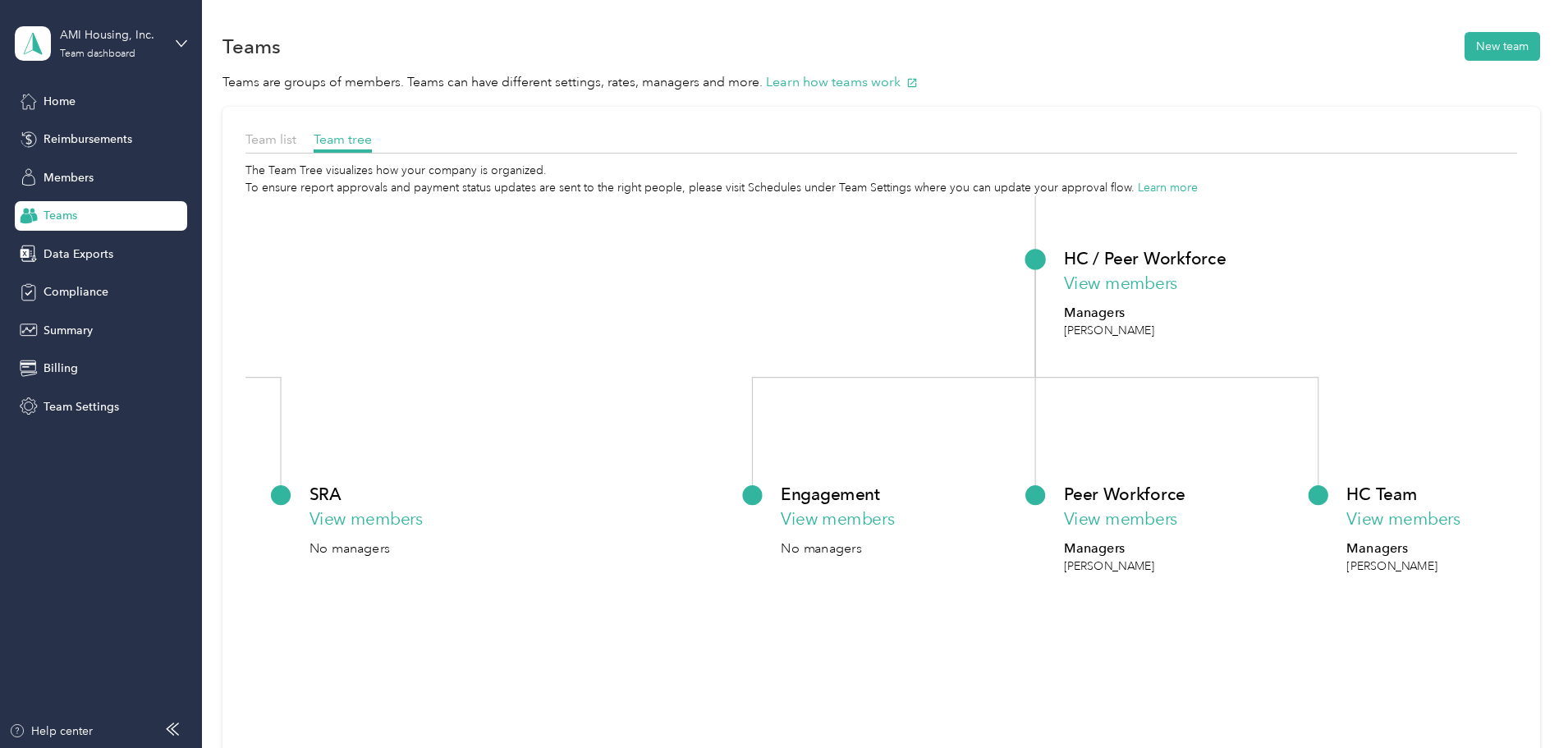
click at [330, 427] on div "Team list Team tree The Team Tree visualizes how your company is organized. To …" at bounding box center [881, 504] width 1317 height 795
click at [72, 212] on span "Teams" at bounding box center [60, 215] width 34 height 17
click at [71, 178] on span "Members" at bounding box center [68, 177] width 50 height 17
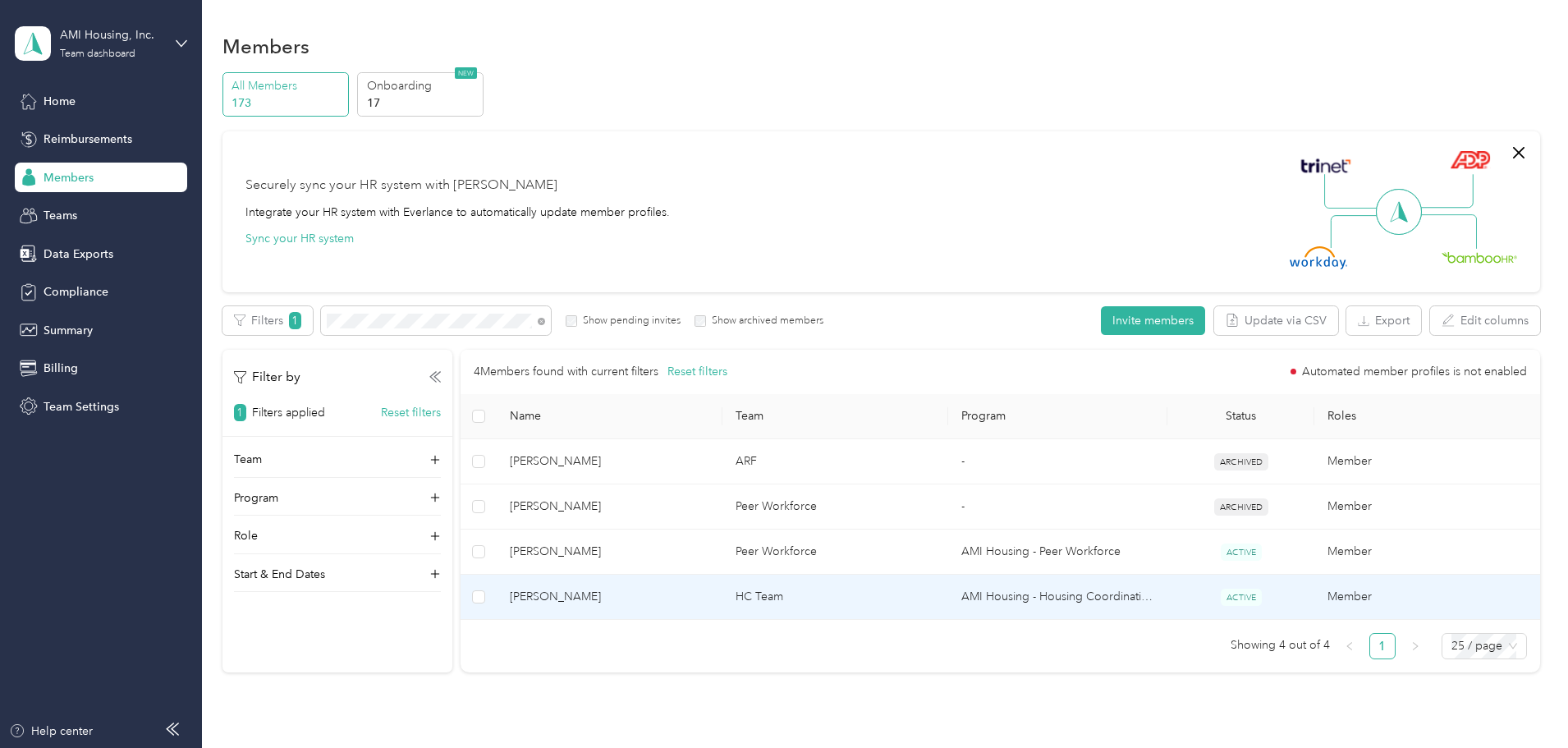
click at [709, 600] on span "[PERSON_NAME]" at bounding box center [610, 597] width 199 height 18
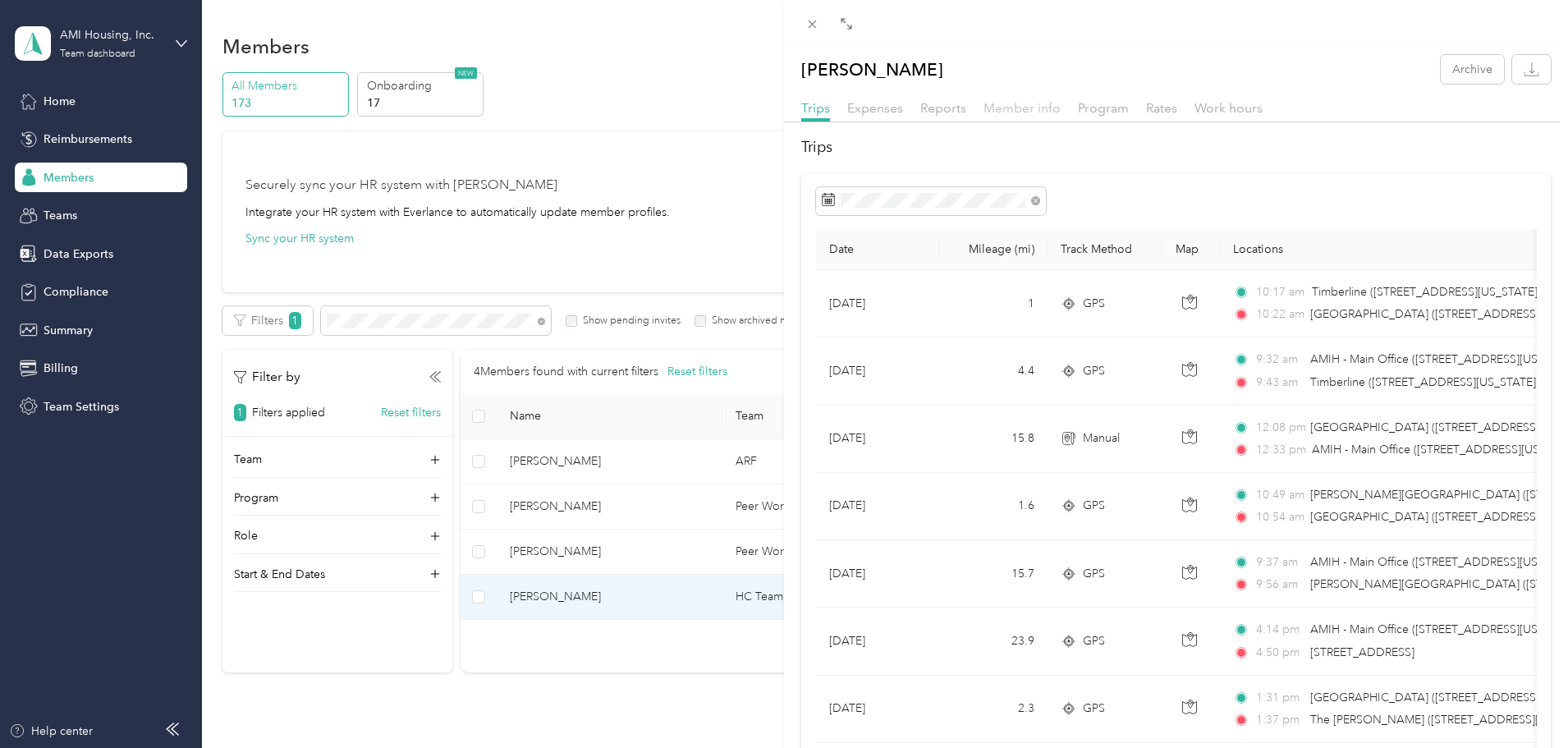
click at [1022, 107] on span "Member info" at bounding box center [1021, 109] width 77 height 16
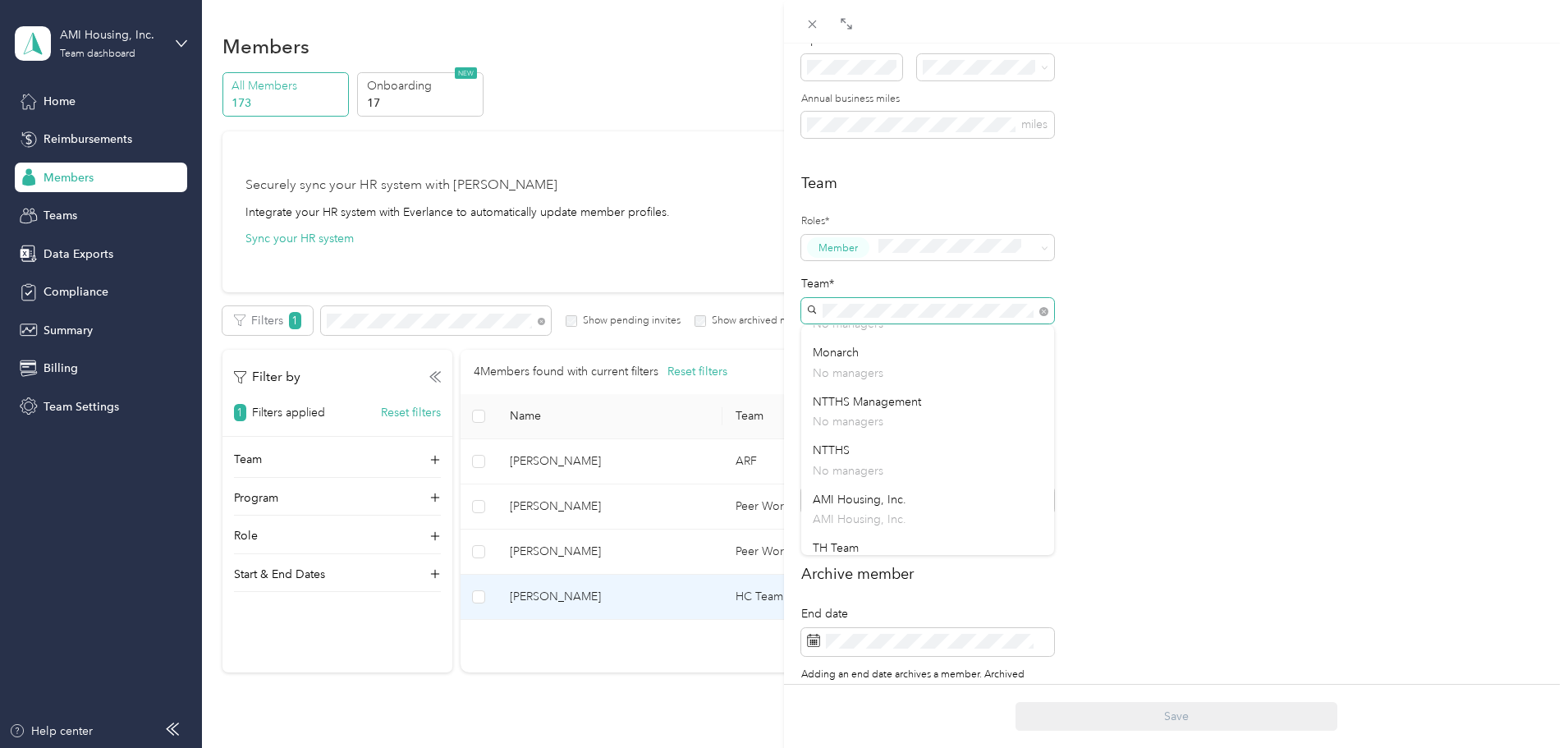
scroll to position [575, 0]
click at [850, 457] on div "TH Team No managers" at bounding box center [927, 476] width 230 height 37
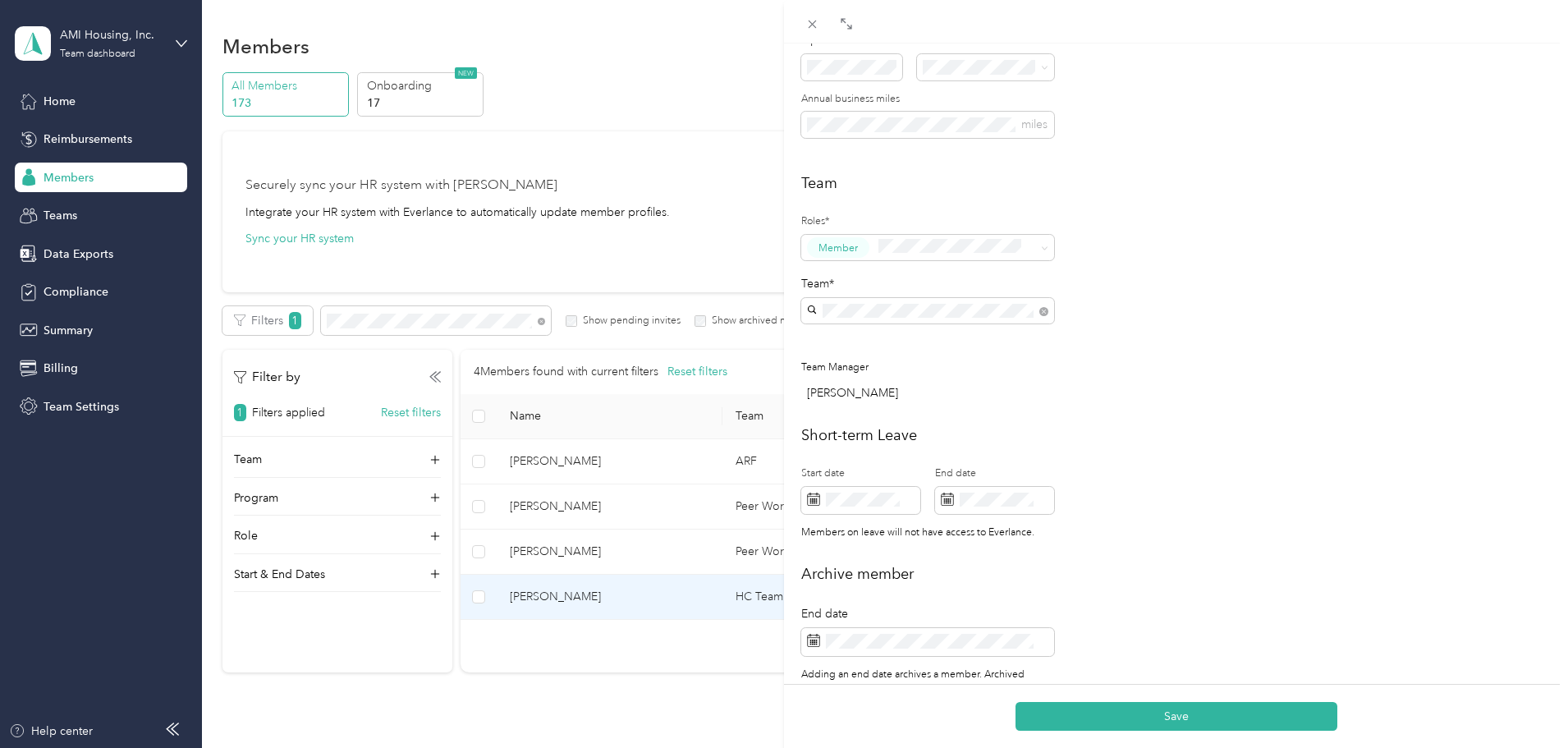
click at [1049, 398] on div "[PERSON_NAME]" at bounding box center [931, 392] width 247 height 17
click at [1159, 487] on div "Short-term Leave Start date End date Members on leave will not have access to E…" at bounding box center [1175, 487] width 749 height 125
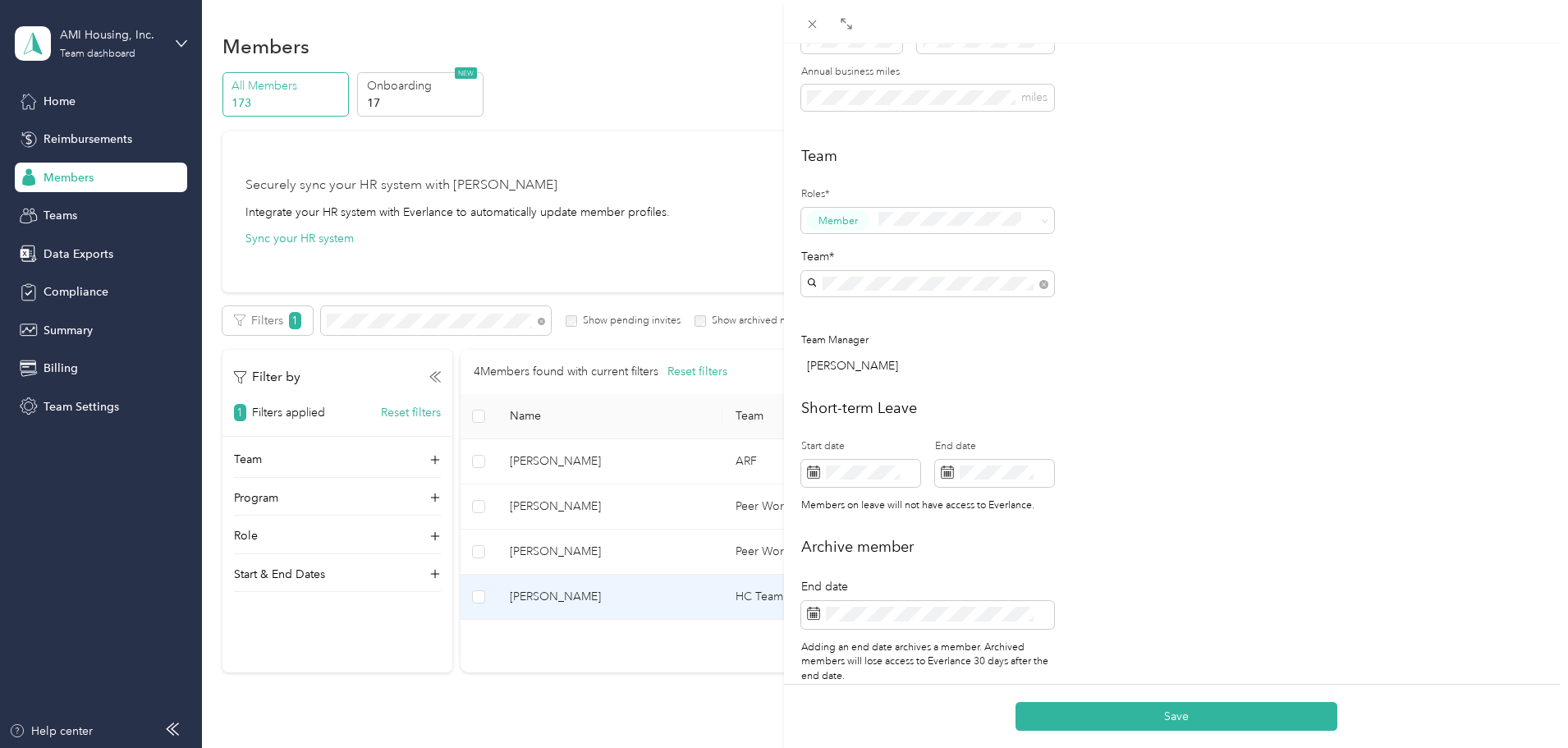
scroll to position [403, 0]
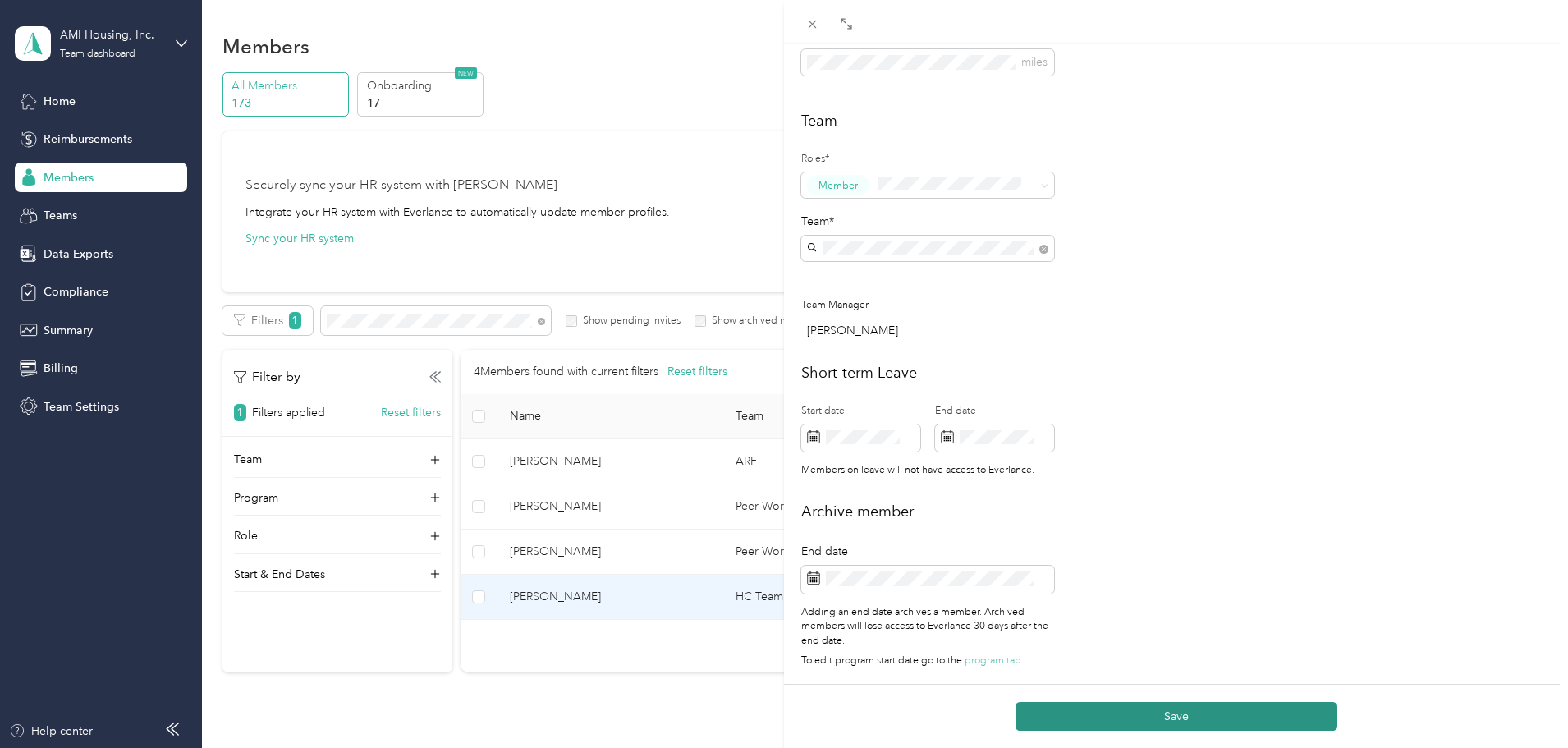
click at [1104, 705] on button "Save" at bounding box center [1176, 717] width 322 height 28
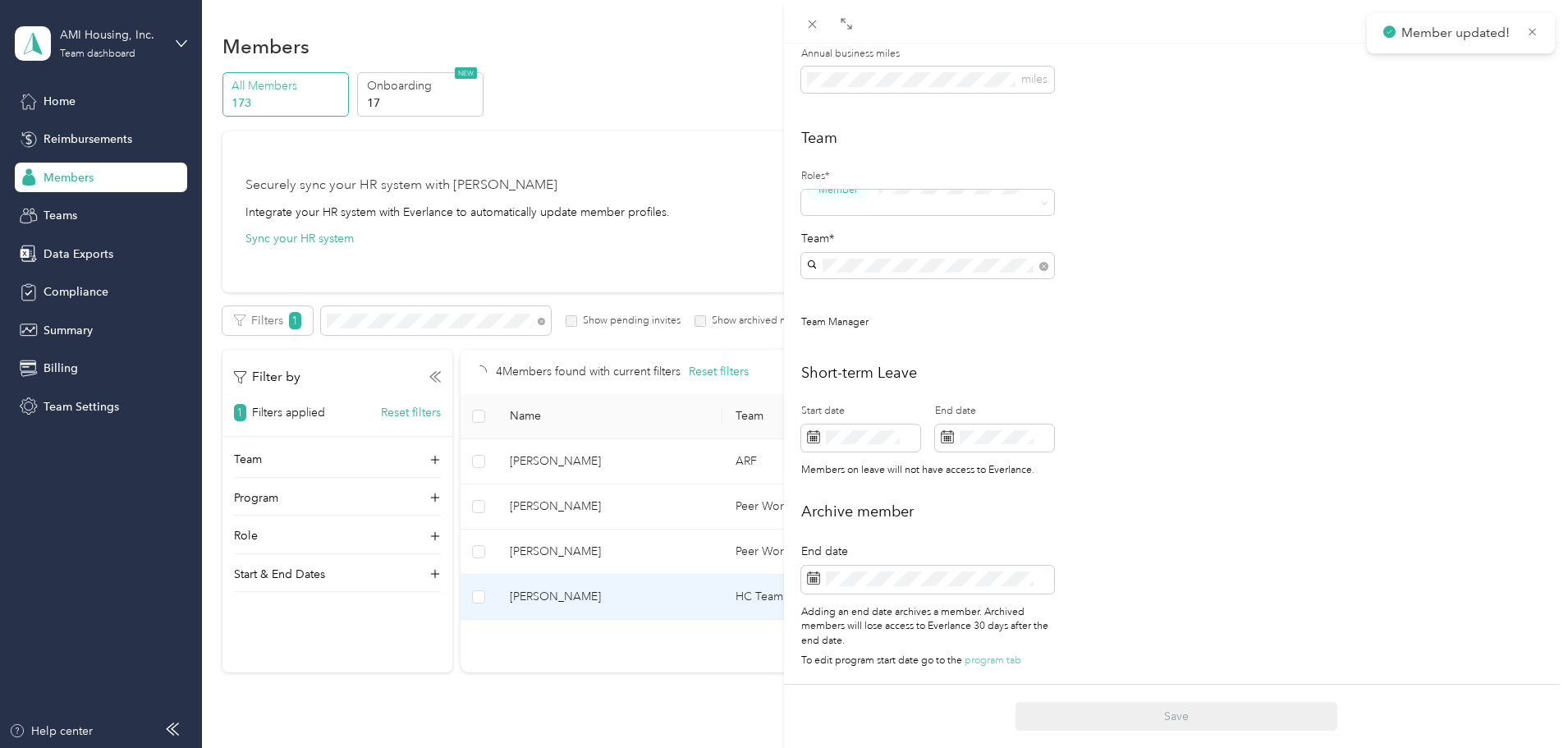
scroll to position [386, 0]
click at [306, 630] on div "[PERSON_NAME] Archive Trips Expenses Reports Member info Program Rates Work hou…" at bounding box center [784, 374] width 1568 height 748
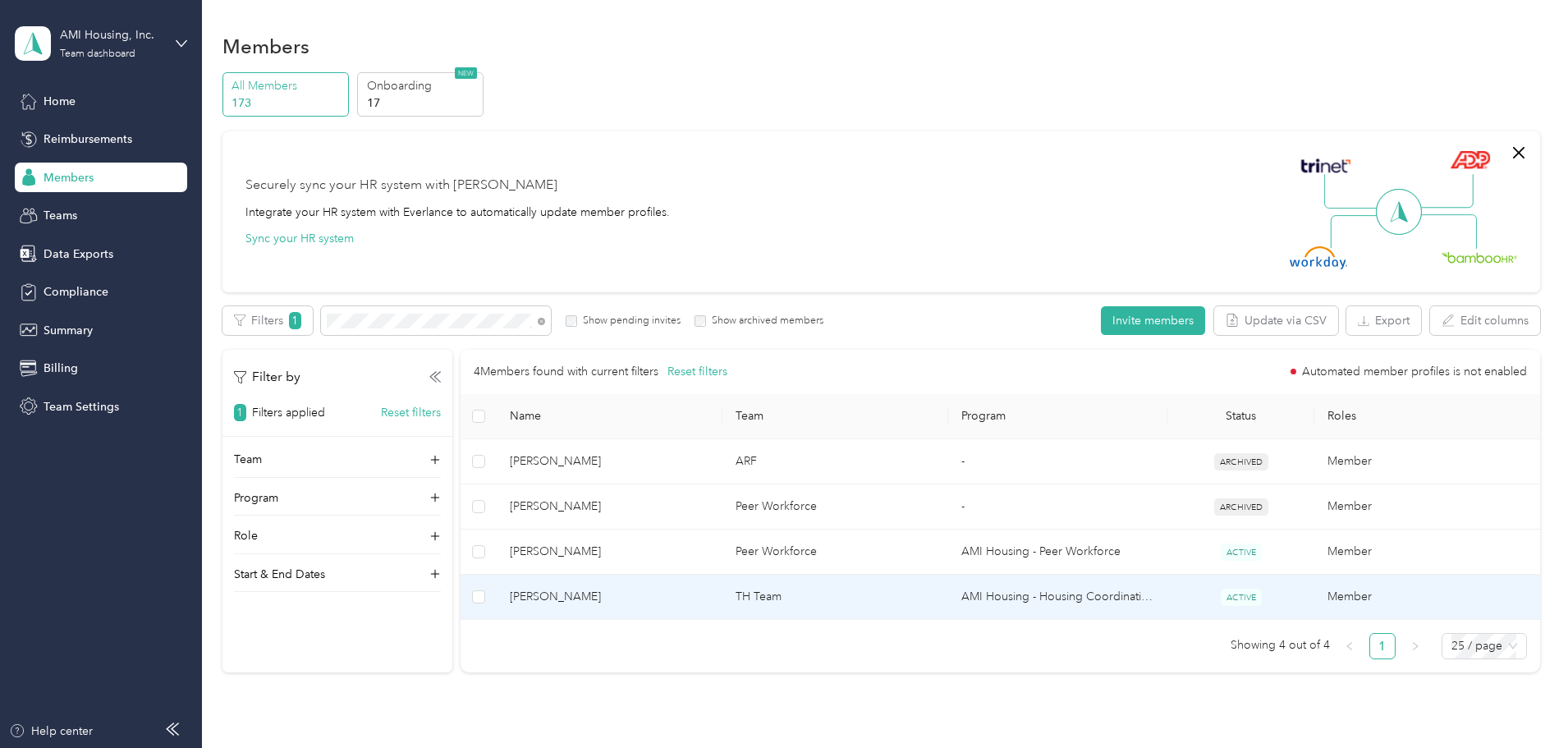
click at [671, 605] on span "[PERSON_NAME]" at bounding box center [610, 597] width 199 height 18
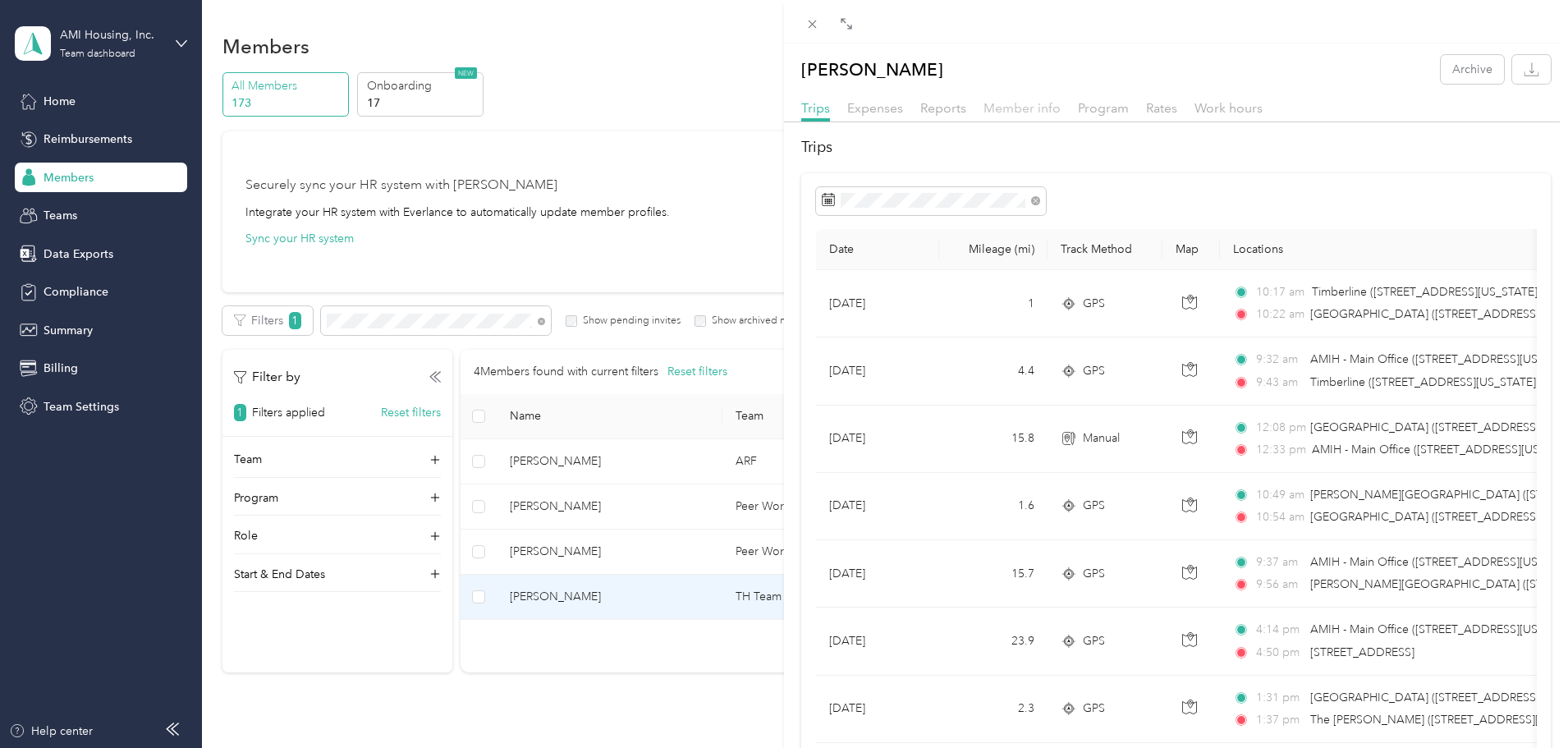
click at [988, 102] on span "Member info" at bounding box center [1021, 109] width 77 height 16
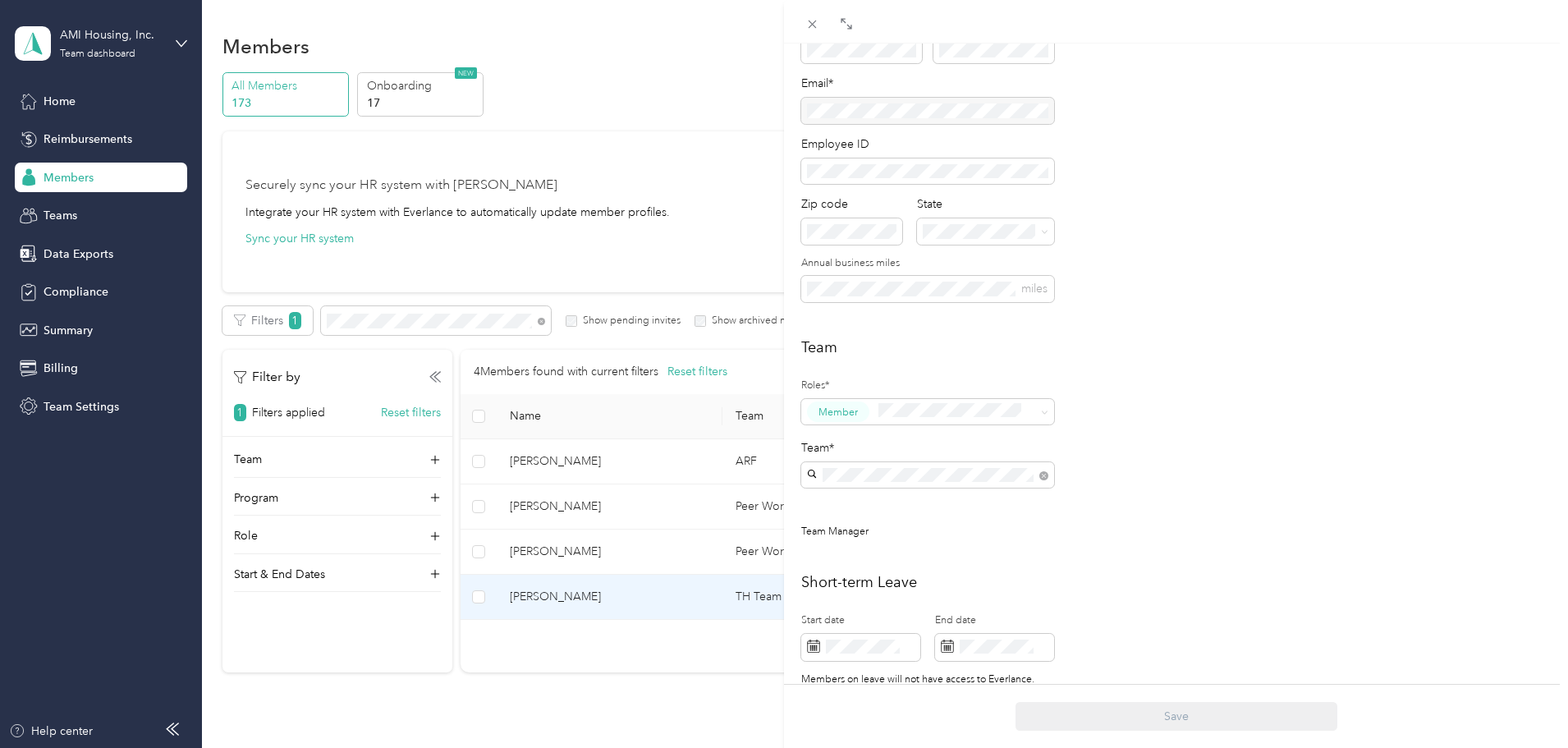
scroll to position [246, 0]
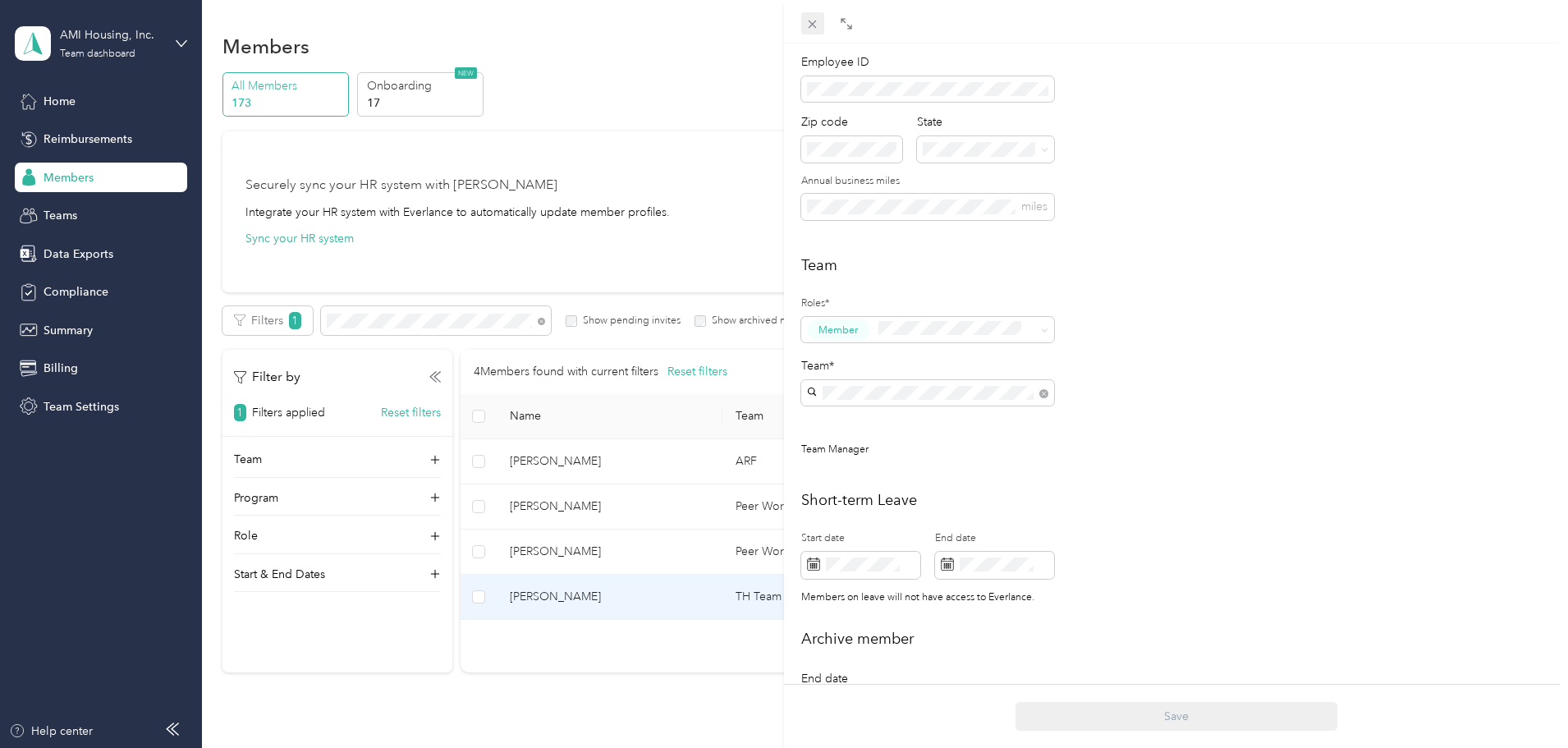
click at [809, 20] on icon at bounding box center [812, 24] width 8 height 8
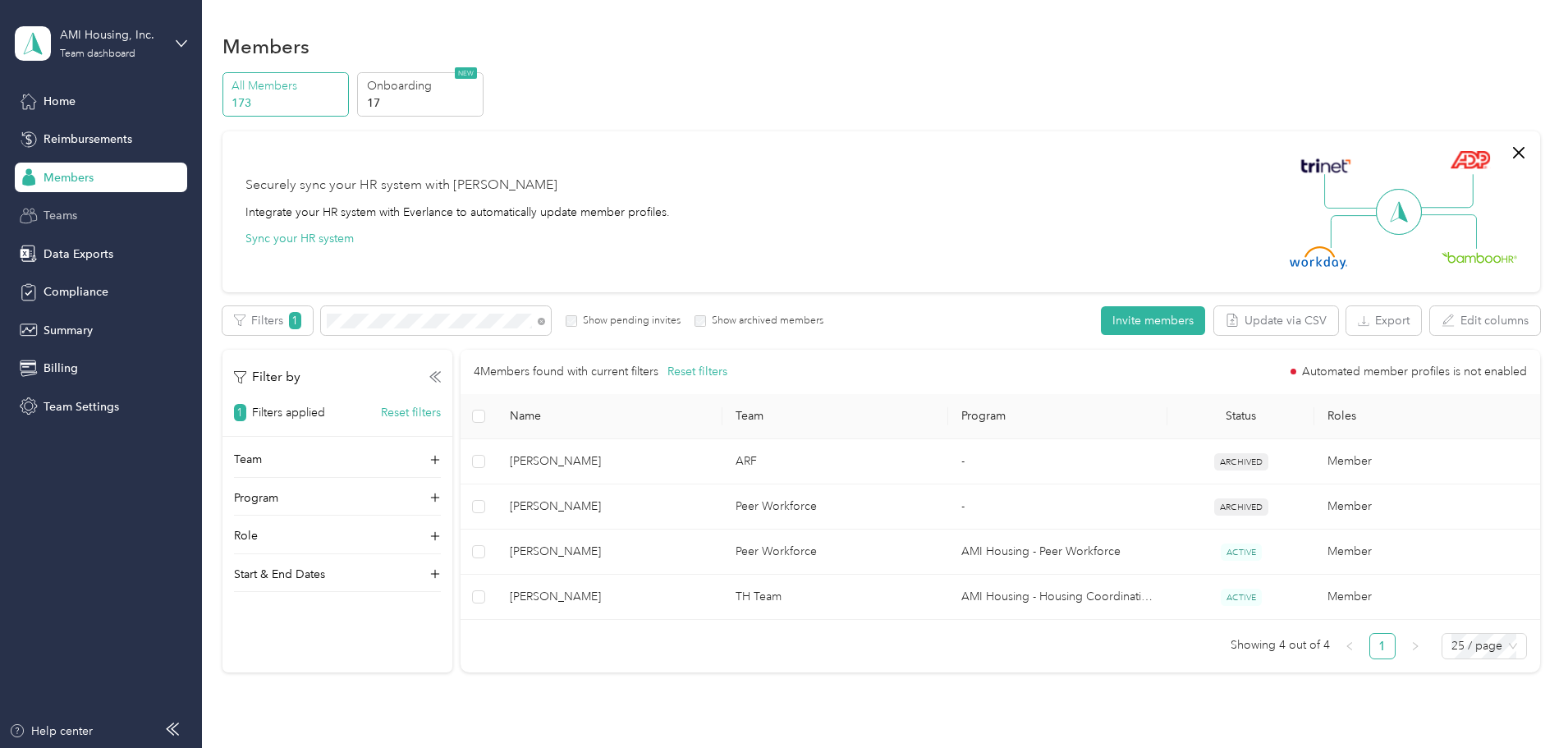
click at [43, 217] on div "Teams" at bounding box center [101, 215] width 172 height 29
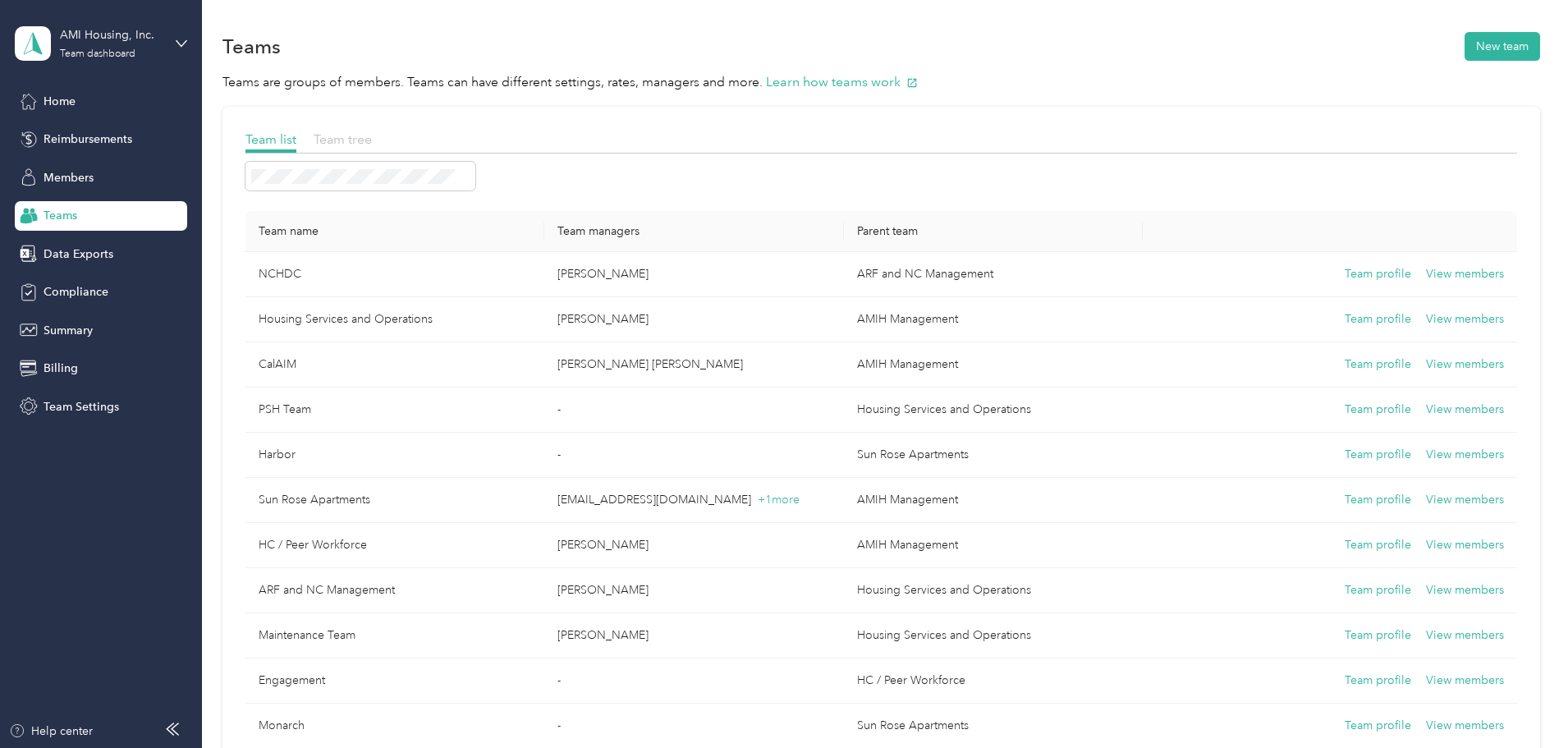
click at [372, 138] on span "Team tree" at bounding box center [343, 140] width 59 height 16
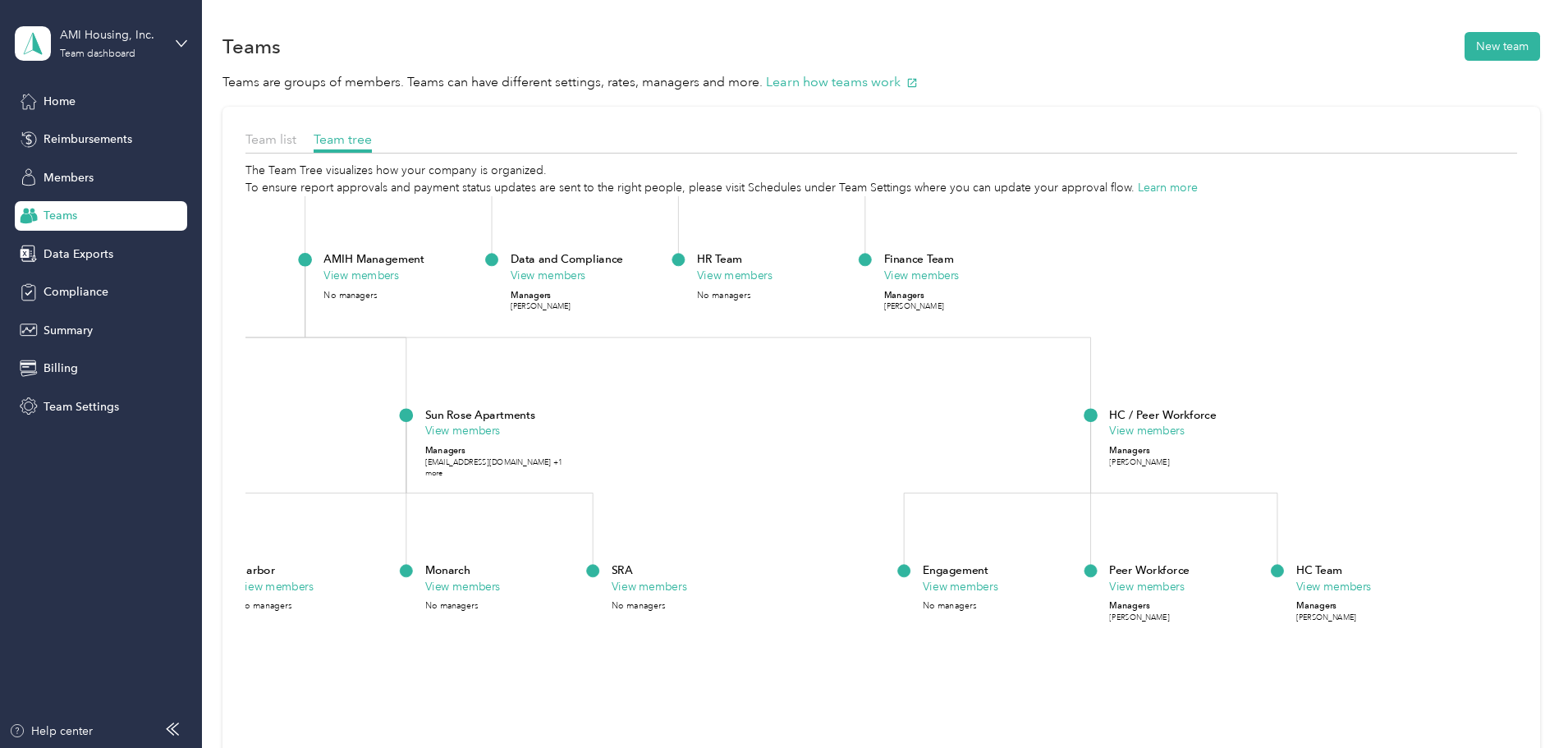
drag, startPoint x: 1301, startPoint y: 506, endPoint x: 1136, endPoint y: 89, distance: 448.5
click at [1136, 89] on section "Teams New team Teams are groups of members. Teams can have different settings, …" at bounding box center [881, 464] width 1317 height 873
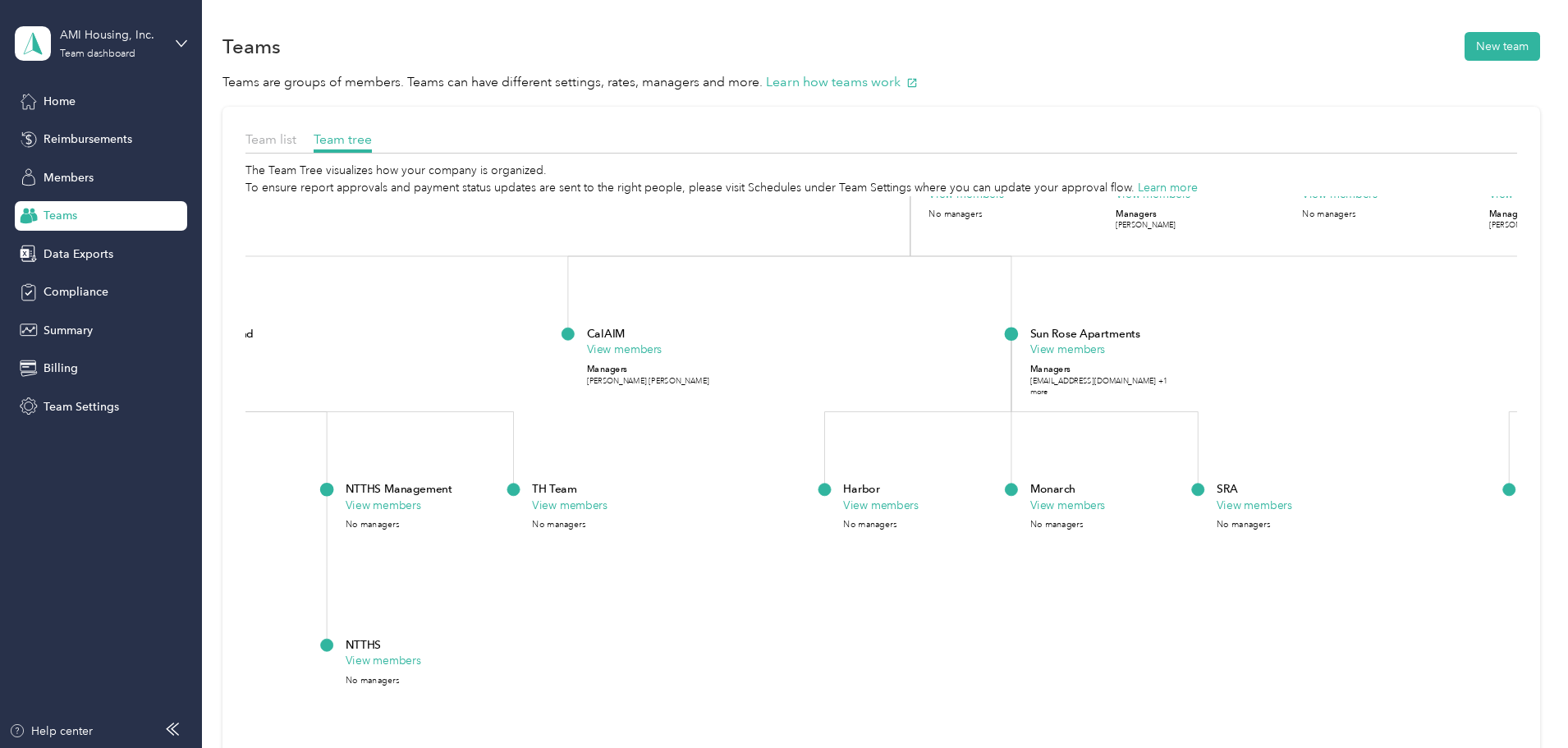
drag, startPoint x: 994, startPoint y: 642, endPoint x: 1575, endPoint y: 635, distance: 581.0
click at [1560, 635] on html "AMI Housing, Inc. Team dashboard Home Reimbursements Members Teams Data Exports…" at bounding box center [780, 374] width 1560 height 748
drag, startPoint x: 704, startPoint y: 509, endPoint x: 709, endPoint y: 500, distance: 10.3
click at [607, 507] on button "View members" at bounding box center [569, 505] width 76 height 16
click at [607, 500] on button "View members" at bounding box center [569, 503] width 76 height 16
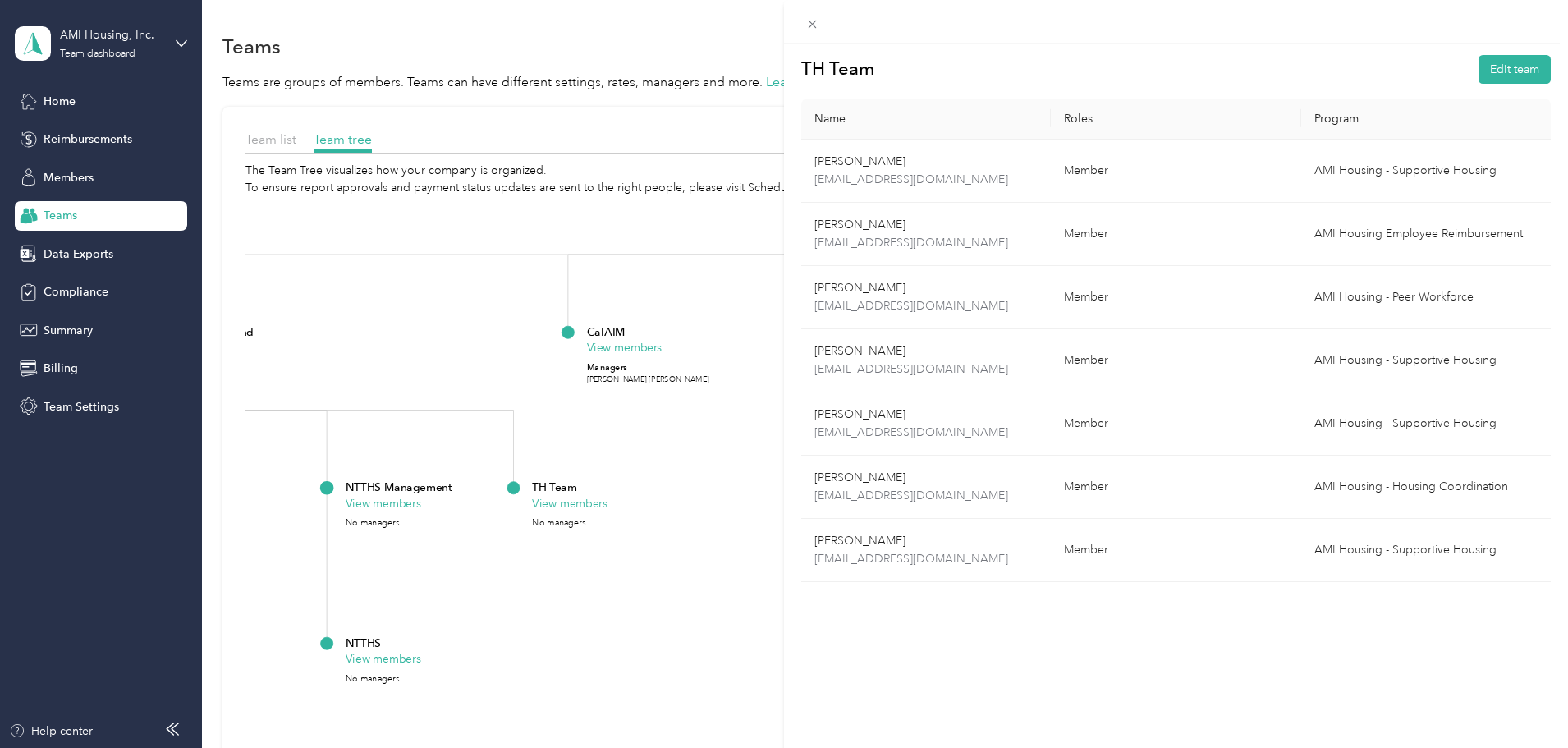
click at [588, 623] on div "TH Team Edit team Name Roles Program [PERSON_NAME] [EMAIL_ADDRESS][DOMAIN_NAME]…" at bounding box center [784, 374] width 1568 height 748
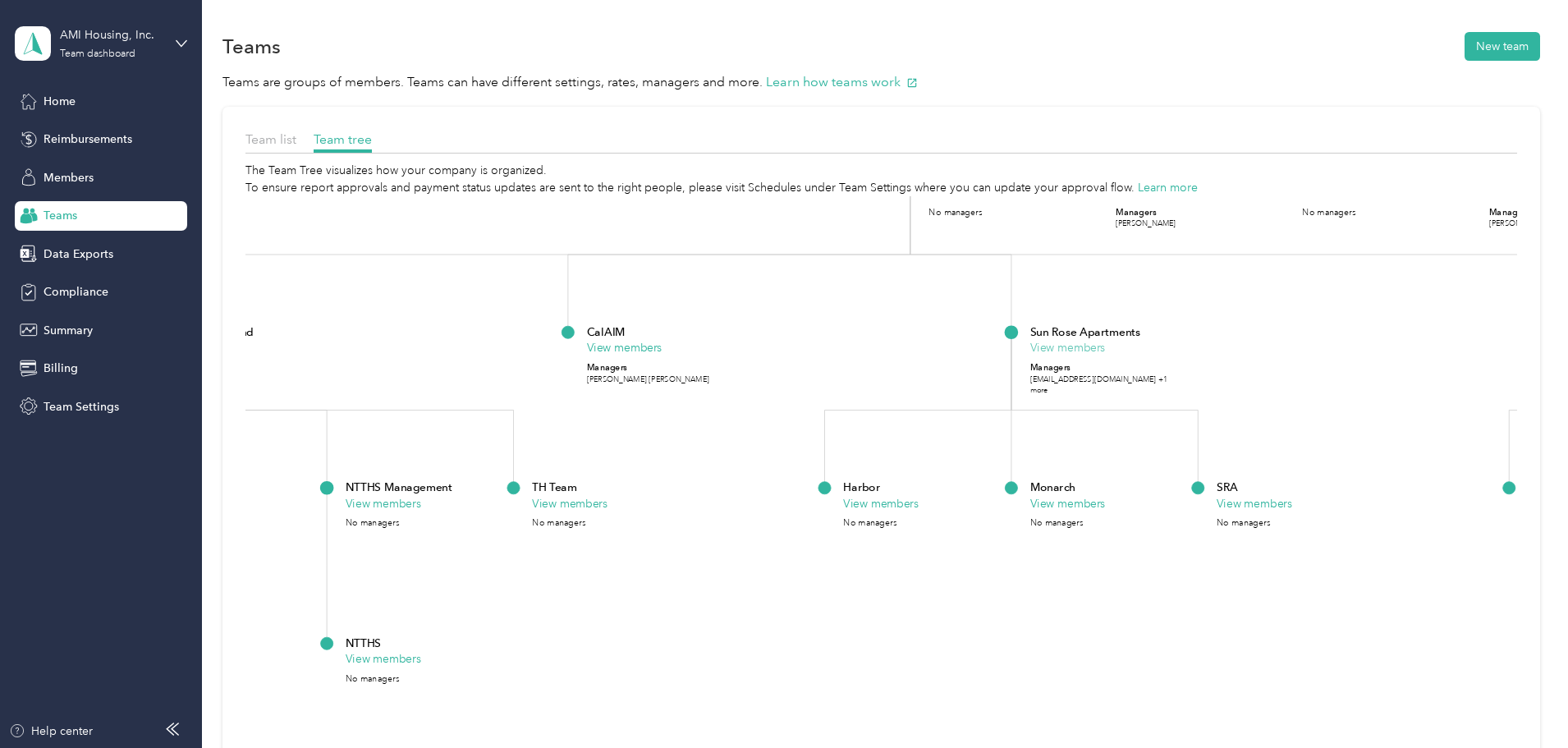
click at [1105, 347] on button "View members" at bounding box center [1067, 348] width 76 height 16
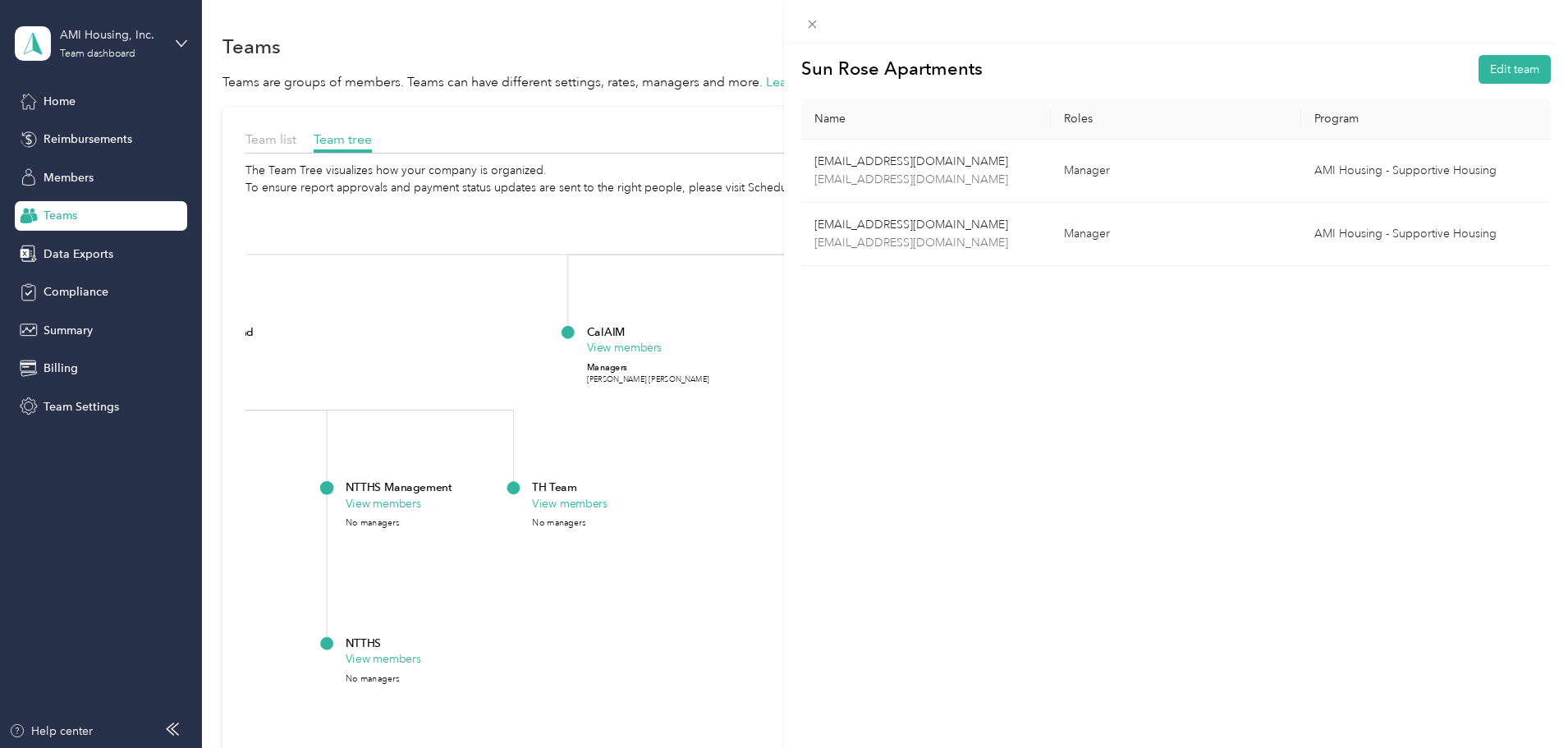
click at [714, 620] on div "Sun Rose Apartments Edit team Name Roles Program [EMAIL_ADDRESS][DOMAIN_NAME] […" at bounding box center [784, 374] width 1568 height 748
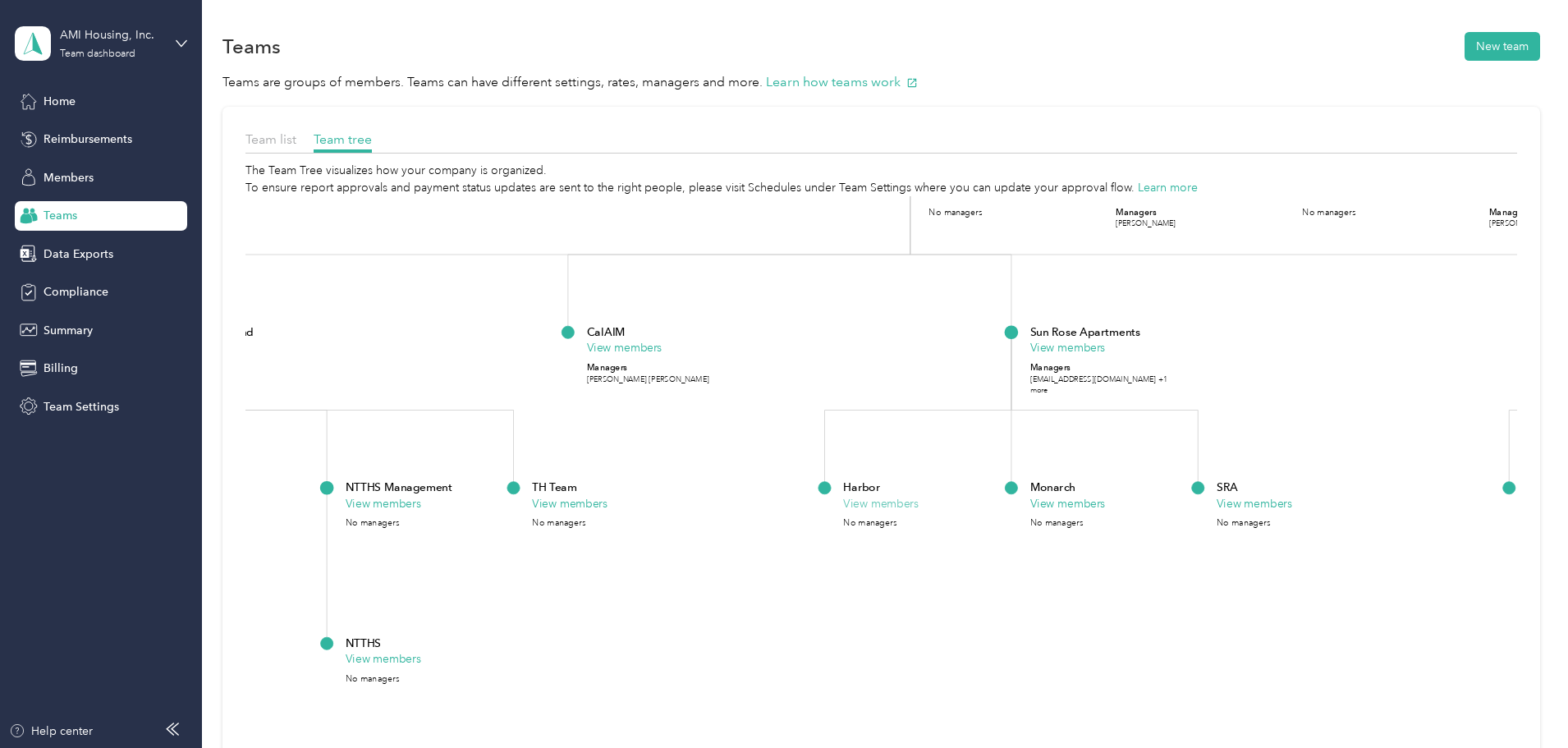
click at [918, 511] on button "View members" at bounding box center [881, 503] width 76 height 16
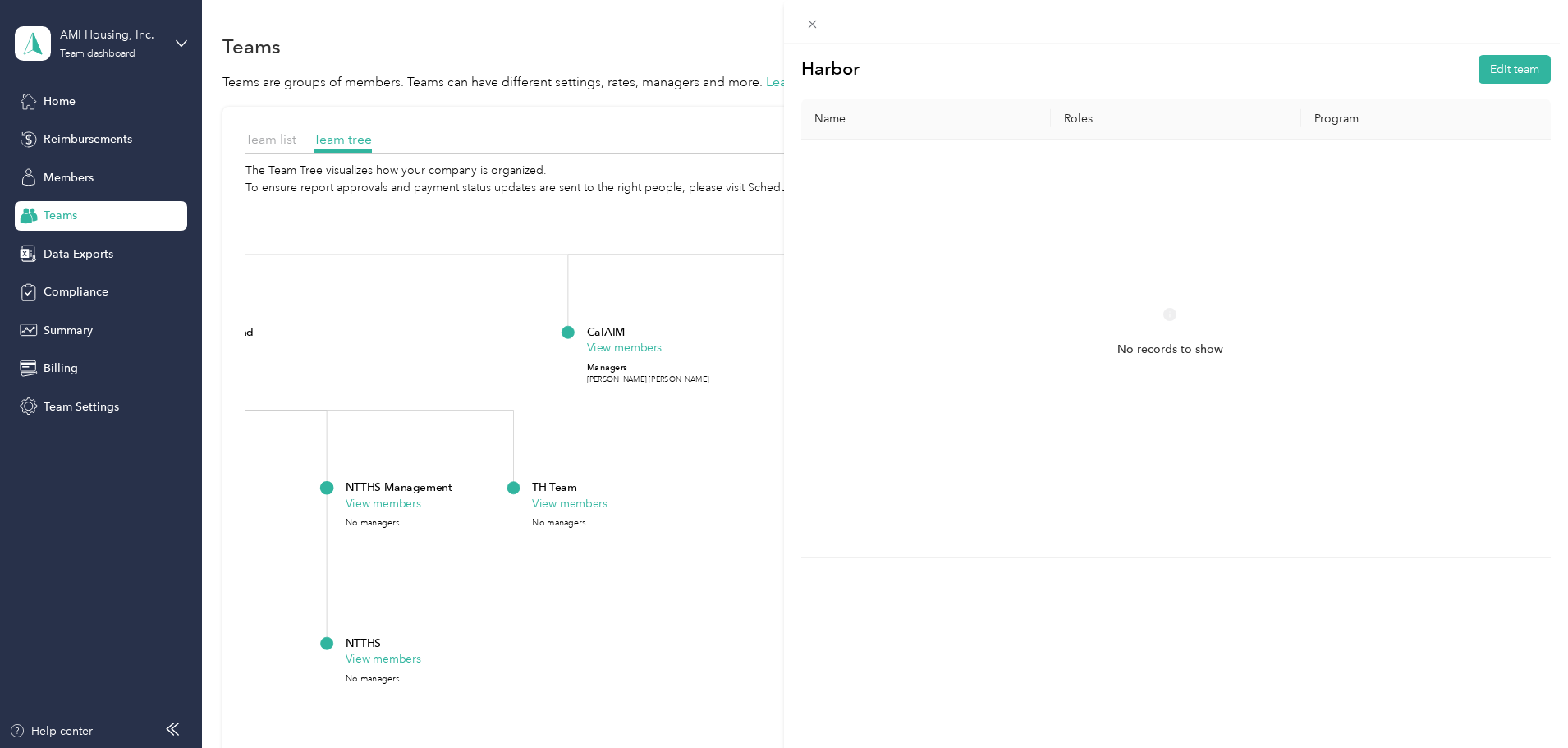
click at [618, 685] on div "Harbor Edit team Name Roles Program No records to show" at bounding box center [784, 374] width 1568 height 748
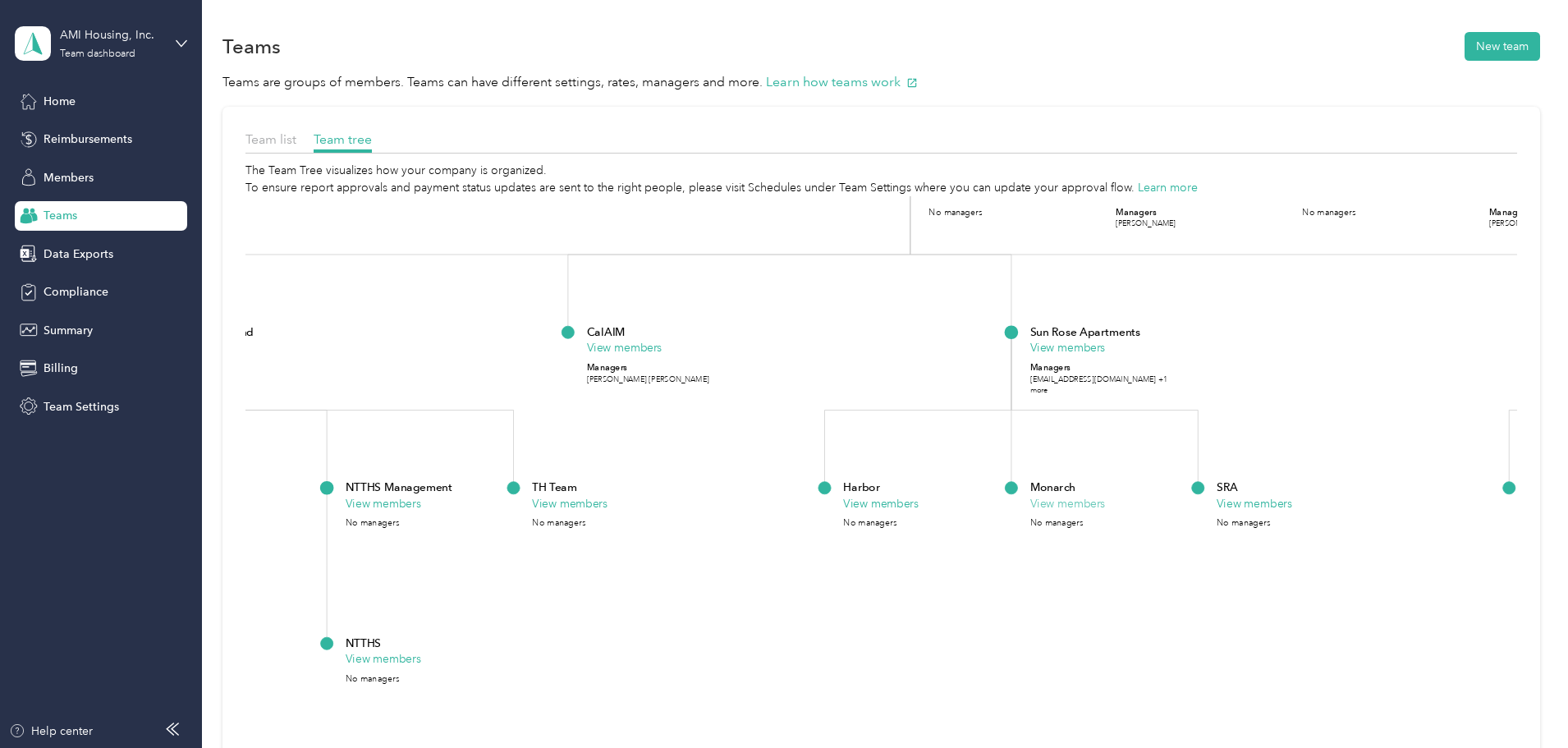
click at [1105, 503] on button "View members" at bounding box center [1067, 503] width 76 height 16
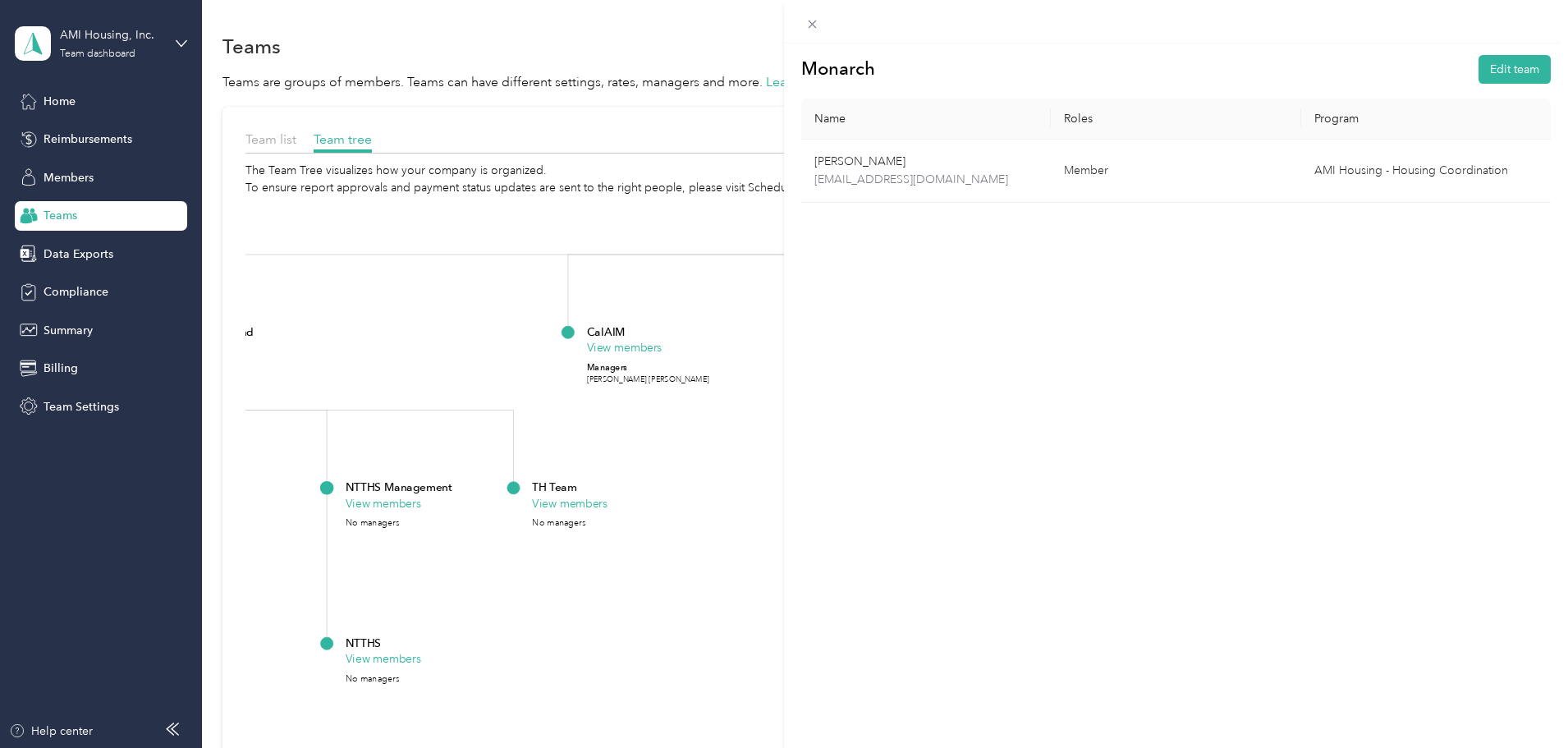
click at [571, 697] on div "Monarch Edit team Name Roles Program [PERSON_NAME] [EMAIL_ADDRESS][DOMAIN_NAME]…" at bounding box center [784, 374] width 1568 height 748
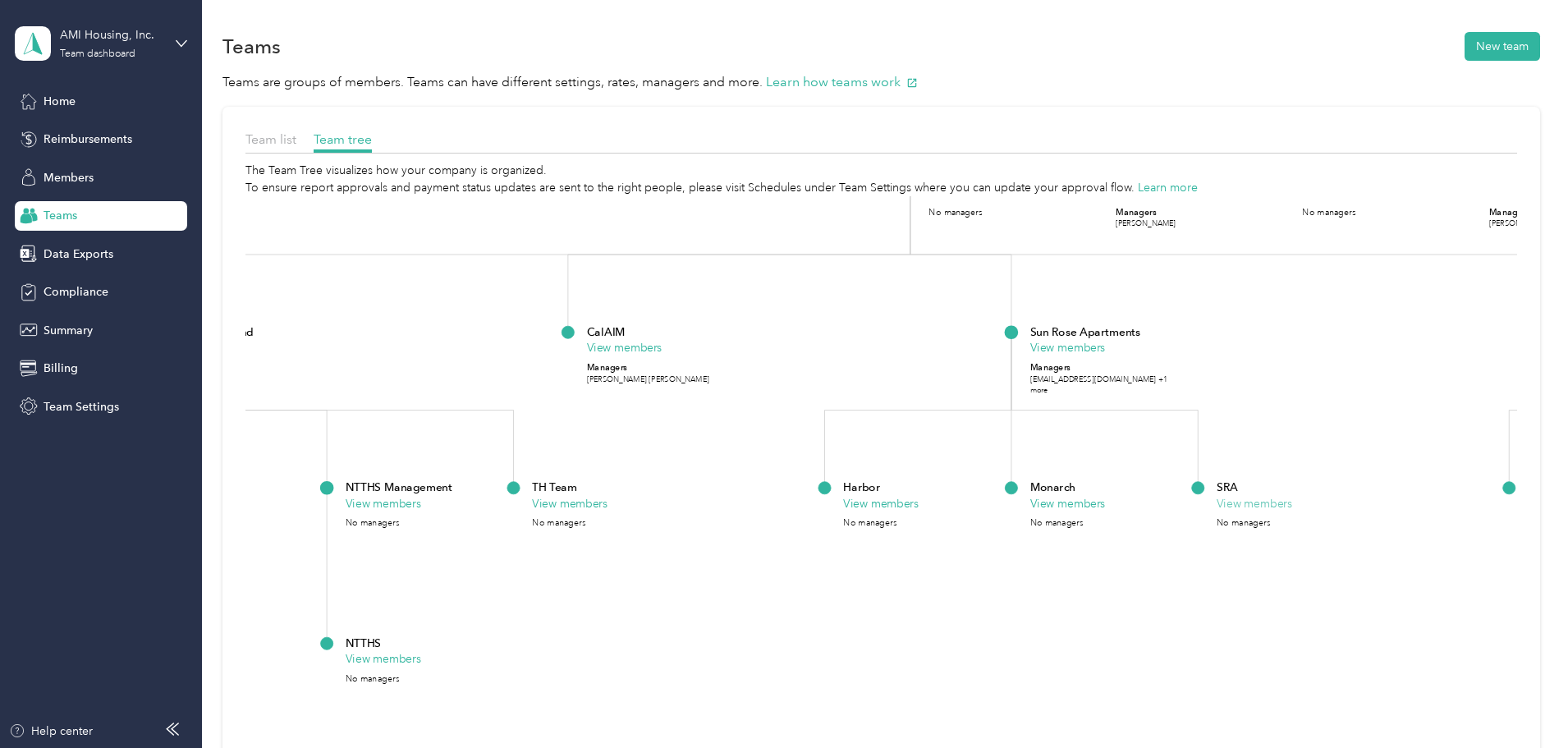
click at [1292, 503] on button "View members" at bounding box center [1254, 503] width 76 height 16
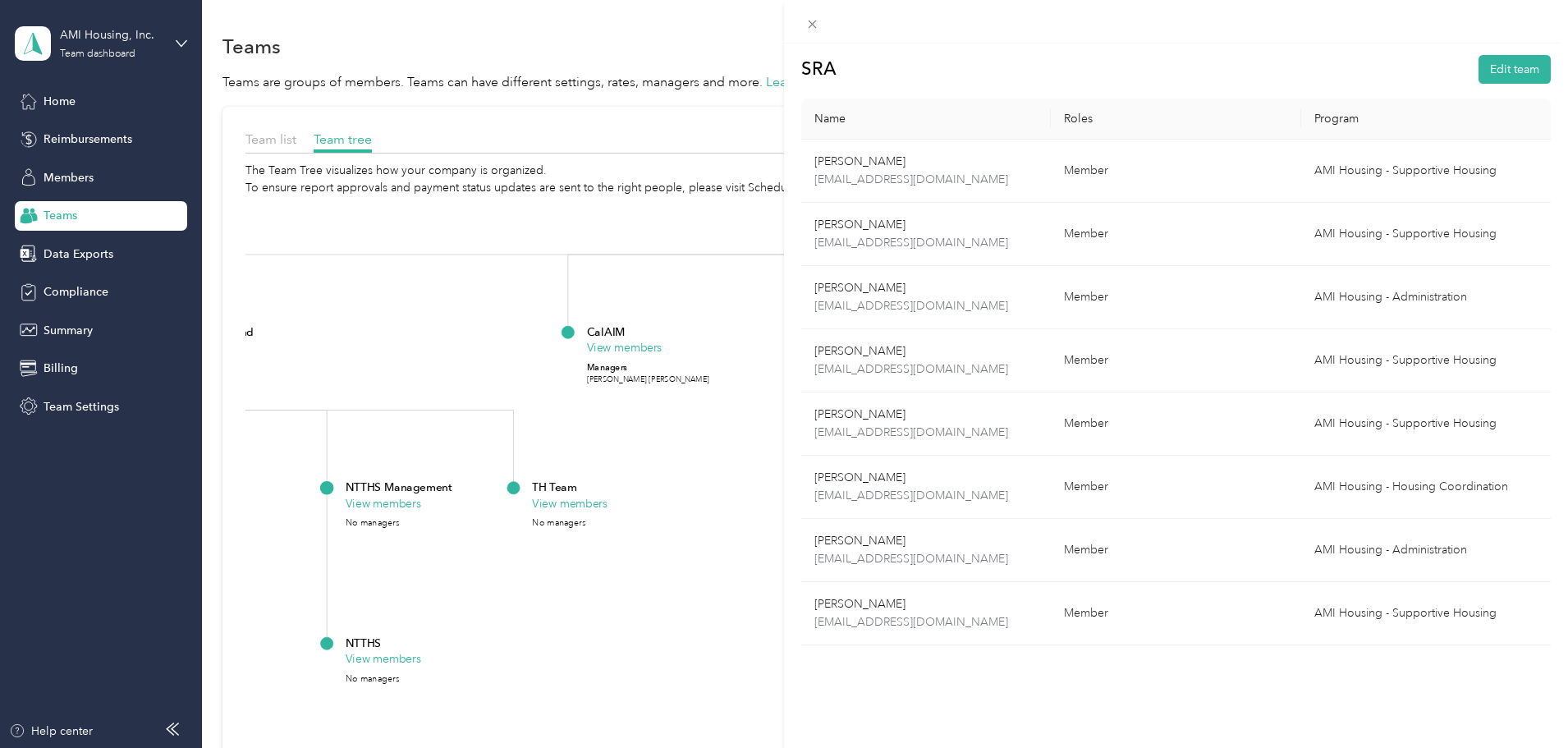
click at [731, 695] on div "SRA Edit team Name Roles Program [PERSON_NAME] [EMAIL_ADDRESS][DOMAIN_NAME] Mem…" at bounding box center [784, 374] width 1568 height 748
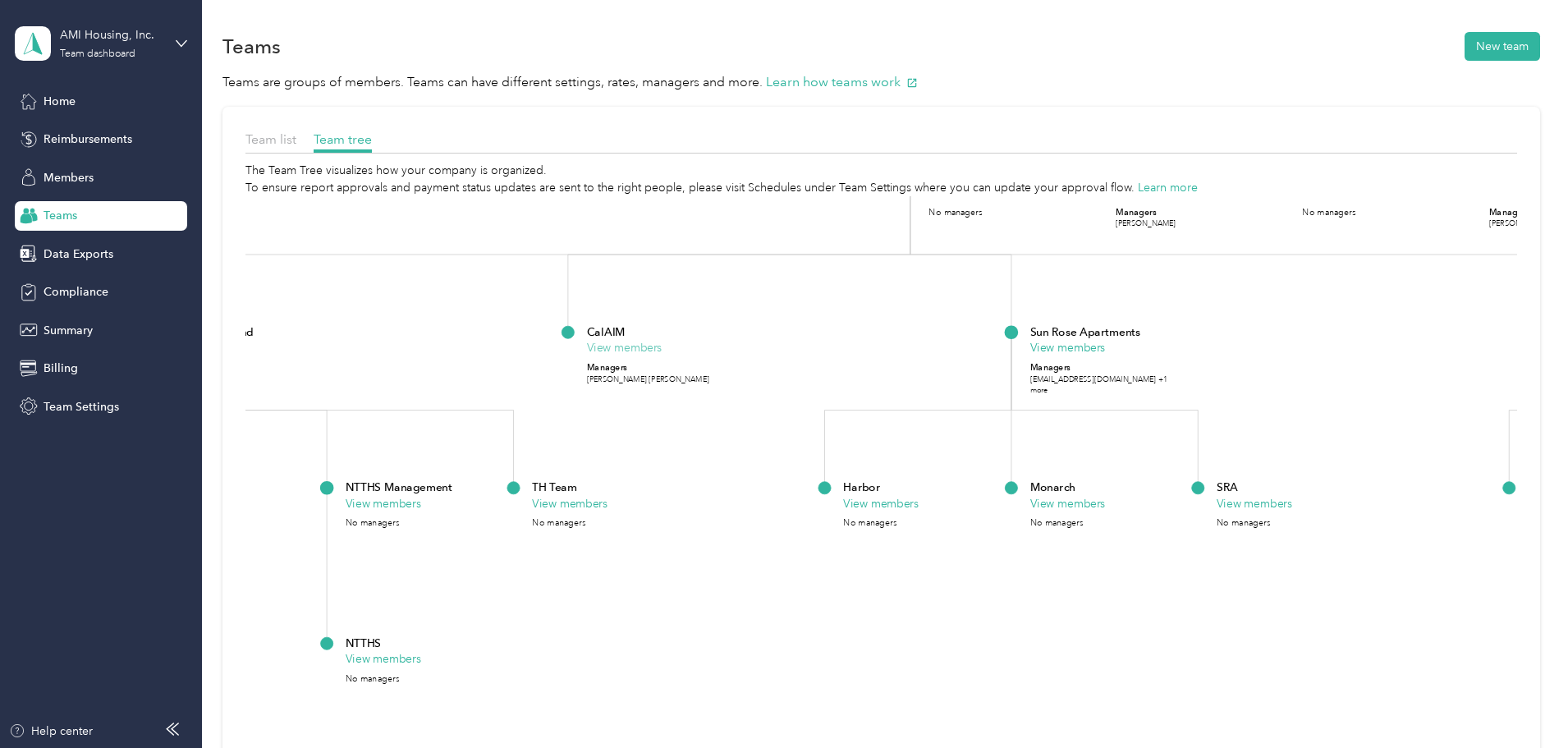
click at [661, 350] on button "View members" at bounding box center [623, 348] width 76 height 16
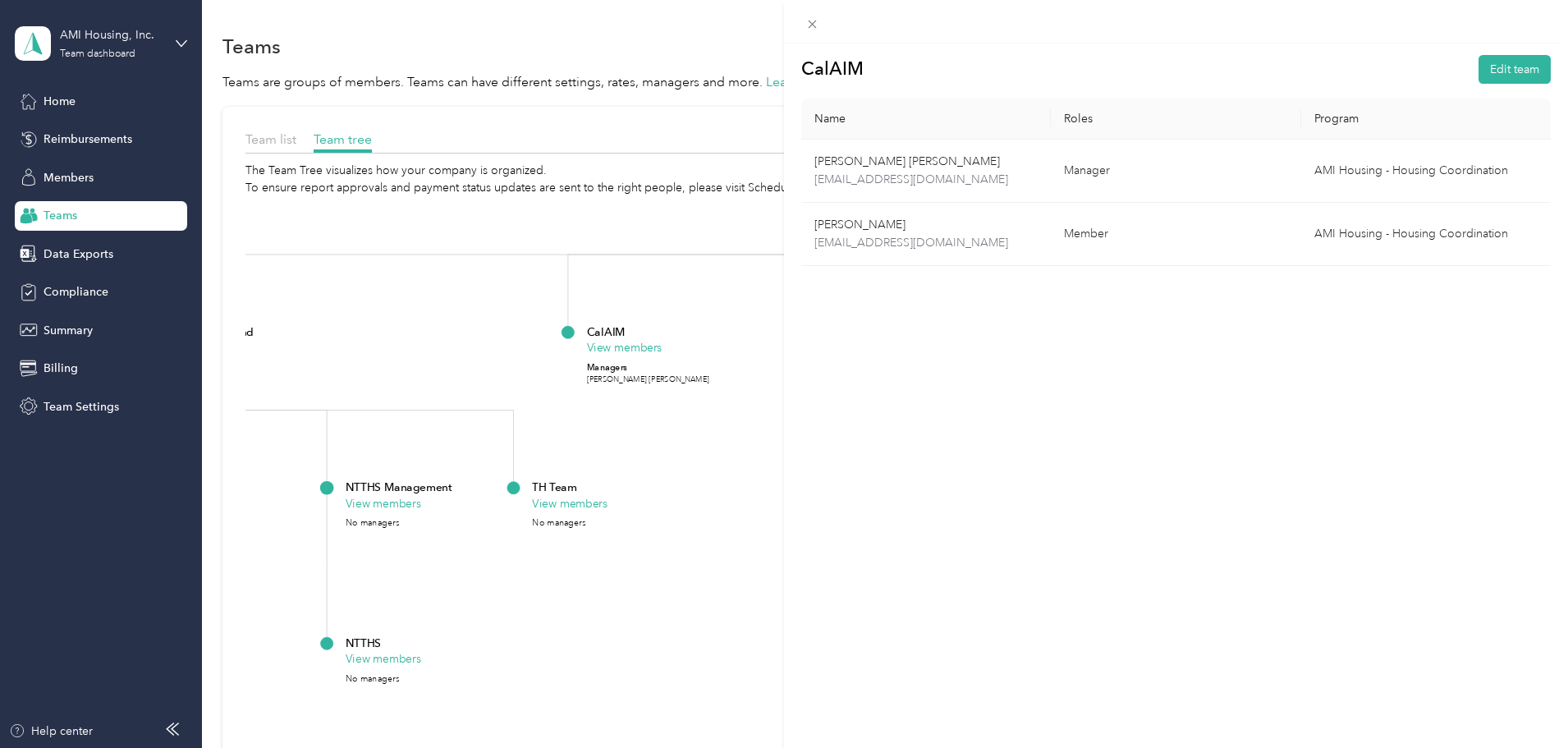
click at [708, 599] on div "CalAIM Edit team Name Roles Program [PERSON_NAME] [PERSON_NAME] [EMAIL_ADDRESS]…" at bounding box center [784, 374] width 1568 height 748
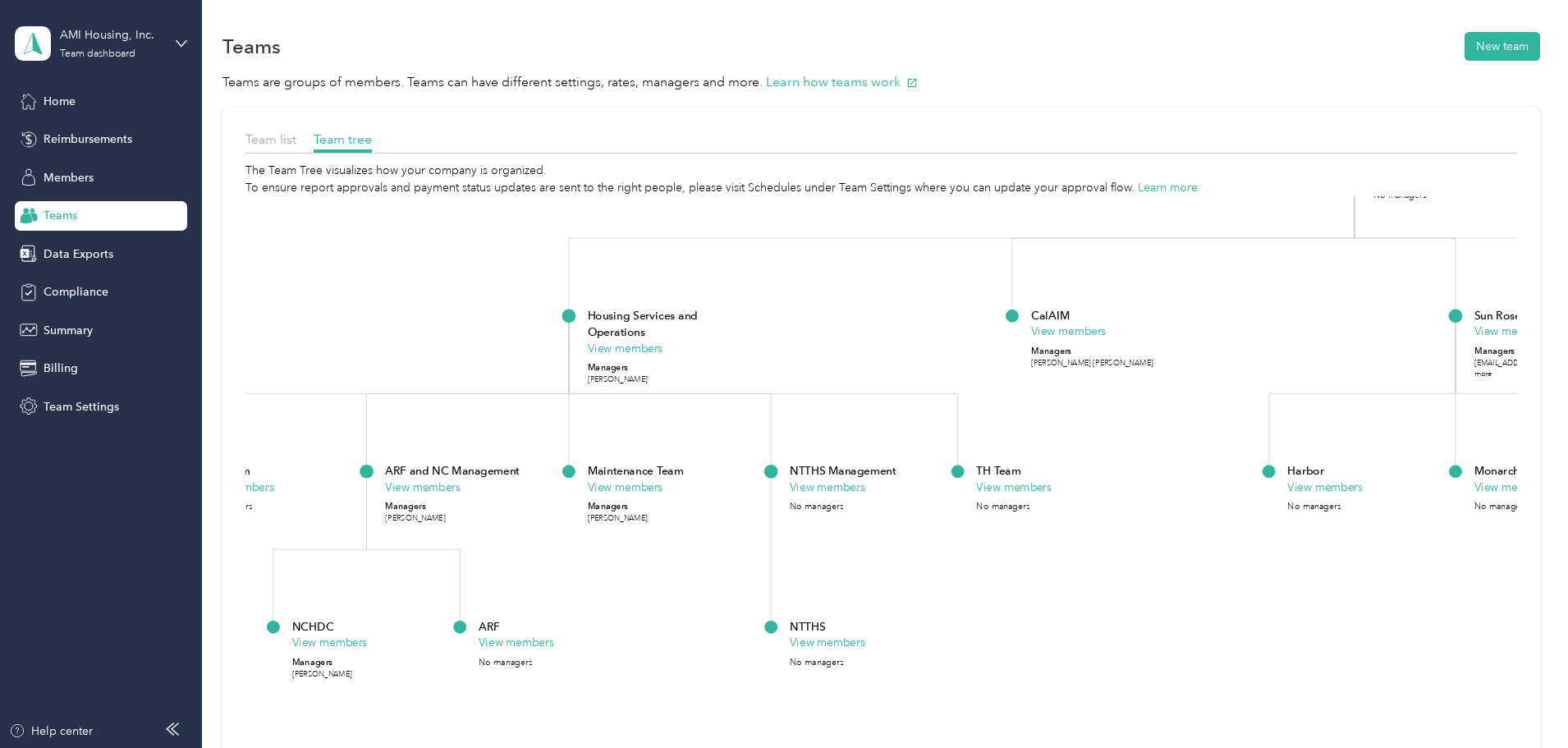
drag, startPoint x: 671, startPoint y: 649, endPoint x: 1115, endPoint y: 632, distance: 444.3
click at [1115, 632] on icon "AMI Housing, Inc. View members Managers AMI Housing +1 more CEO View members Ma…" at bounding box center [881, 533] width 1272 height 673
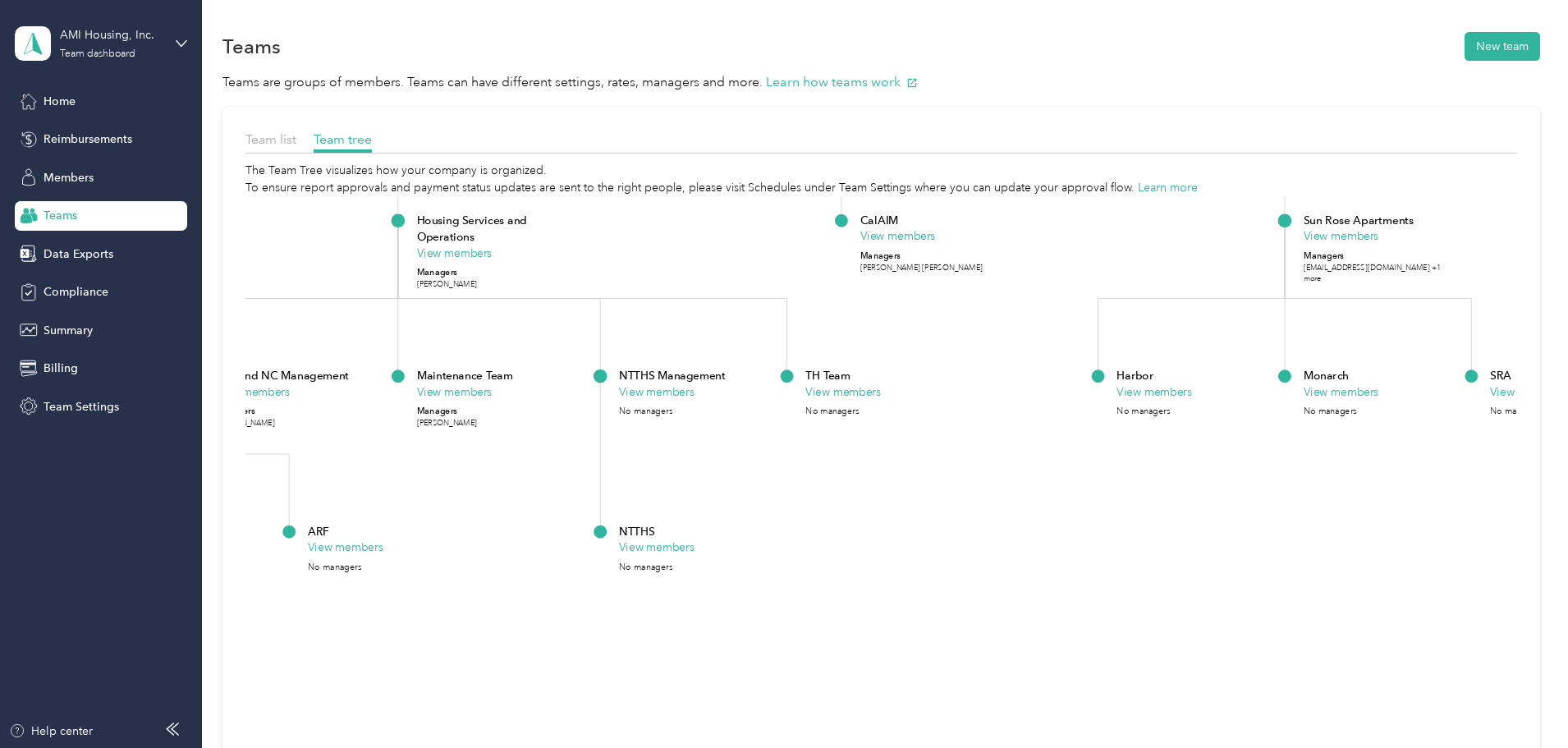
drag, startPoint x: 705, startPoint y: 680, endPoint x: 534, endPoint y: 584, distance: 196.1
click at [463, 584] on foreignobject "ARF View members No managers" at bounding box center [385, 584] width 156 height 125
click at [48, 176] on span "Members" at bounding box center [68, 177] width 50 height 17
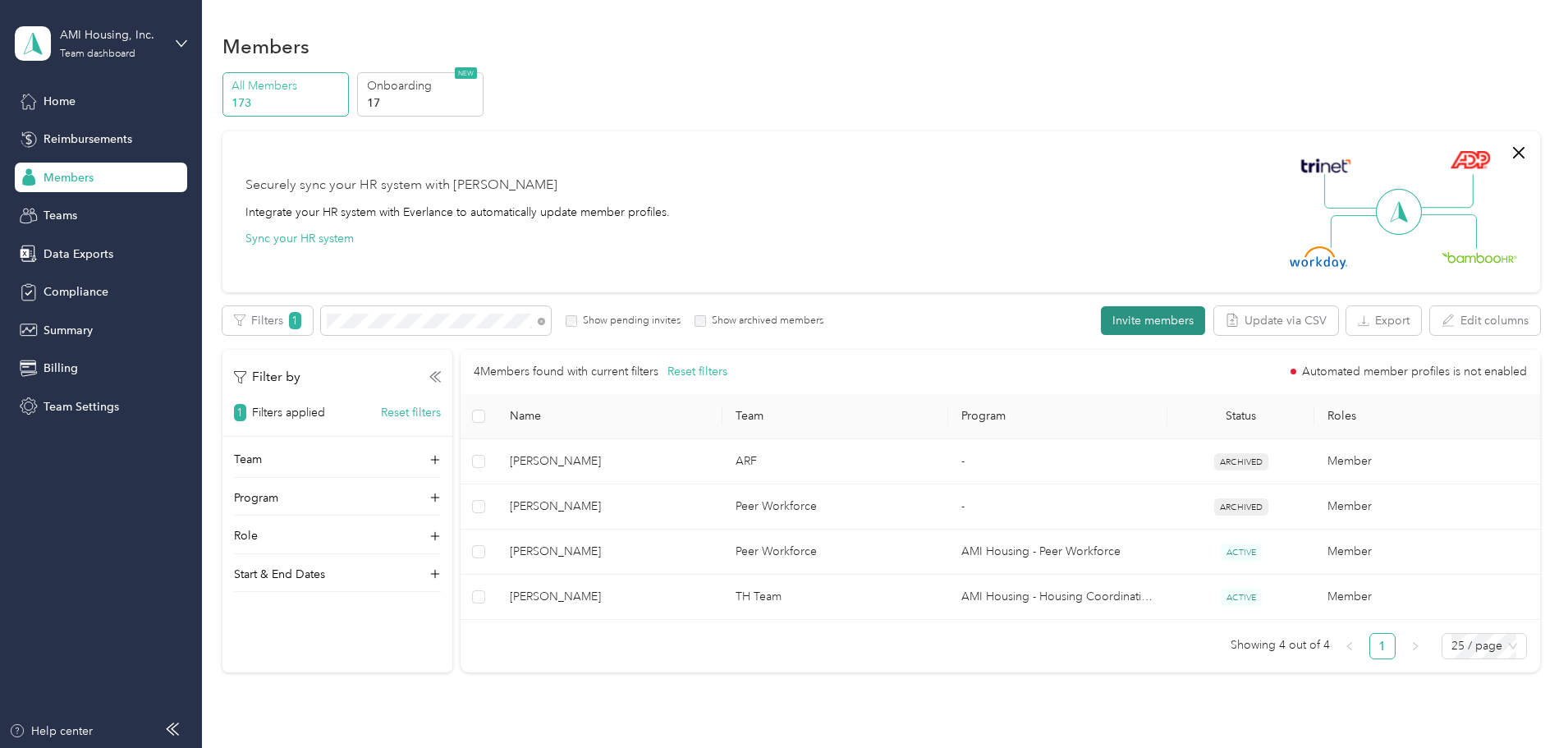
click at [1101, 318] on button "Invite members" at bounding box center [1153, 320] width 104 height 28
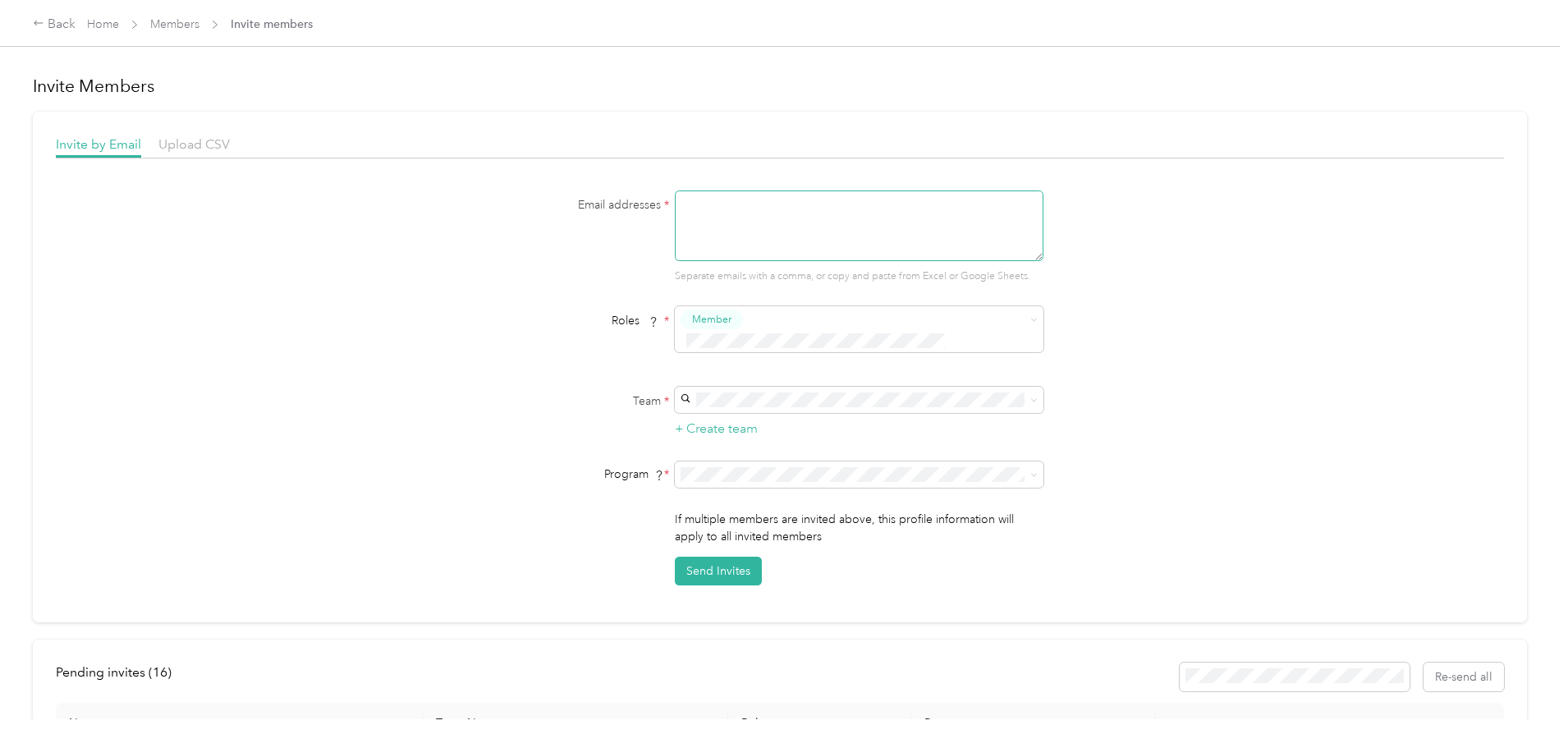
click at [834, 204] on textarea at bounding box center [859, 225] width 369 height 70
type textarea "[EMAIL_ADDRESS][DOMAIN_NAME]"
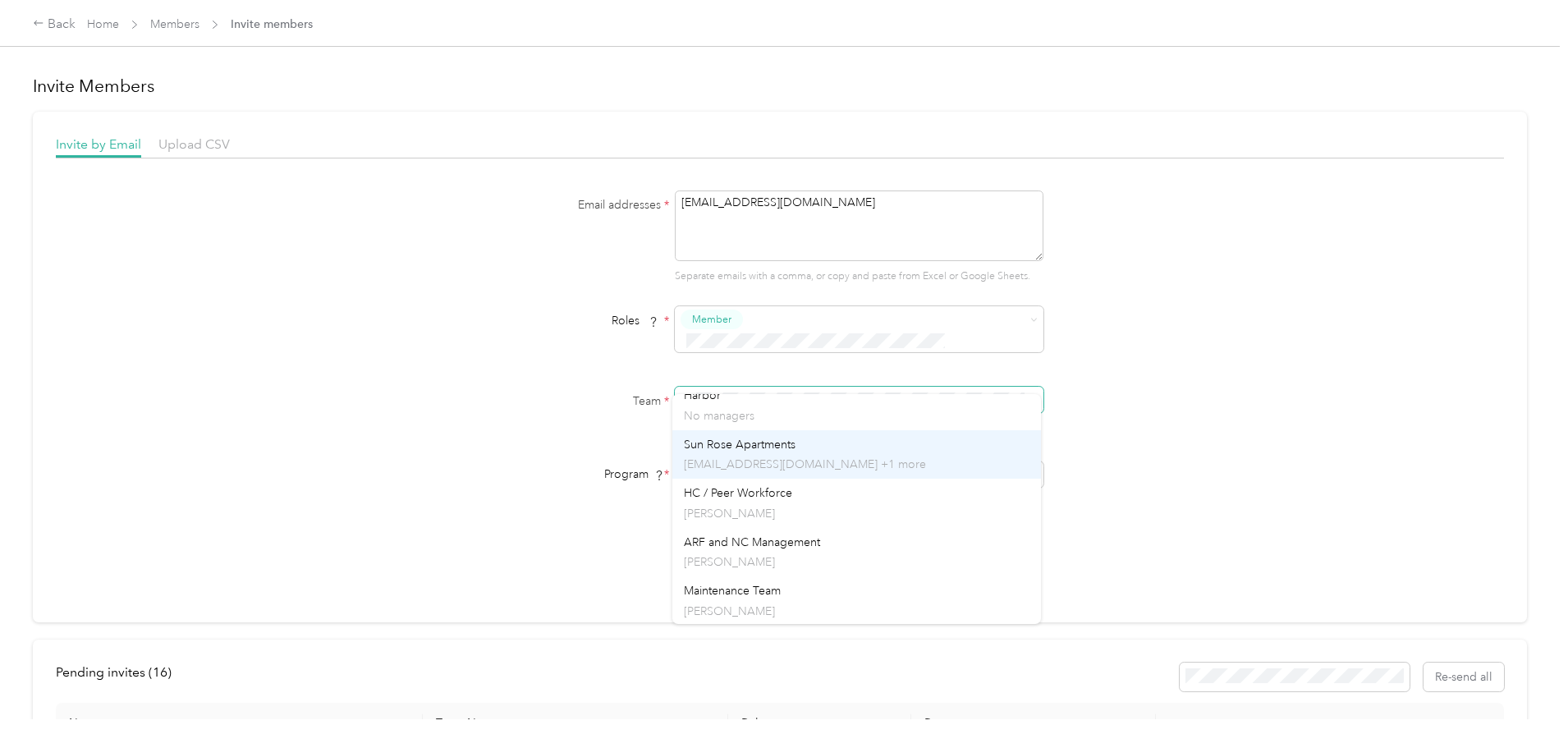
scroll to position [246, 0]
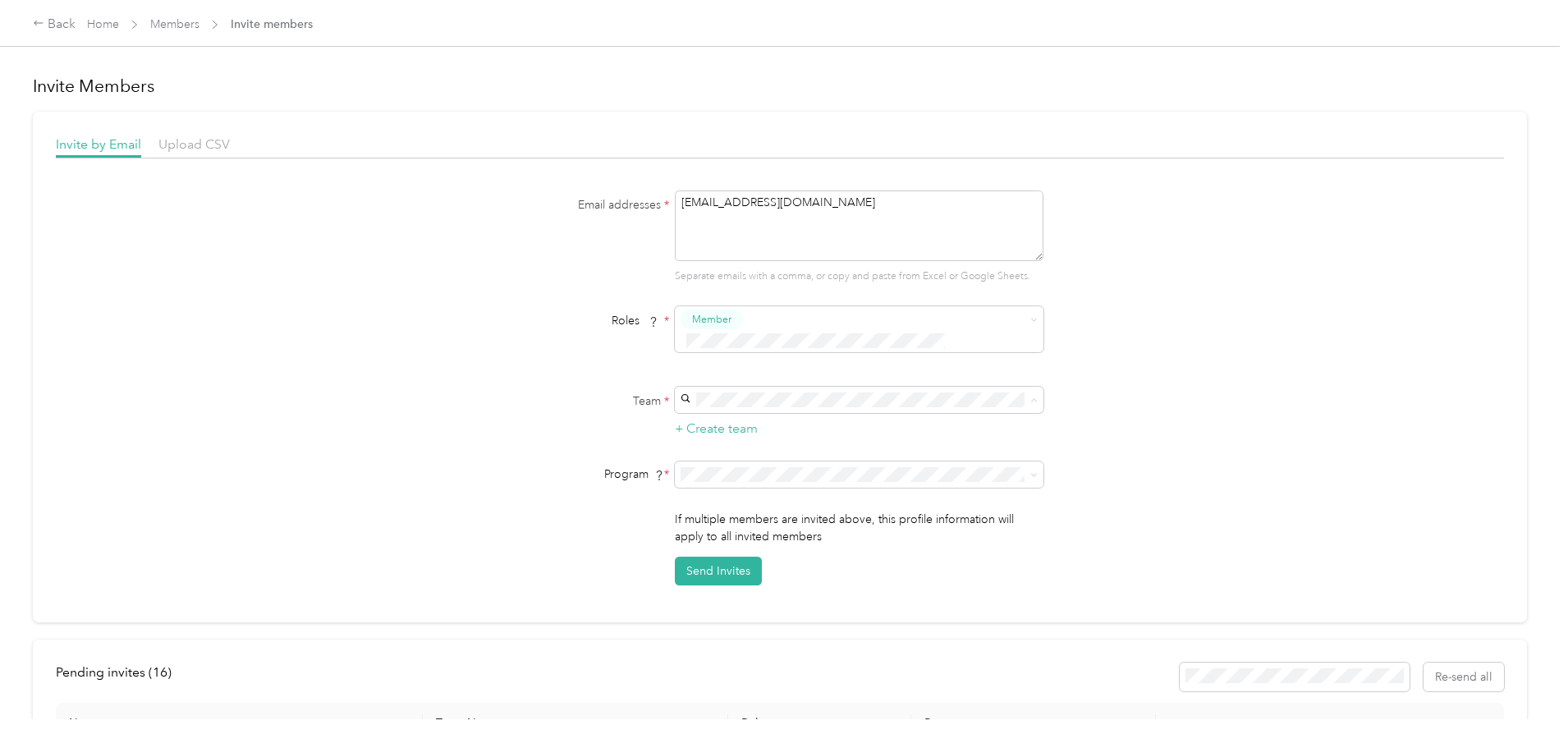
click at [845, 475] on p "[PERSON_NAME]" at bounding box center [856, 476] width 346 height 17
click at [833, 541] on div "AMI Housing - Peer Workforce (CPM)" at bounding box center [856, 540] width 346 height 17
click at [716, 557] on button "Send Invites" at bounding box center [718, 571] width 87 height 28
click at [119, 16] on span "Home" at bounding box center [103, 24] width 32 height 17
click at [119, 23] on link "Home" at bounding box center [103, 24] width 32 height 14
